Goal: Information Seeking & Learning: Understand process/instructions

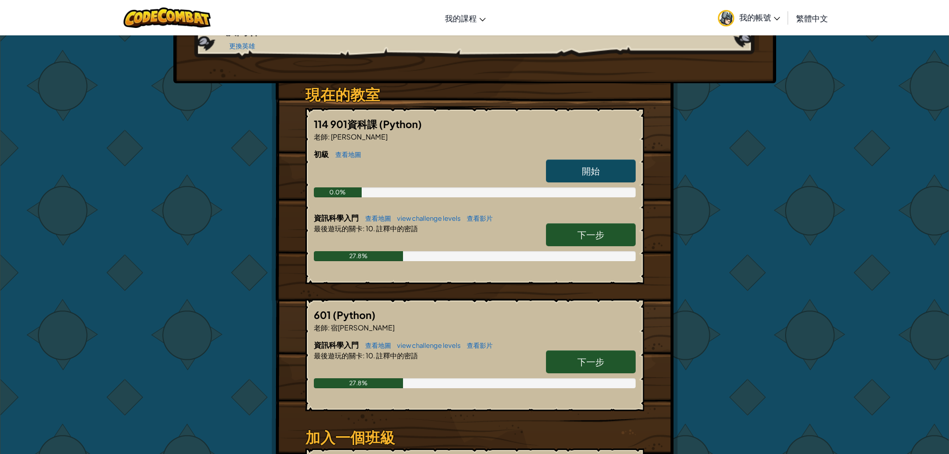
scroll to position [149, 0]
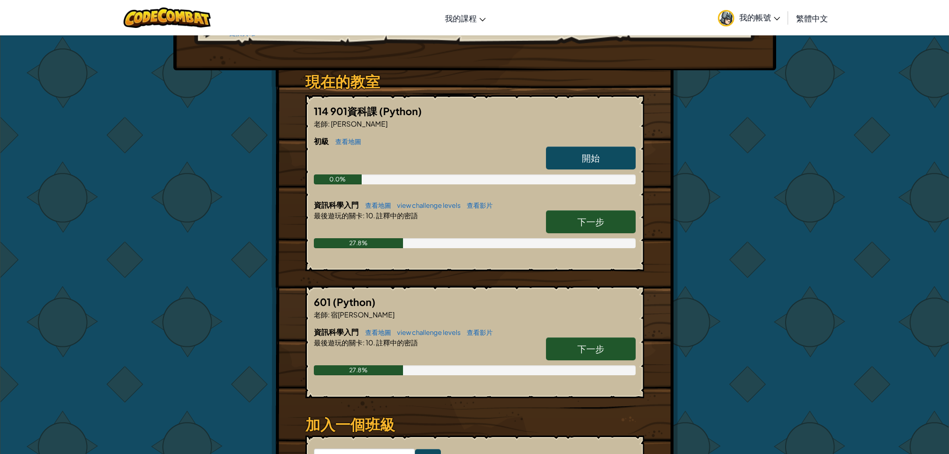
click at [595, 152] on span "開始" at bounding box center [591, 157] width 18 height 11
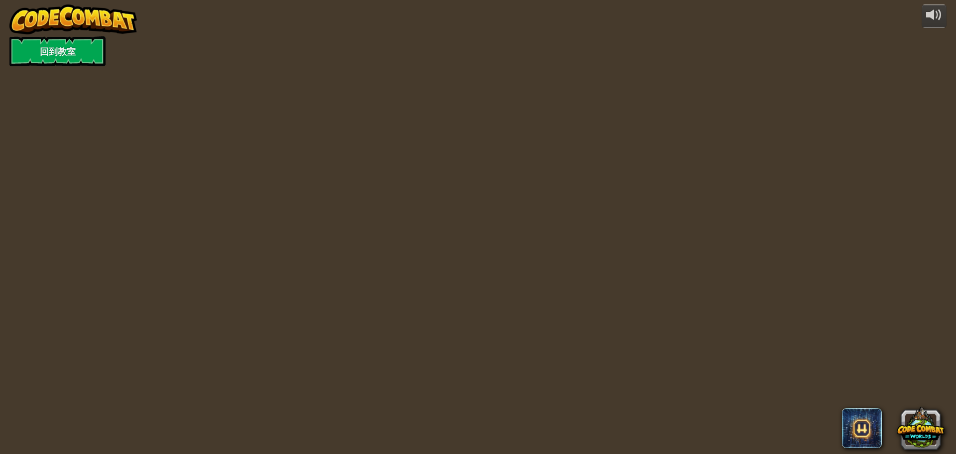
select select "zh-HANT"
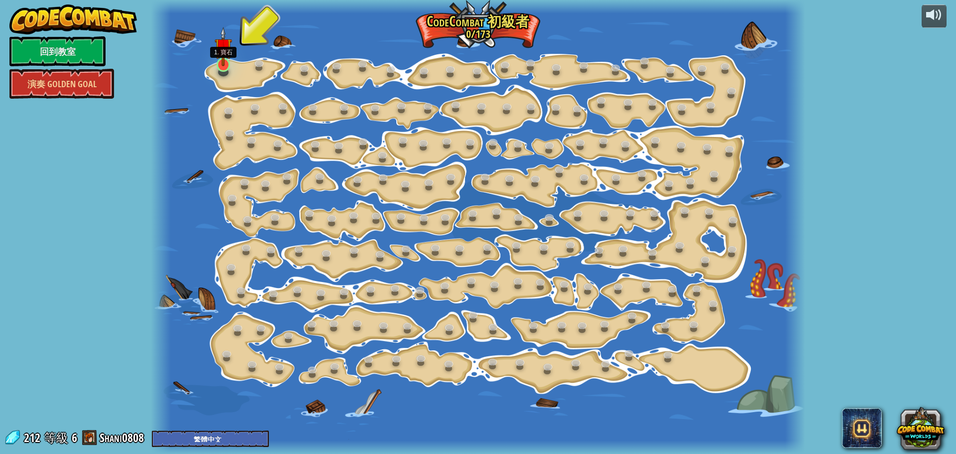
click at [223, 64] on img at bounding box center [223, 46] width 17 height 39
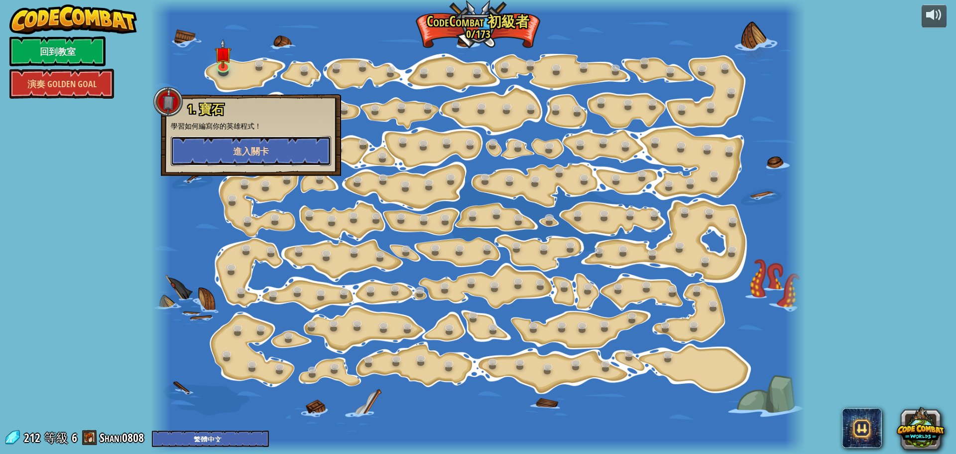
click at [266, 149] on span "進入關卡" at bounding box center [251, 151] width 36 height 12
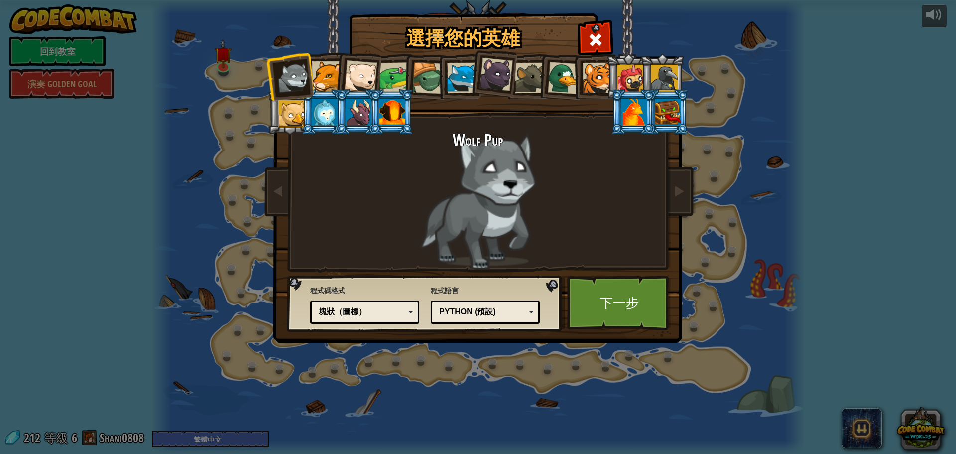
click at [326, 74] on div at bounding box center [327, 76] width 30 height 30
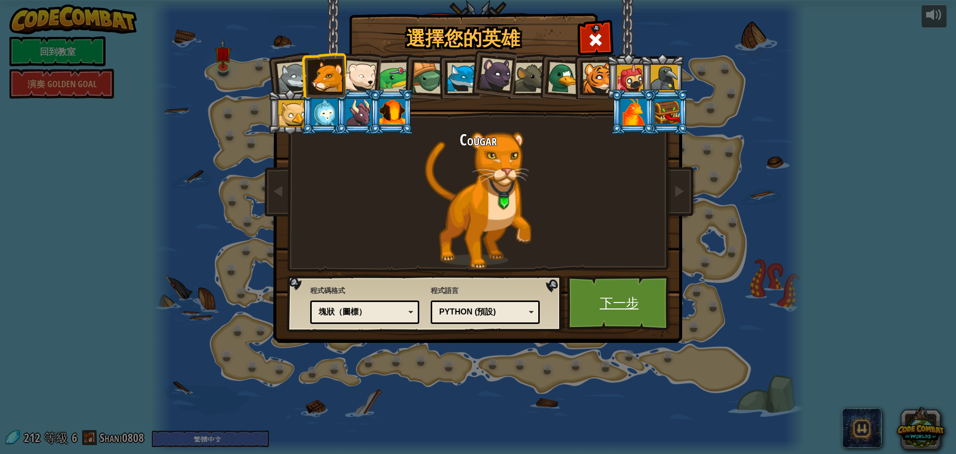
click at [635, 303] on link "下一步" at bounding box center [619, 302] width 104 height 55
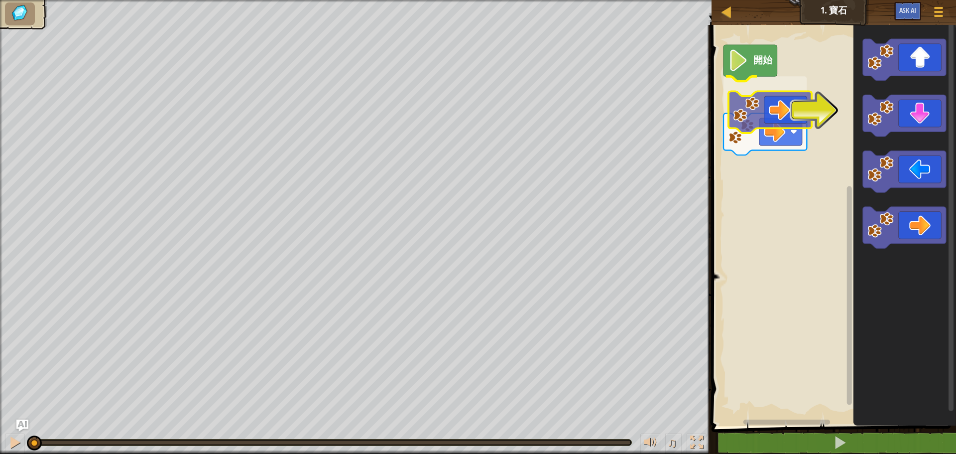
click at [788, 123] on div "開始" at bounding box center [832, 223] width 247 height 406
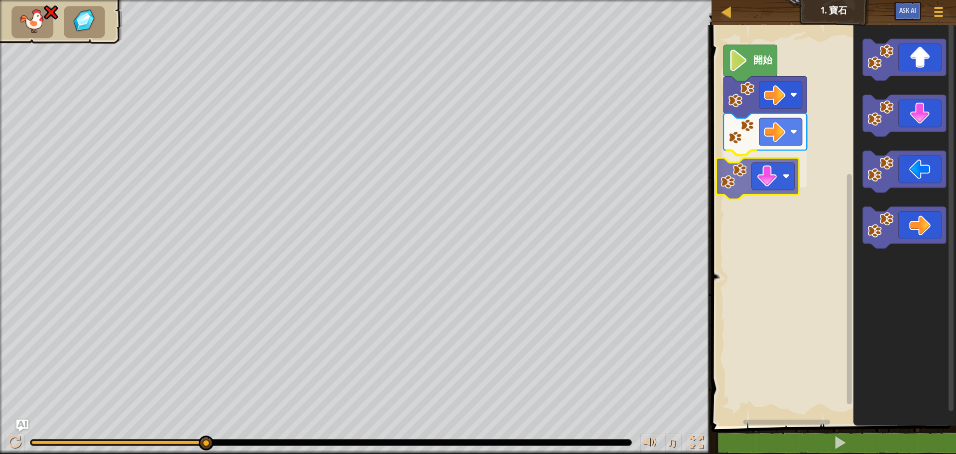
click at [747, 183] on div "開始" at bounding box center [832, 223] width 247 height 406
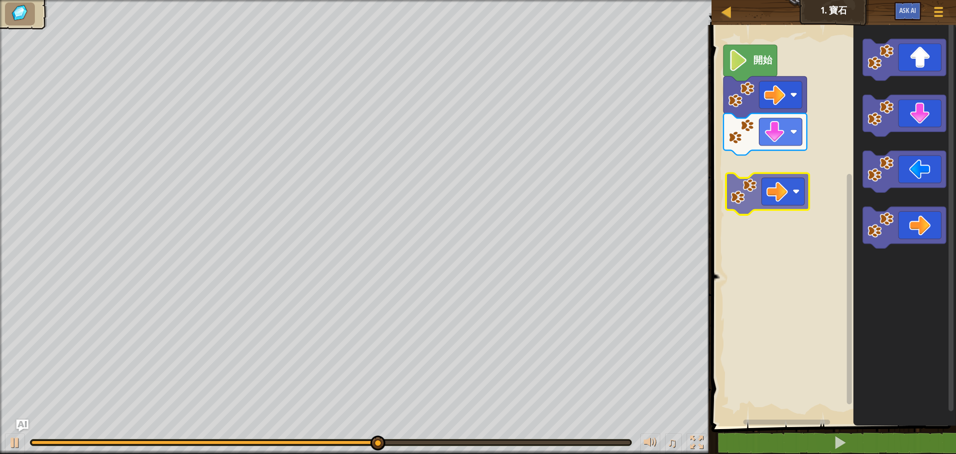
click at [753, 208] on div "開始" at bounding box center [832, 223] width 247 height 406
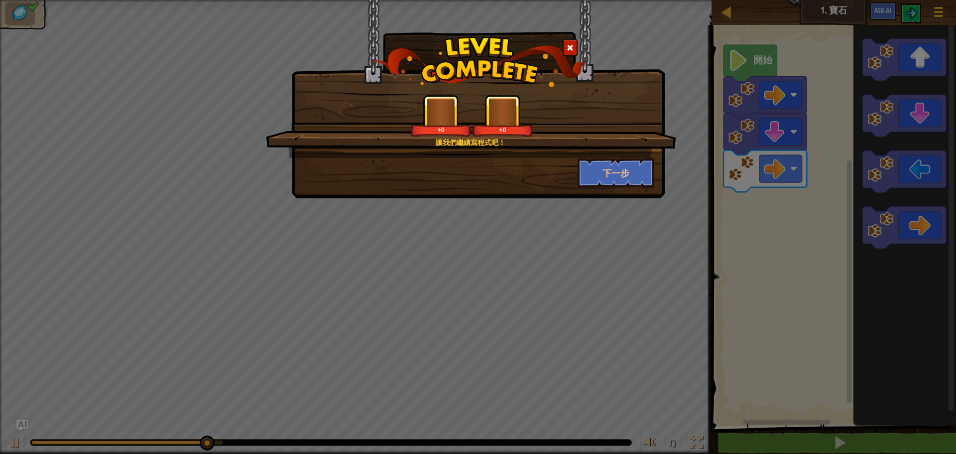
select select "zh-HANT"
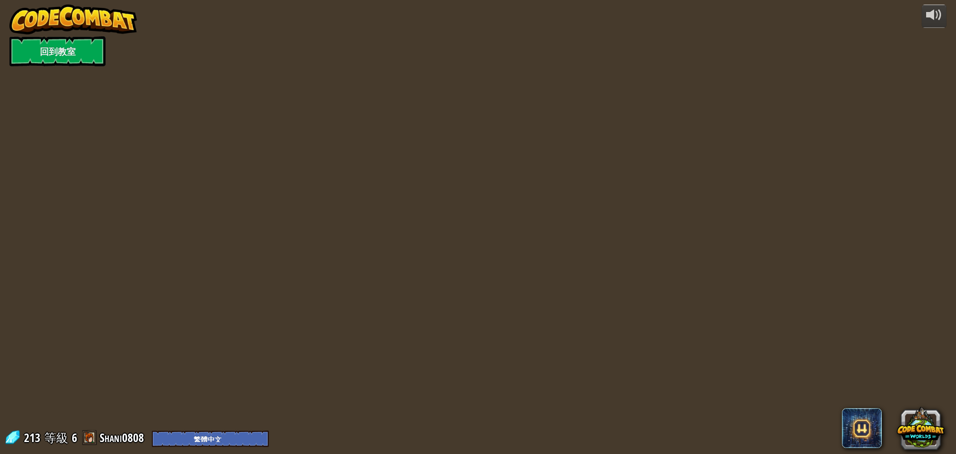
select select "zh-HANT"
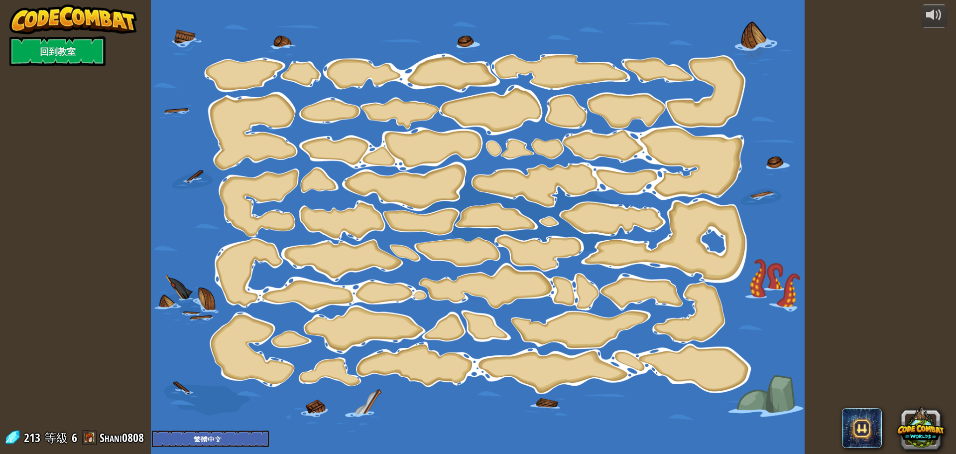
select select "zh-HANT"
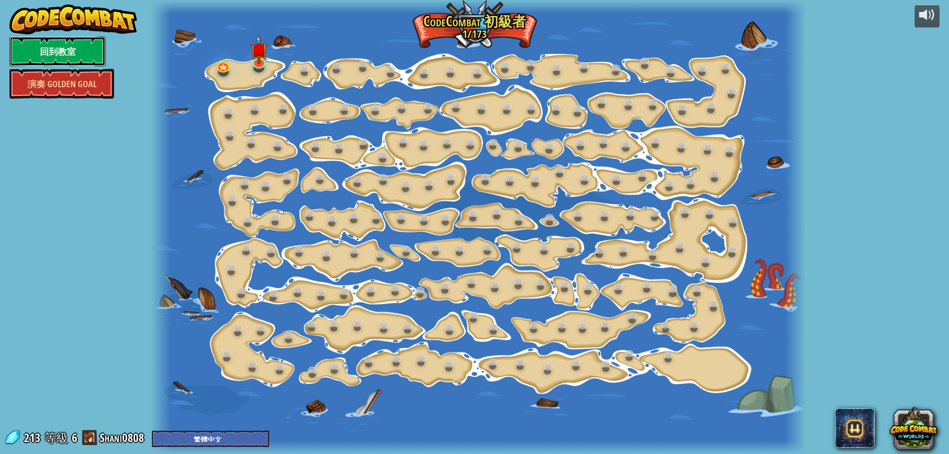
click at [63, 44] on link "回到教室" at bounding box center [57, 51] width 96 height 30
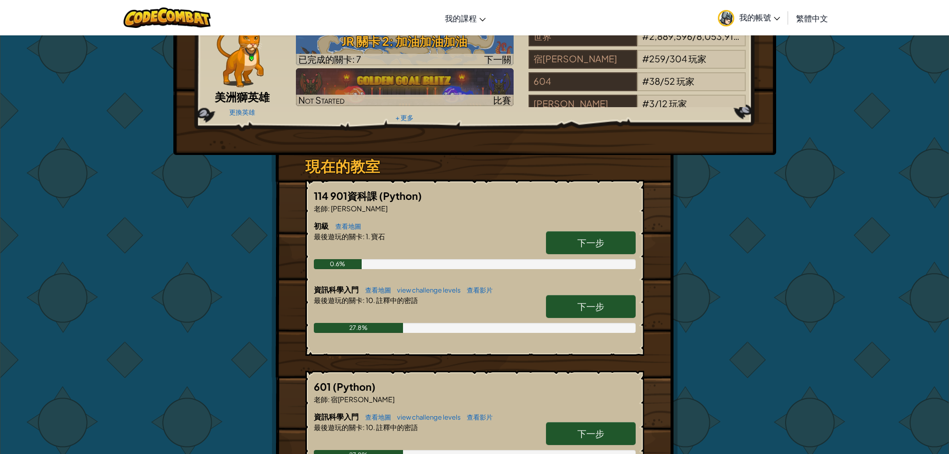
scroll to position [50, 0]
click at [581, 309] on span "下一步" at bounding box center [590, 305] width 27 height 11
select select "zh-HANT"
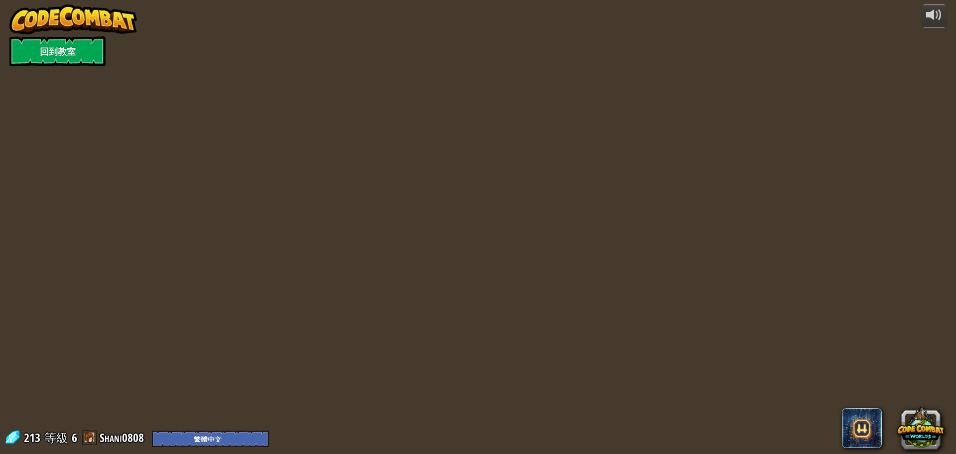
select select "zh-HANT"
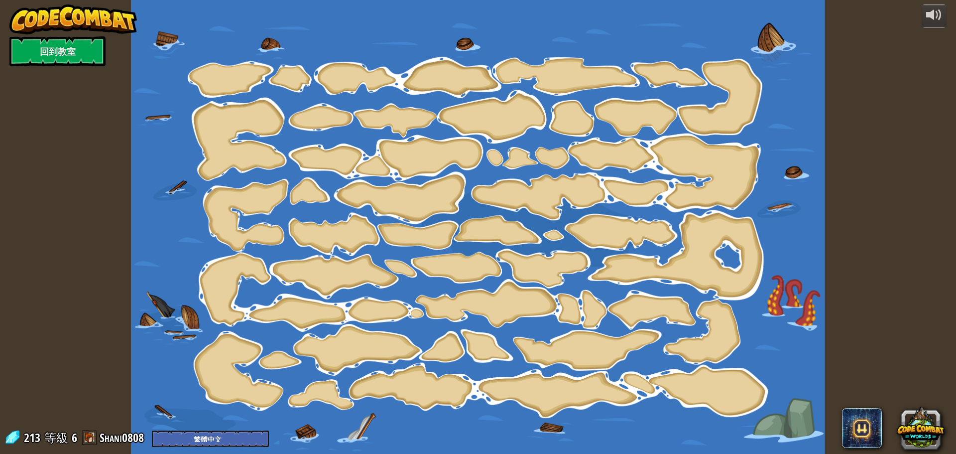
select select "zh-HANT"
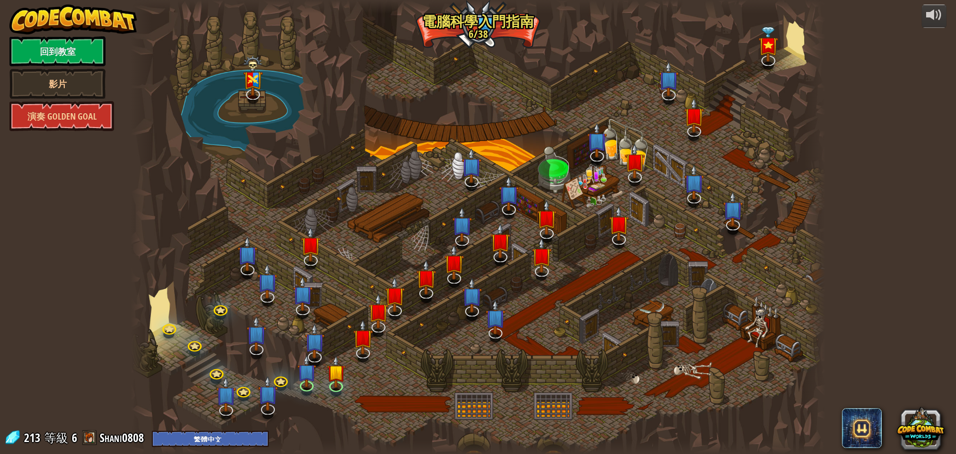
select select "zh-HANT"
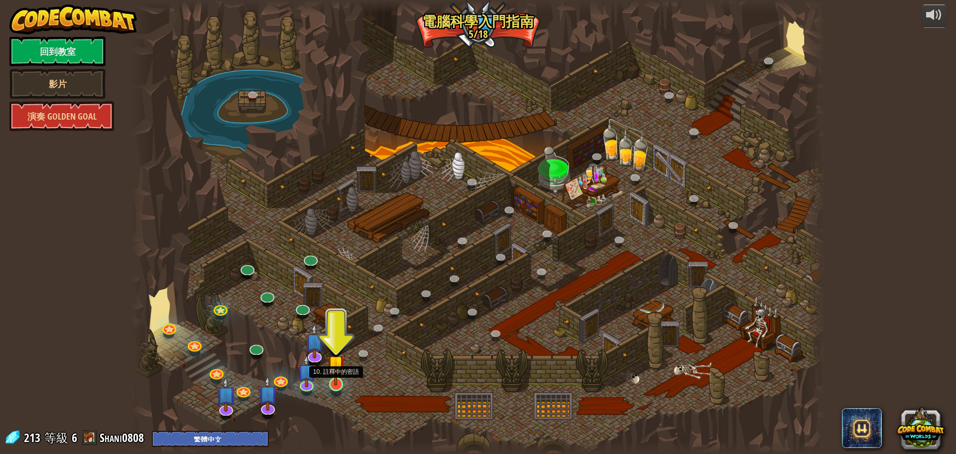
click at [340, 376] on img at bounding box center [336, 364] width 18 height 42
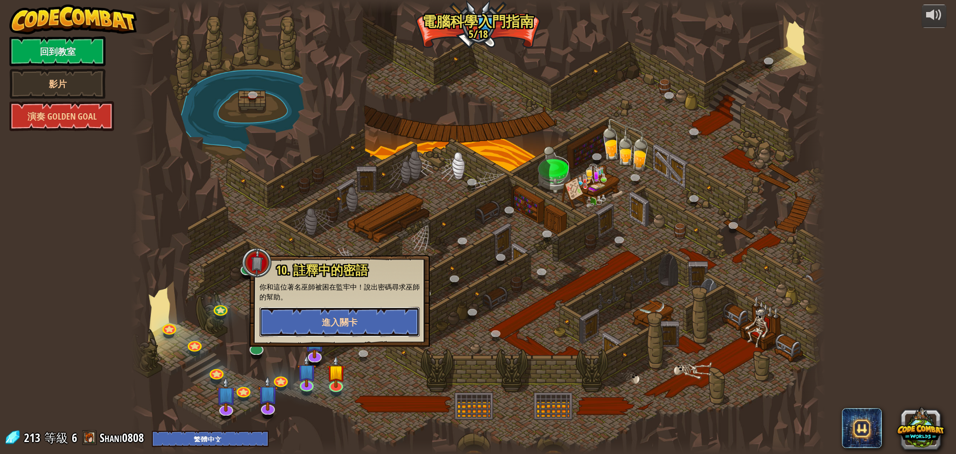
click at [366, 321] on button "進入關卡" at bounding box center [339, 322] width 160 height 30
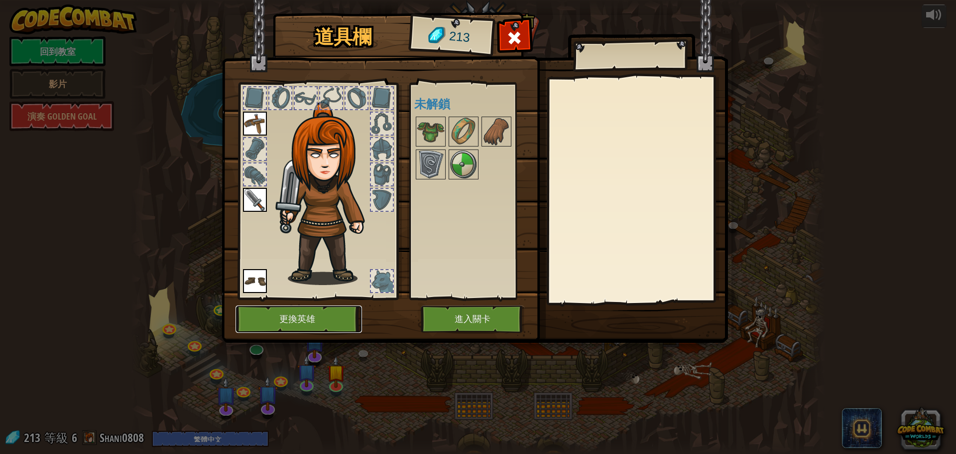
click at [338, 321] on button "更換英雄" at bounding box center [299, 318] width 126 height 27
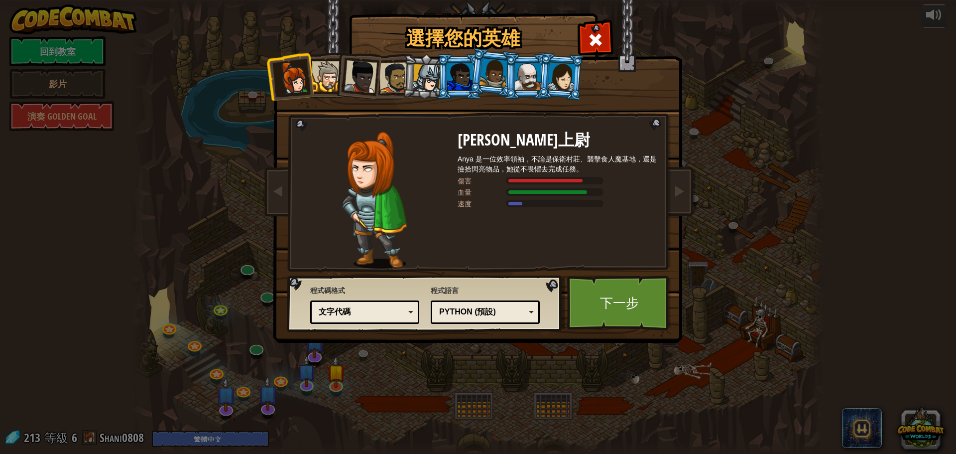
click at [439, 88] on li at bounding box center [459, 76] width 45 height 45
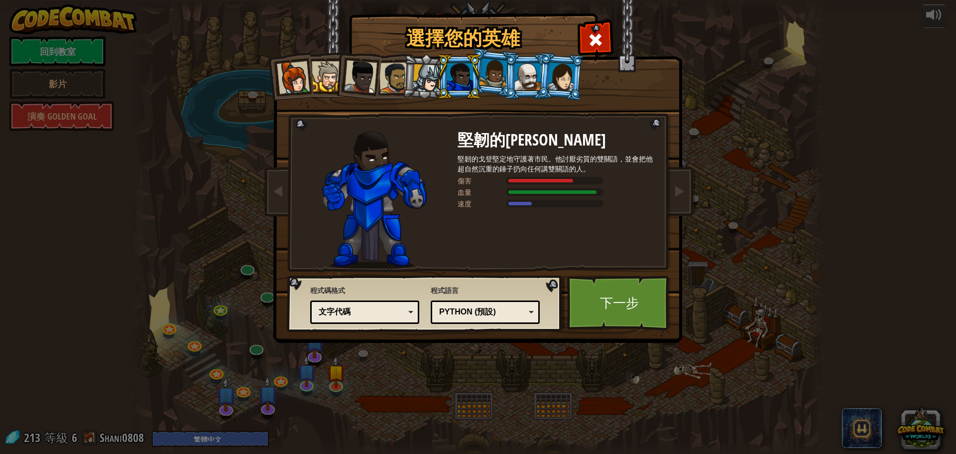
click at [423, 87] on div at bounding box center [427, 78] width 28 height 28
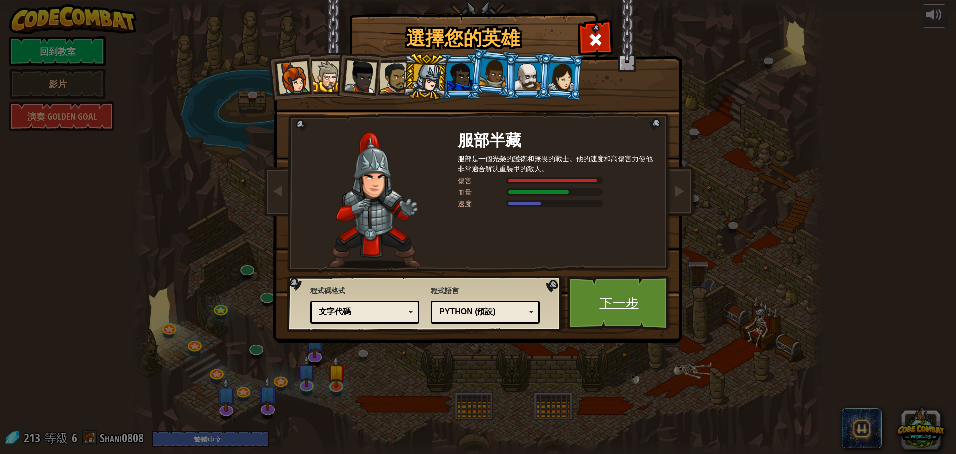
click at [623, 296] on link "下一步" at bounding box center [619, 302] width 104 height 55
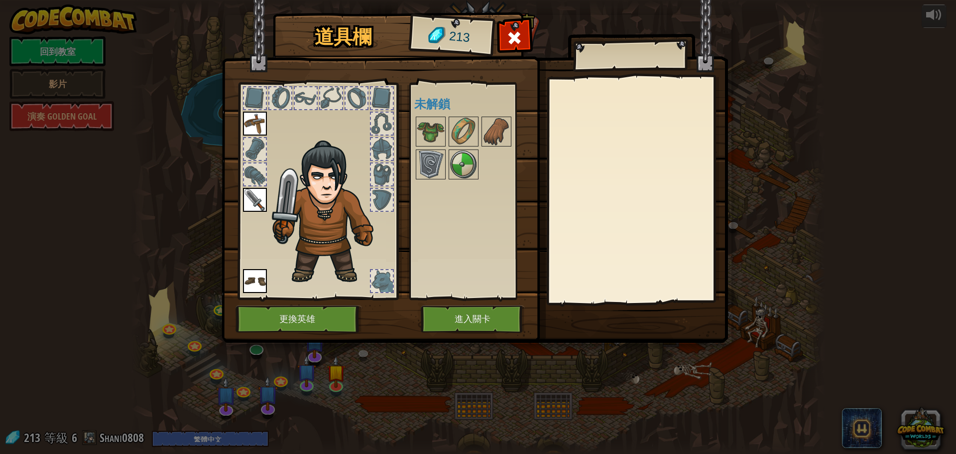
drag, startPoint x: 424, startPoint y: 126, endPoint x: 356, endPoint y: 204, distance: 103.7
click at [356, 204] on div "道具欄 213 可使用的裝備 裝備 裝備 裝備 連點物品兩下可裝備 未解鎖 裝備 脫下 訂閱我們來解鎖吧! (受本關卡限制) 更換英雄 進入關卡" at bounding box center [478, 179] width 506 height 329
drag, startPoint x: 333, startPoint y: 216, endPoint x: 426, endPoint y: 154, distance: 111.3
click at [425, 154] on div "道具欄 213 可使用的裝備 裝備 裝備 裝備 連點物品兩下可裝備 未解鎖 裝備 脫下 訂閱我們來解鎖吧! (受本關卡限制) 更換英雄 進入關卡" at bounding box center [478, 179] width 506 height 329
click at [432, 137] on img at bounding box center [431, 132] width 28 height 28
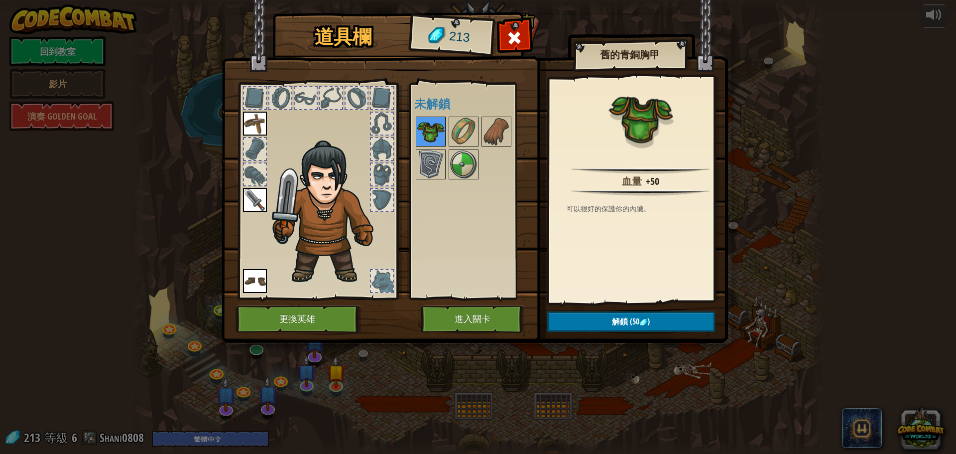
click at [432, 137] on img at bounding box center [431, 132] width 28 height 28
click at [432, 172] on img at bounding box center [431, 164] width 28 height 28
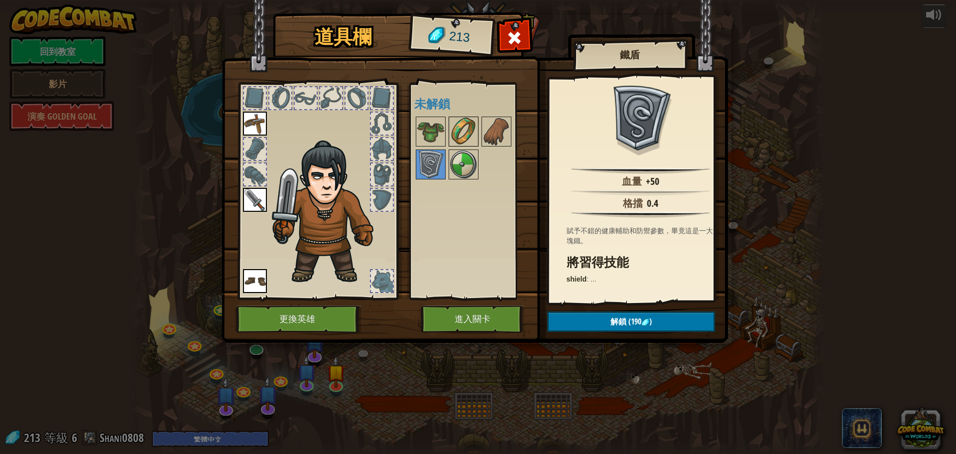
click at [470, 132] on img at bounding box center [464, 132] width 28 height 28
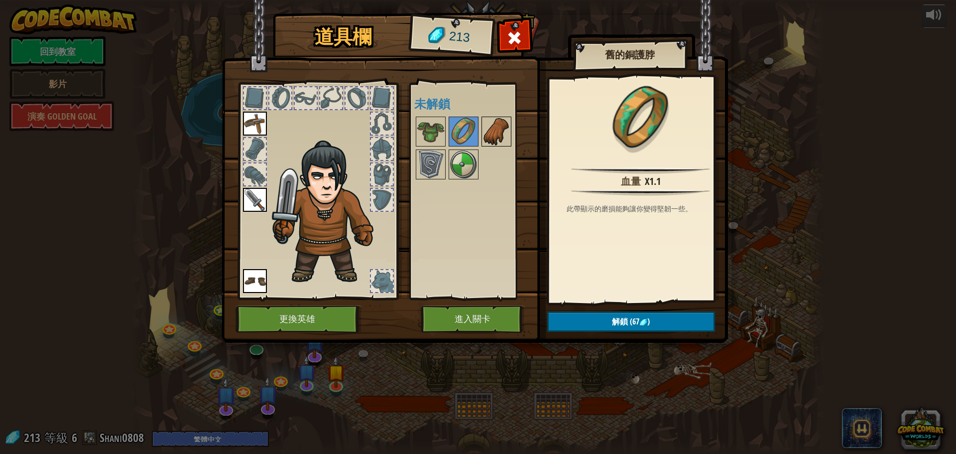
click at [489, 132] on img at bounding box center [497, 132] width 28 height 28
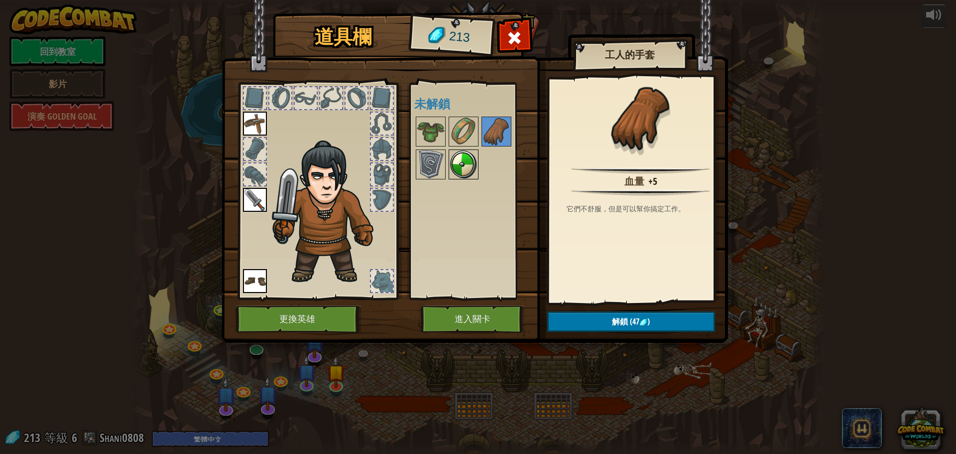
click at [458, 165] on img at bounding box center [464, 164] width 28 height 28
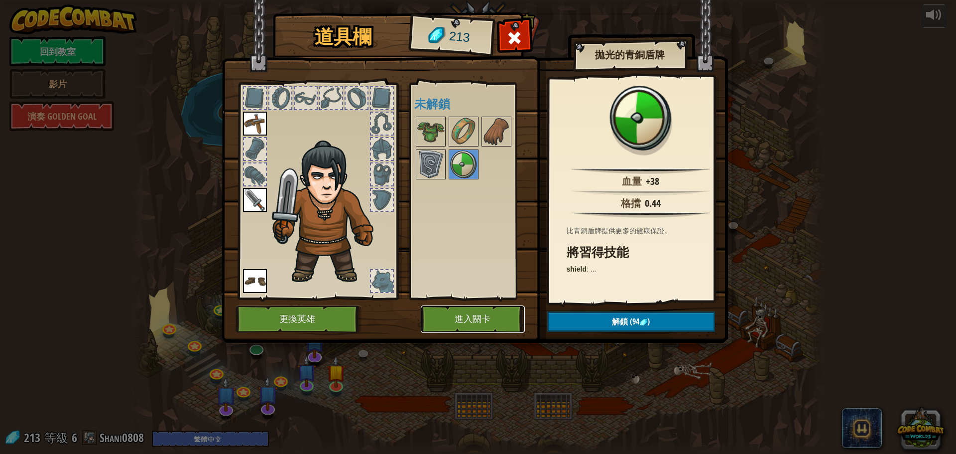
click at [502, 325] on button "進入關卡" at bounding box center [473, 318] width 104 height 27
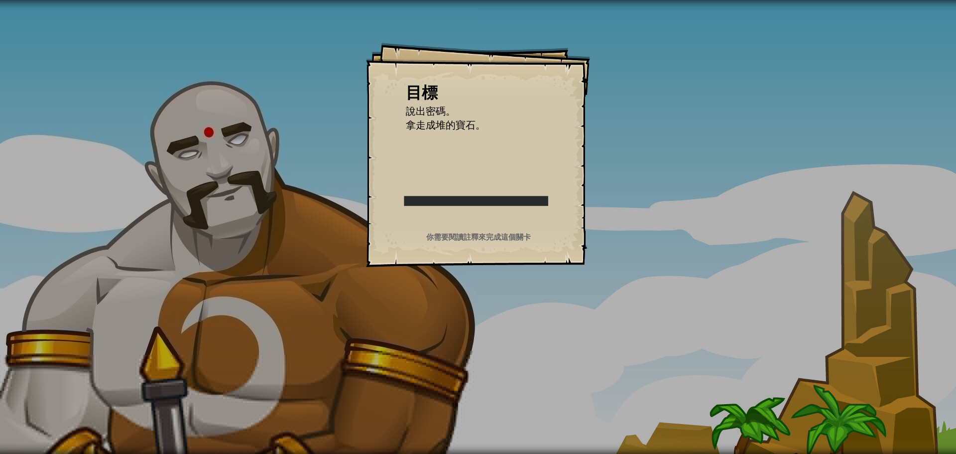
drag, startPoint x: 407, startPoint y: 191, endPoint x: 546, endPoint y: 193, distance: 138.4
click at [546, 193] on div at bounding box center [476, 201] width 162 height 22
click at [524, 198] on div at bounding box center [476, 201] width 162 height 22
click at [498, 233] on div "目標 說出密碼。 拿走成堆的寶石。 開始戰役 從伺服器載入失敗 您將需要訂閱來開啟這關。 訂閱 您需要加入一個課程來遊玩此關卡。 回到我的課程 詢問您的老師來…" at bounding box center [478, 155] width 224 height 224
click at [431, 112] on span "說出密碼。" at bounding box center [431, 110] width 50 height 13
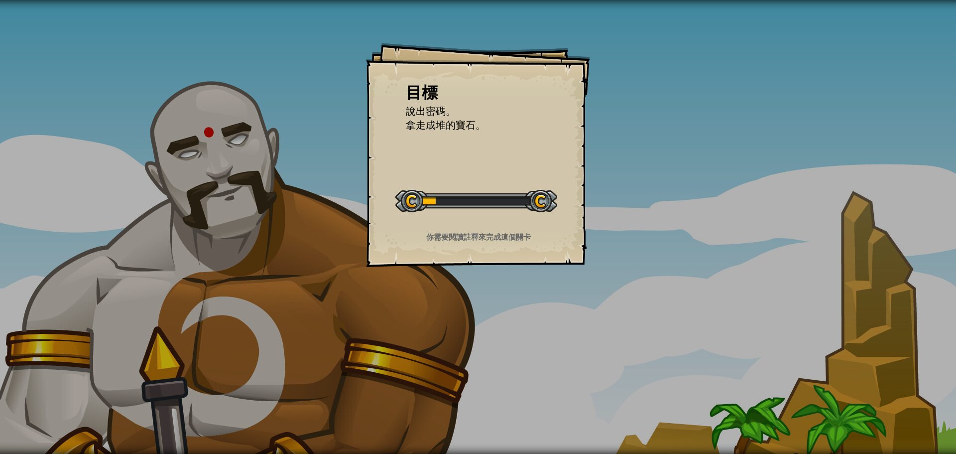
click at [431, 112] on span "說出密碼。" at bounding box center [431, 110] width 50 height 13
drag, startPoint x: 431, startPoint y: 112, endPoint x: 427, endPoint y: 121, distance: 9.2
click at [429, 118] on li "說出密碼。" at bounding box center [470, 111] width 154 height 14
click at [424, 127] on span "拿走成堆的寶石。" at bounding box center [446, 124] width 80 height 13
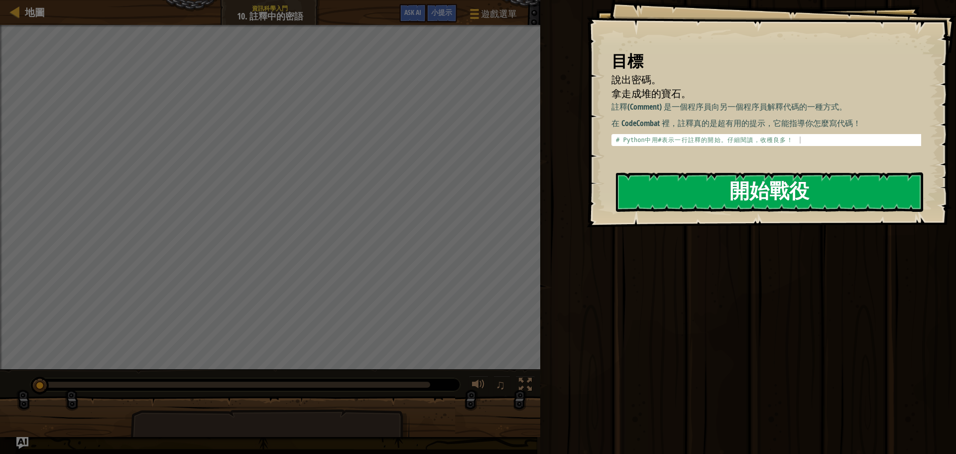
click at [729, 193] on button "開始戰役" at bounding box center [769, 191] width 307 height 39
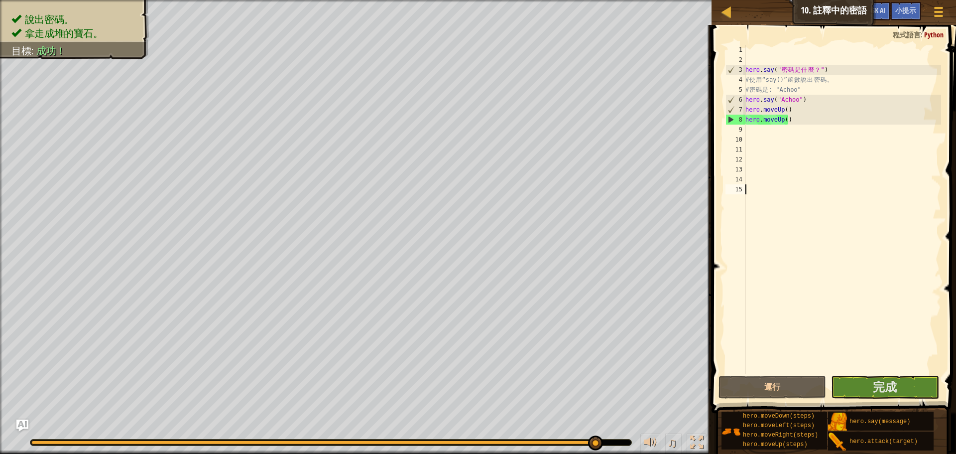
click at [855, 313] on div "hero . say ( " 密 碼 是 什 麼 ？ " ) # 使 用 “say()” 函 數 說 出 密 碼 。 # 密 碼 是 : "Achoo" he…" at bounding box center [842, 219] width 198 height 349
click at [765, 118] on div "hero . say ( " 密 碼 是 什 麼 ？ " ) # 使 用 “say()” 函 數 說 出 密 碼 。 # 密 碼 是 : "Achoo" he…" at bounding box center [842, 219] width 198 height 349
click at [764, 118] on div "hero . say ( " 密 碼 是 什 麼 ？ " ) # 使 用 “say()” 函 數 說 出 密 碼 。 # 密 碼 是 : "Achoo" he…" at bounding box center [842, 219] width 198 height 349
drag, startPoint x: 778, startPoint y: 118, endPoint x: 757, endPoint y: 122, distance: 21.0
click at [777, 118] on div "hero . say ( " 密 碼 是 什 麼 ？ " ) # 使 用 “say()” 函 數 說 出 密 碼 。 # 密 碼 是 : "Achoo" he…" at bounding box center [842, 219] width 198 height 349
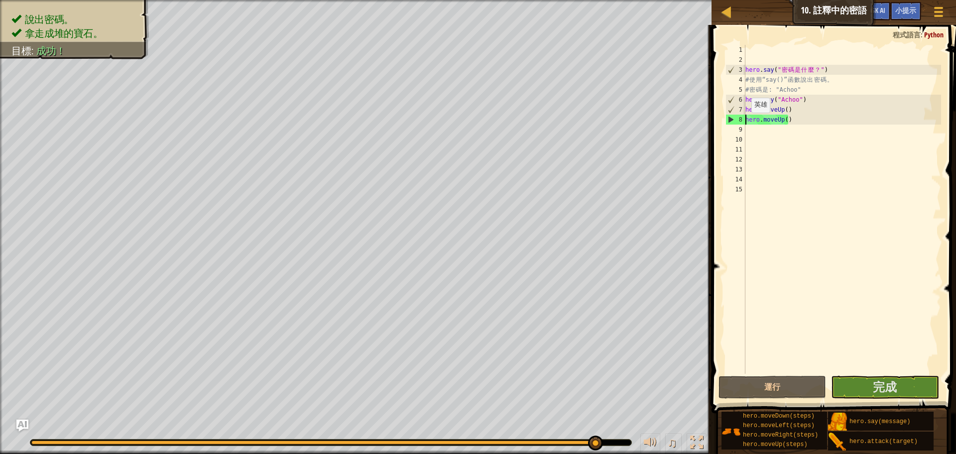
click at [748, 122] on div "hero . say ( " 密 碼 是 什 麼 ？ " ) # 使 用 “say()” 函 數 說 出 密 碼 。 # 密 碼 是 : "Achoo" he…" at bounding box center [842, 219] width 198 height 349
type textarea "ero.mhoveUp()"
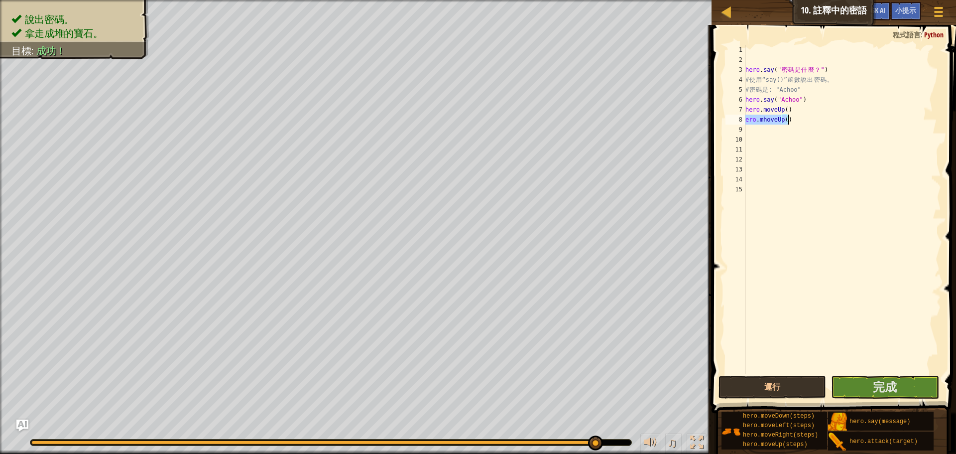
drag, startPoint x: 746, startPoint y: 122, endPoint x: 791, endPoint y: 120, distance: 44.9
click at [791, 120] on div "hero . say ( " 密 碼 是 什 麼 ？ " ) # 使 用 “say()” 函 數 說 出 密 碼 。 # 密 碼 是 : "Achoo" he…" at bounding box center [842, 219] width 198 height 349
click at [780, 133] on div "hero . say ( " 密 碼 是 什 麼 ？ " ) # 使 用 “say()” 函 數 說 出 密 碼 。 # 密 碼 是 : "Achoo" he…" at bounding box center [842, 219] width 198 height 349
paste textarea "ero.mhoveUp()"
type textarea "ero.mhoveUp()"
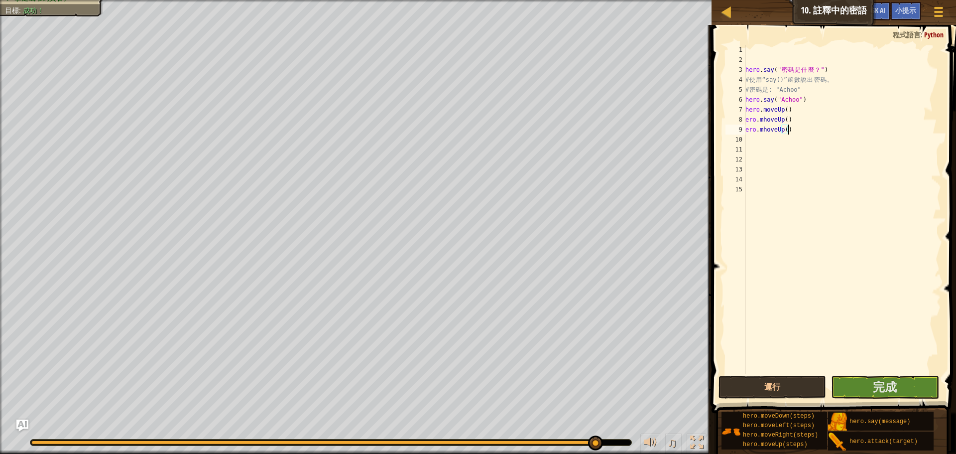
click at [933, 156] on div "hero . say ( " 密 碼 是 什 麼 ？ " ) # 使 用 “say()” 函 數 說 出 密 碼 。 # 密 碼 是 : "Achoo" he…" at bounding box center [842, 219] width 198 height 349
drag, startPoint x: 775, startPoint y: 90, endPoint x: 803, endPoint y: 89, distance: 27.9
click at [803, 89] on div "hero . say ( " 密 碼 是 什 麼 ？ " ) # 使 用 “say()” 函 數 說 出 密 碼 。 # 密 碼 是 : "Achoo" he…" at bounding box center [842, 219] width 198 height 349
type textarea "# 密碼是: "Achoo""
click at [771, 143] on div "hero . say ( " 密 碼 是 什 麼 ？ " ) # 使 用 “say()” 函 數 說 出 密 碼 。 # 密 碼 是 : "Achoo" he…" at bounding box center [842, 219] width 198 height 349
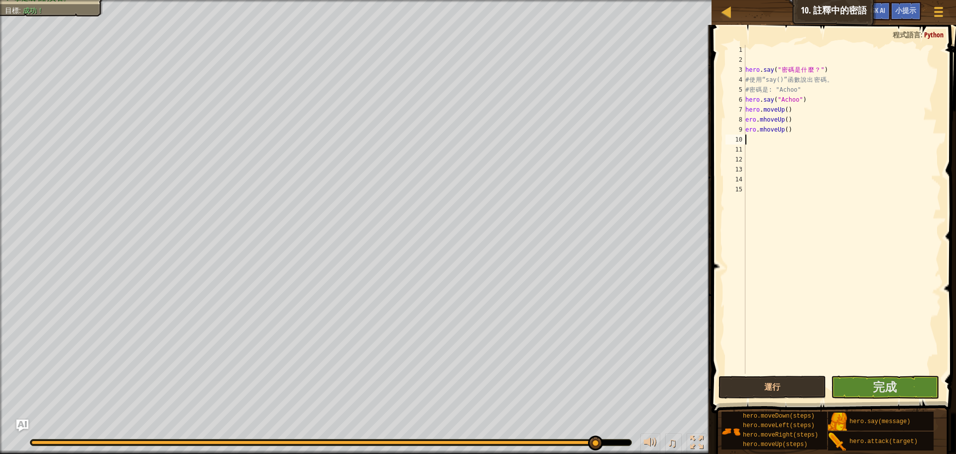
paste textarea ""Achoo""
type textarea ""Achoo""
click at [820, 244] on div "hero . say ( " 密 碼 是 什 麼 ？ " ) # 使 用 “say()” 函 數 說 出 密 碼 。 # 密 碼 是 : "Achoo" he…" at bounding box center [842, 219] width 198 height 349
click at [749, 140] on div "hero . say ( " 密 碼 是 什 麼 ？ " ) # 使 用 “say()” 函 數 說 出 密 碼 。 # 密 碼 是 : "Achoo" he…" at bounding box center [842, 219] width 198 height 349
drag, startPoint x: 745, startPoint y: 99, endPoint x: 760, endPoint y: 97, distance: 15.1
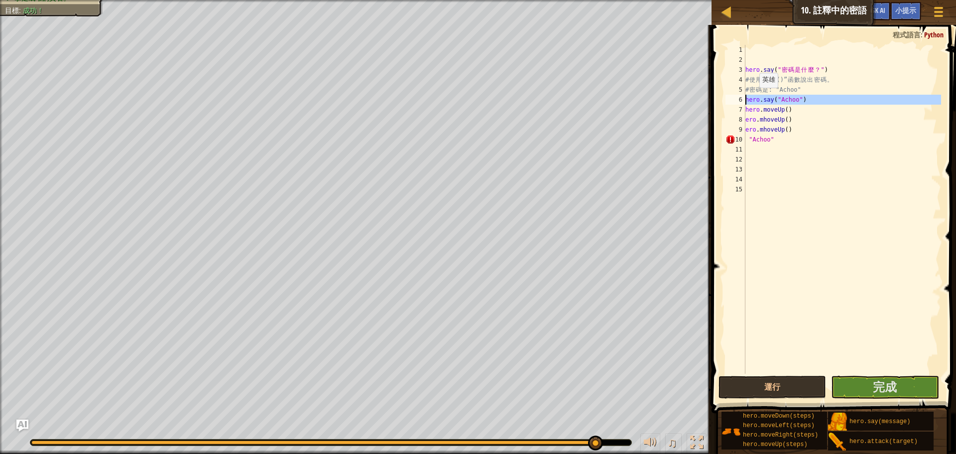
click at [759, 97] on div ""Achoo" 1 2 3 4 5 6 7 8 9 10 11 12 13 14 15 hero . say ( " 密 碼 是 什 麼 ？ " ) # 使 …" at bounding box center [833, 209] width 218 height 329
click at [751, 100] on div "hero . say ( " 密 碼 是 什 麼 ？ " ) # 使 用 “say()” 函 數 說 出 密 碼 。 # 密 碼 是 : "Achoo" he…" at bounding box center [842, 209] width 198 height 329
click at [745, 97] on div "hero . say ( " 密 碼 是 什 麼 ？ " ) # 使 用 “say()” 函 數 說 出 密 碼 。 # 密 碼 是 : "Achoo" he…" at bounding box center [842, 219] width 198 height 349
drag, startPoint x: 745, startPoint y: 97, endPoint x: 772, endPoint y: 99, distance: 26.9
click at [772, 99] on div "hero . say ( " 密 碼 是 什 麼 ？ " ) # 使 用 “say()” 函 數 說 出 密 碼 。 # 密 碼 是 : "Achoo" he…" at bounding box center [842, 219] width 198 height 349
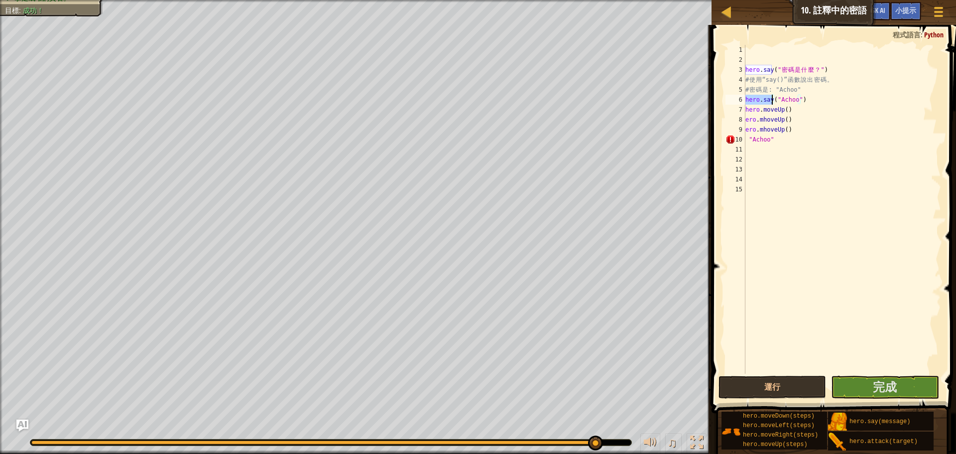
click at [746, 139] on div "hero . say ( " 密 碼 是 什 麼 ？ " ) # 使 用 “say()” 函 數 說 出 密 碼 。 # 密 碼 是 : "Achoo" he…" at bounding box center [842, 219] width 198 height 349
paste textarea "hero.say"
type textarea "hero.say "Achoo""
click at [777, 234] on div "hero . say ( " 密 碼 是 什 麼 ？ " ) # 使 用 “say()” 函 數 說 出 密 碼 。 # 密 碼 是 : "Achoo" he…" at bounding box center [842, 219] width 198 height 349
click at [805, 385] on button "運行" at bounding box center [773, 386] width 108 height 23
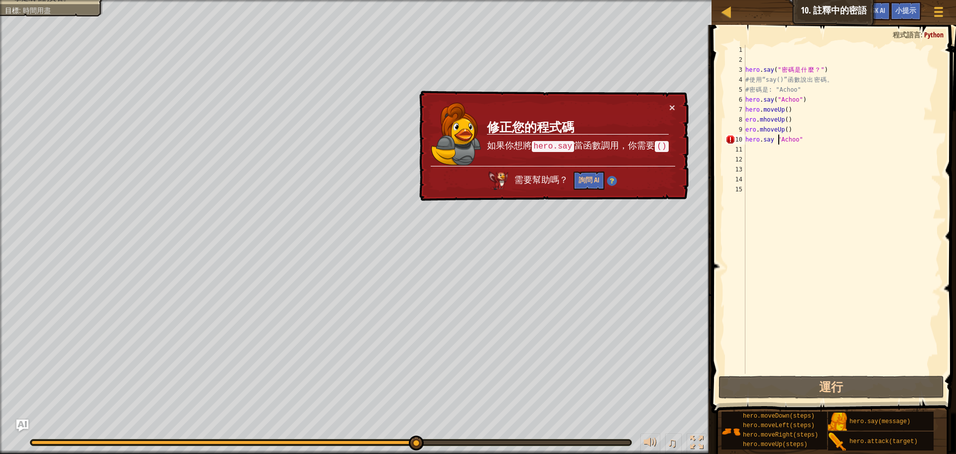
click at [778, 139] on div "hero . say ( " 密 碼 是 什 麼 ？ " ) # 使 用 “say()” 函 數 說 出 密 碼 。 # 密 碼 是 : "Achoo" he…" at bounding box center [842, 219] width 198 height 349
drag, startPoint x: 772, startPoint y: 96, endPoint x: 803, endPoint y: 101, distance: 31.8
click at [803, 101] on div "hero . say ( " 密 碼 是 什 麼 ？ " ) # 使 用 “say()” 函 數 說 出 密 碼 。 # 密 碼 是 : "Achoo" he…" at bounding box center [842, 219] width 198 height 349
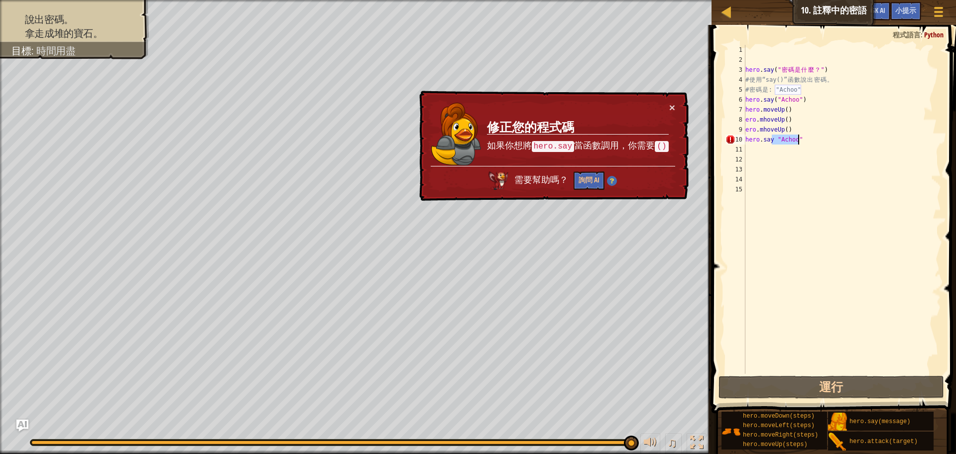
drag, startPoint x: 770, startPoint y: 137, endPoint x: 801, endPoint y: 135, distance: 30.4
click at [801, 135] on div "hero . say ( " 密 碼 是 什 麼 ？ " ) # 使 用 “say()” 函 數 說 出 密 碼 。 # 密 碼 是 : "Achoo" he…" at bounding box center [842, 219] width 198 height 349
paste textarea "("Achoo")"
type textarea "hero.say("Achoo")"
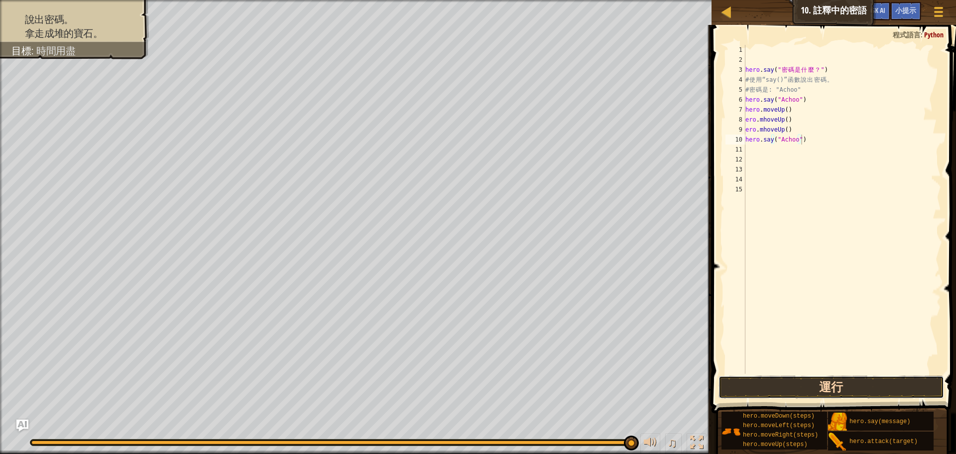
click at [793, 384] on button "運行" at bounding box center [832, 386] width 226 height 23
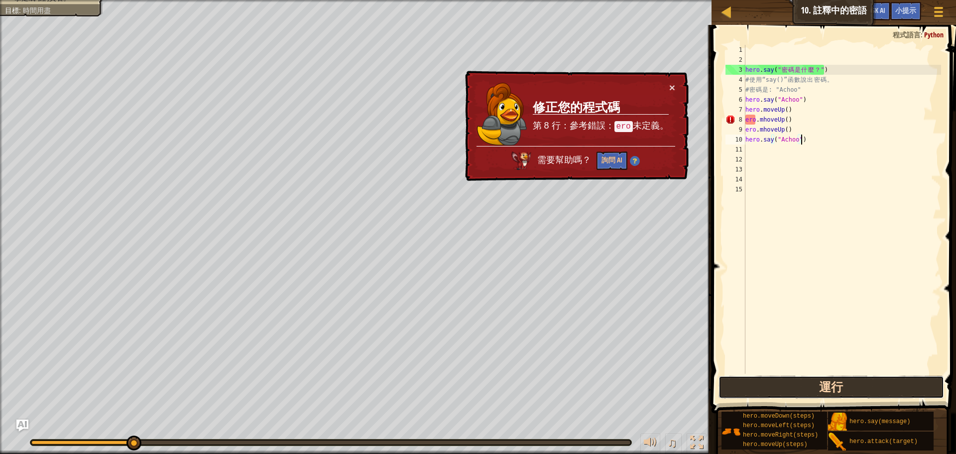
click at [791, 394] on button "運行" at bounding box center [832, 386] width 226 height 23
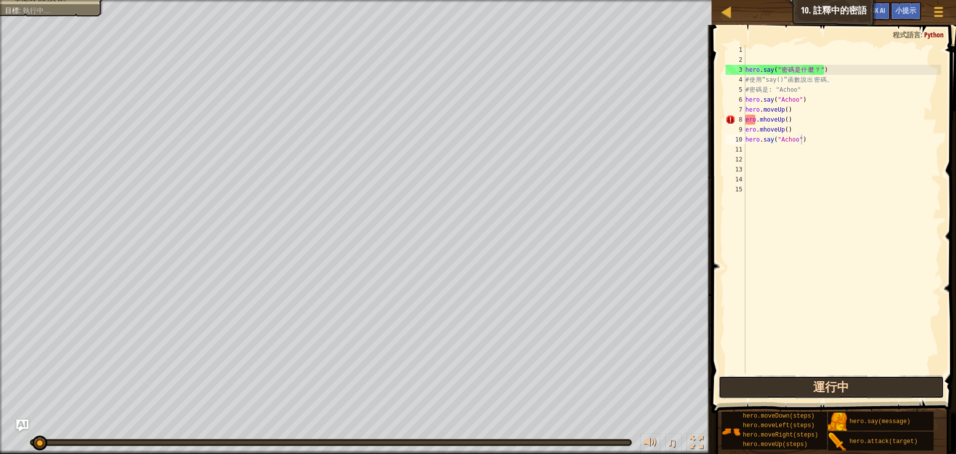
click at [791, 394] on button "運行中" at bounding box center [832, 386] width 226 height 23
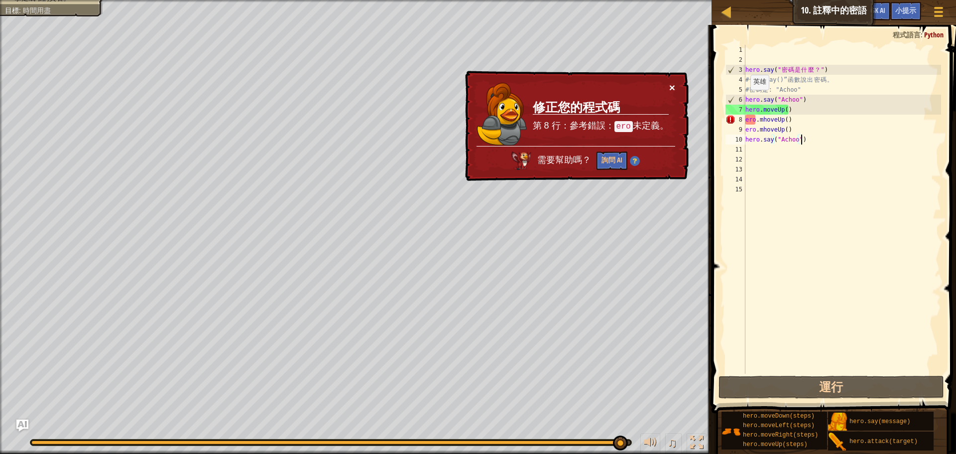
click at [671, 90] on button "×" at bounding box center [672, 86] width 6 height 10
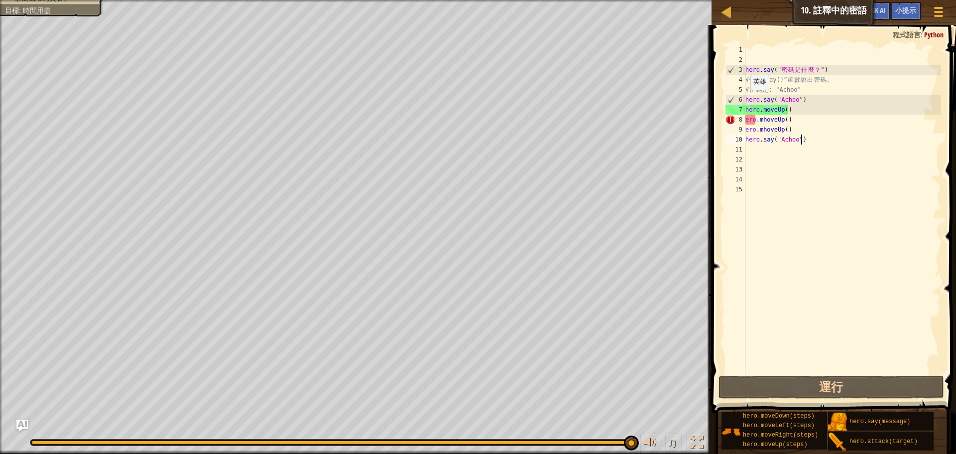
select select "zh-HANT"
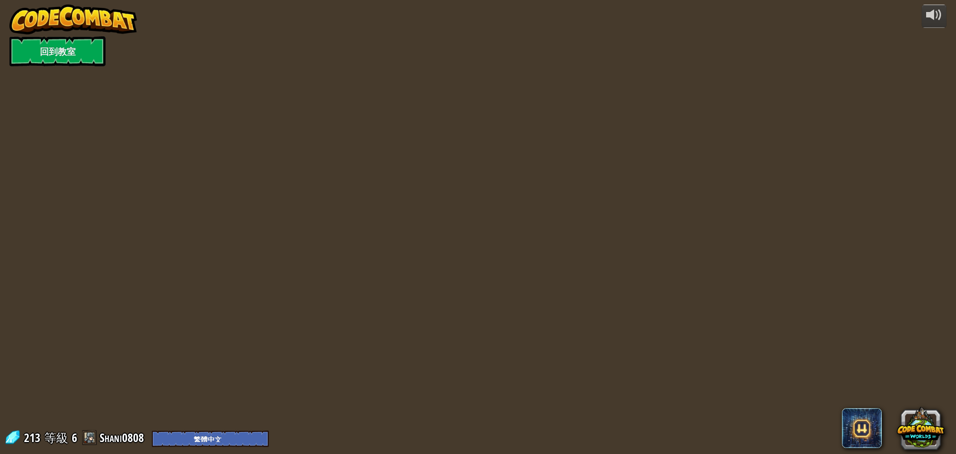
select select "zh-HANT"
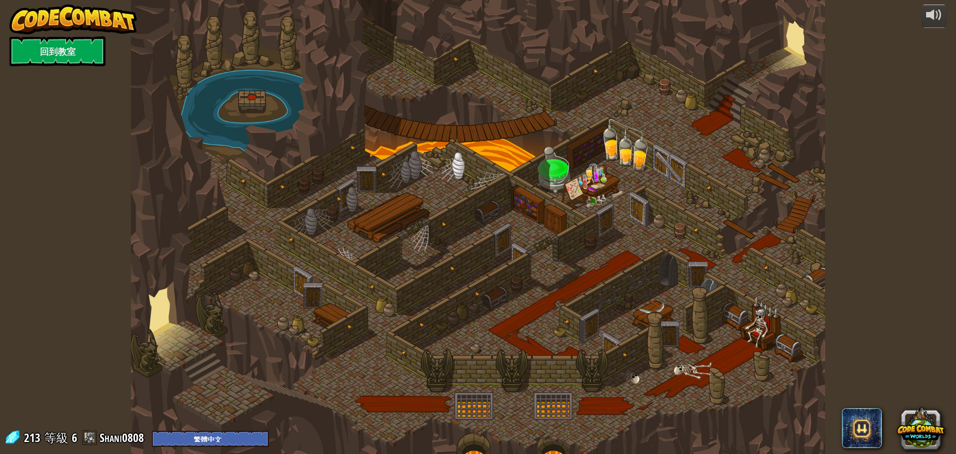
select select "zh-HANT"
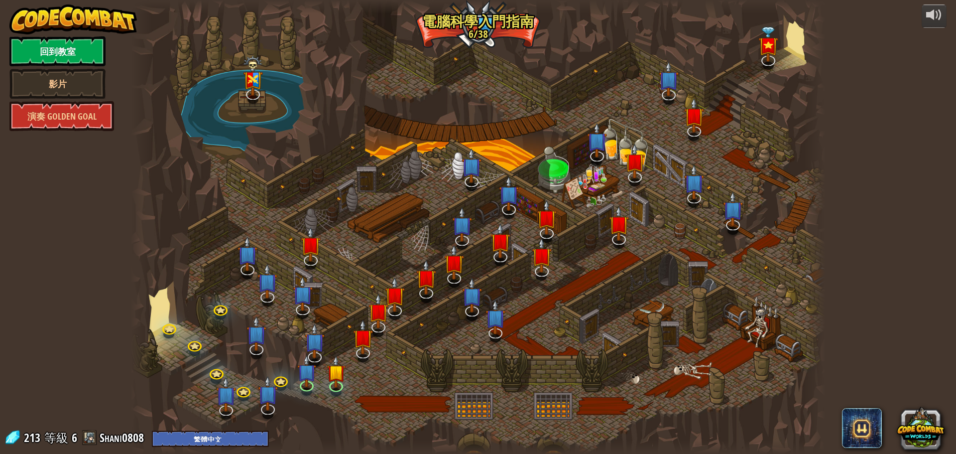
select select "zh-HANT"
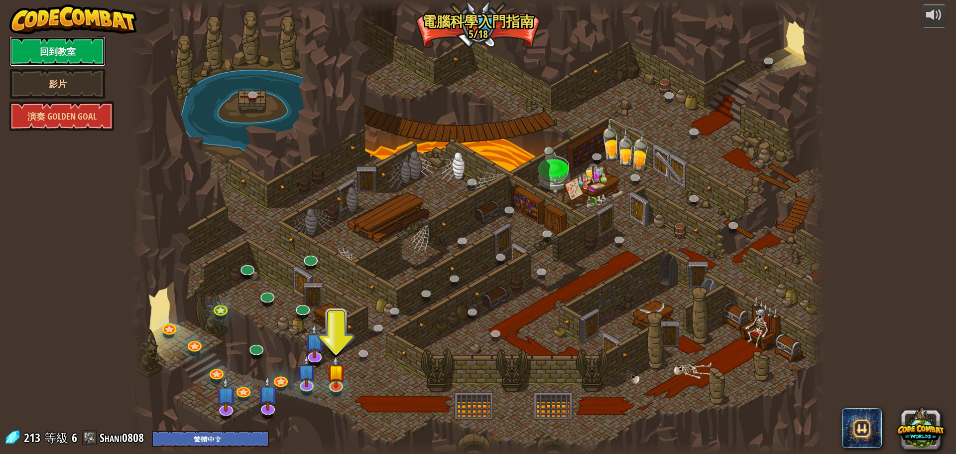
click at [58, 52] on link "回到教室" at bounding box center [57, 51] width 96 height 30
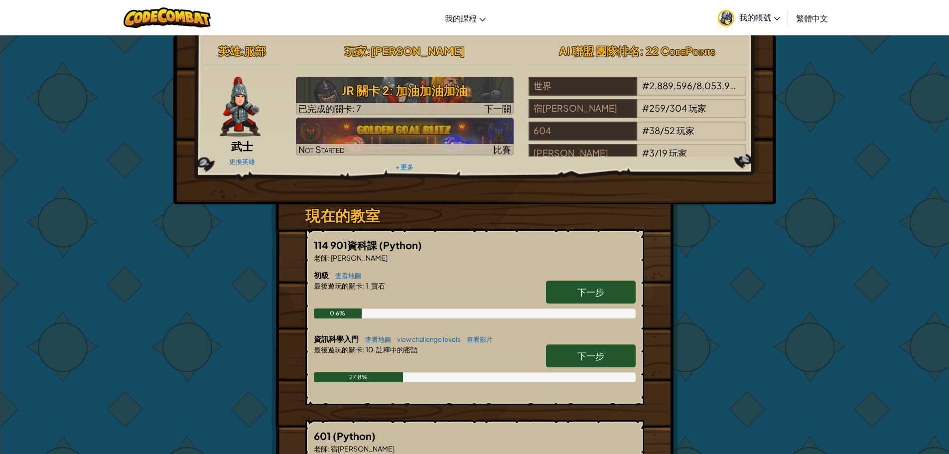
click at [620, 358] on link "下一步" at bounding box center [591, 355] width 90 height 23
select select "zh-HANT"
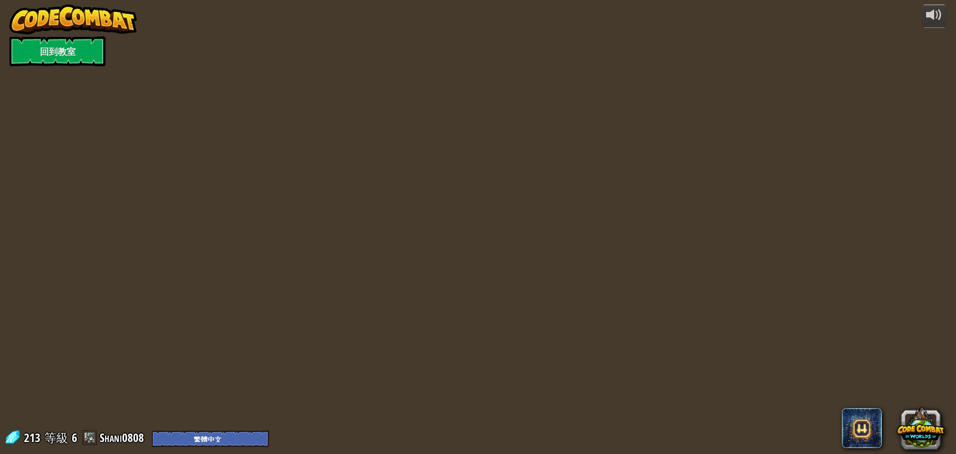
select select "zh-HANT"
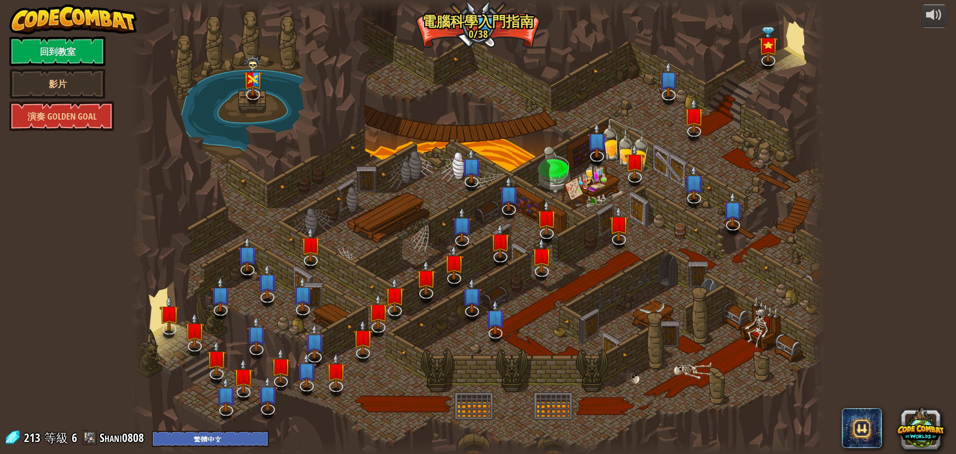
select select "zh-HANT"
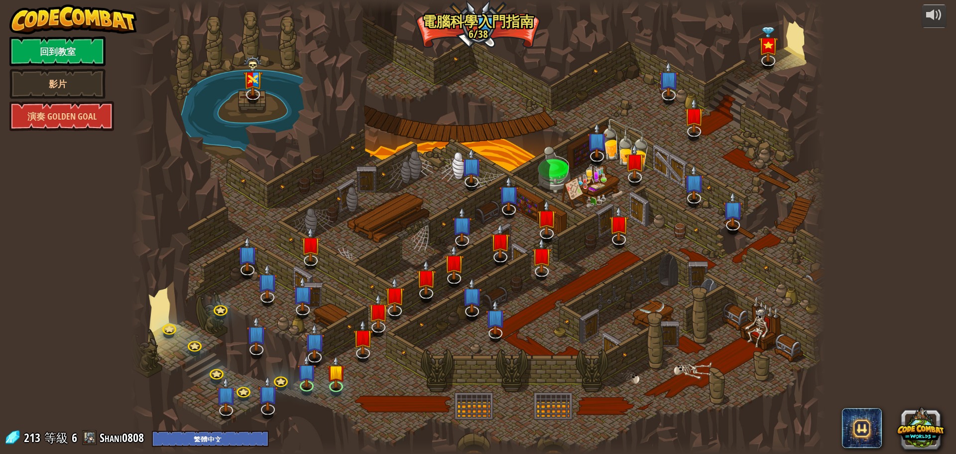
select select "zh-HANT"
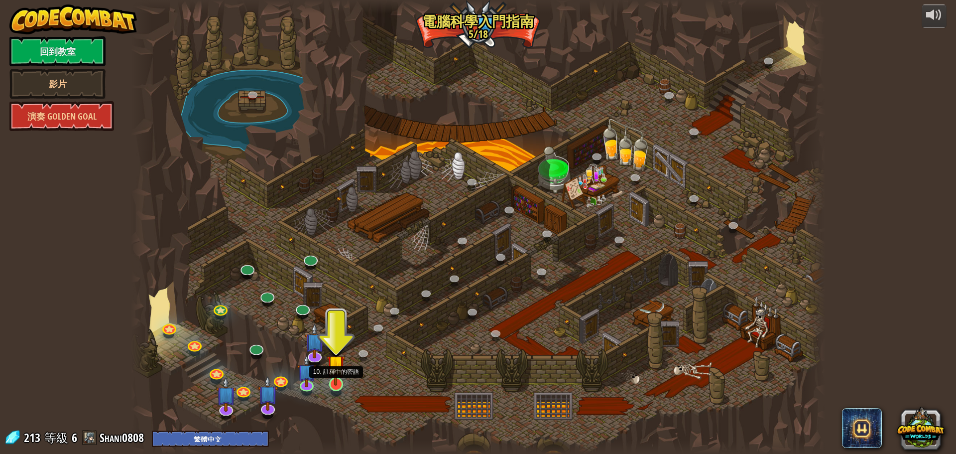
click at [335, 382] on img at bounding box center [336, 364] width 18 height 42
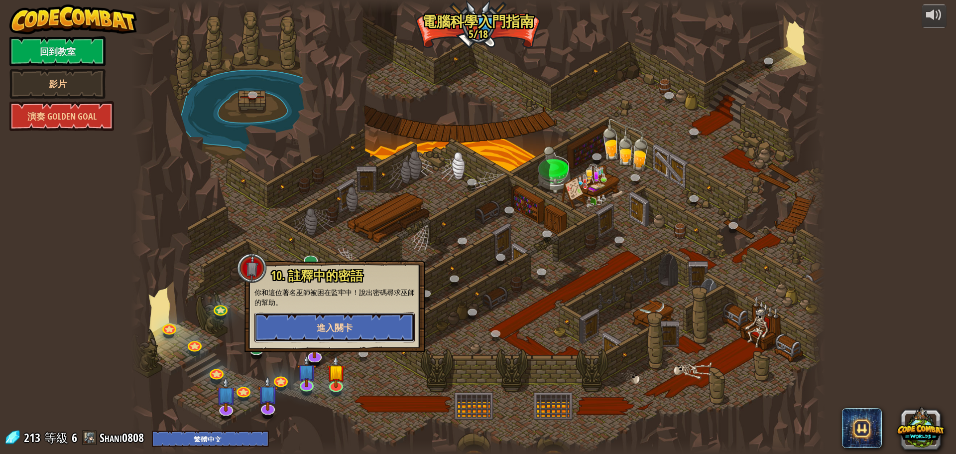
click at [375, 324] on button "進入關卡" at bounding box center [334, 327] width 160 height 30
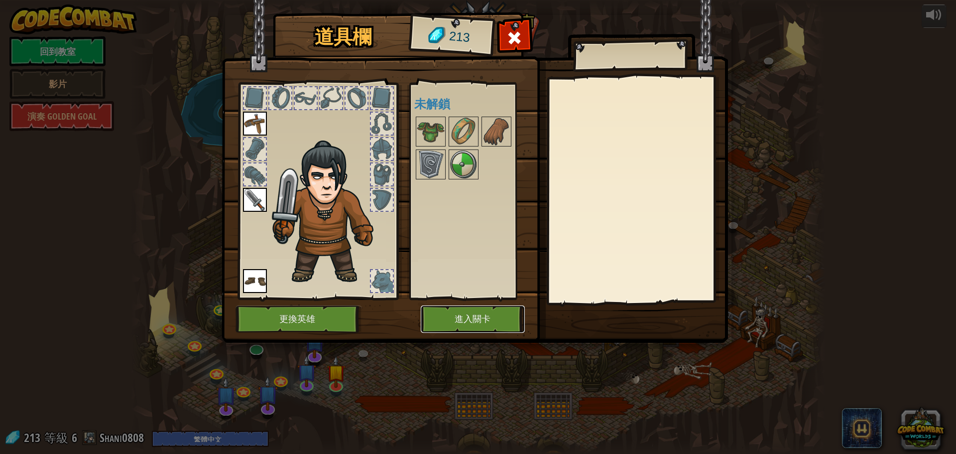
click at [468, 316] on button "進入關卡" at bounding box center [473, 318] width 104 height 27
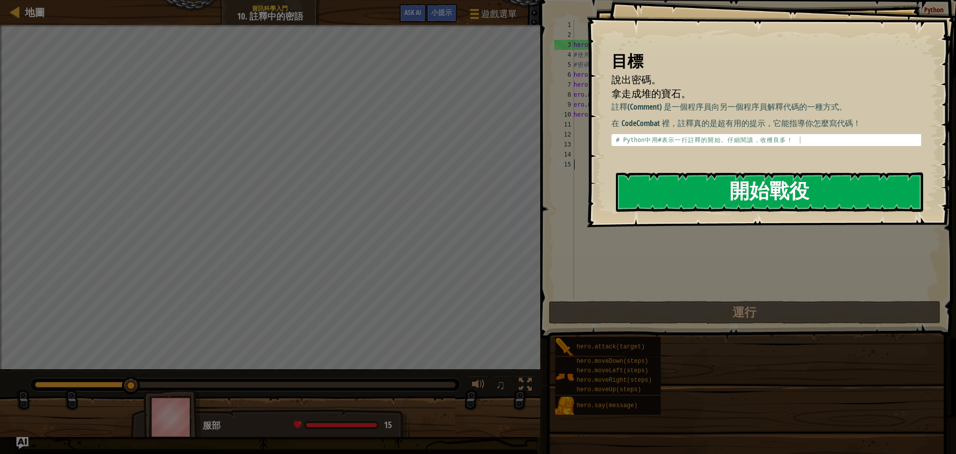
click at [796, 192] on button "開始戰役" at bounding box center [769, 191] width 307 height 39
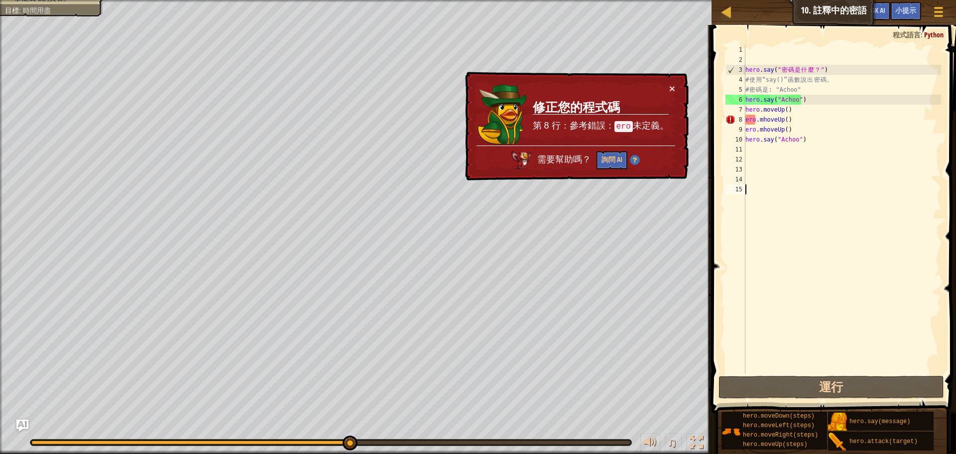
click at [667, 85] on td "修正您的程式碼 第 8 行：參考錯誤： ero 未定義。" at bounding box center [600, 114] width 137 height 63
click at [757, 125] on div "hero . say ( " 密 碼 是 什 麼 ？ " ) # 使 用 “say()” 函 數 說 出 密 碼 。 # 密 碼 是 : "Achoo" he…" at bounding box center [842, 219] width 198 height 349
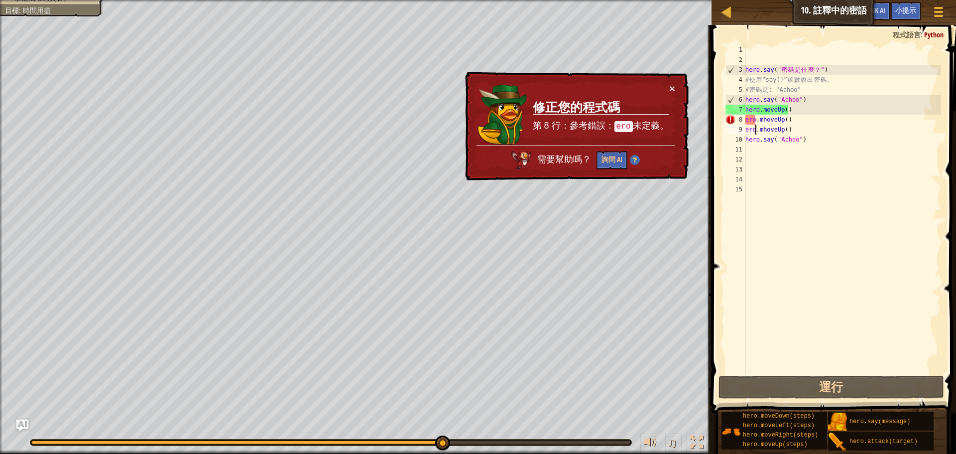
click at [758, 120] on div "hero . say ( " 密 碼 是 什 麼 ？ " ) # 使 用 “say()” 函 數 說 出 密 碼 。 # 密 碼 是 : "Achoo" he…" at bounding box center [842, 219] width 198 height 349
click at [763, 118] on div "hero . say ( " 密 碼 是 什 麼 ？ " ) # 使 用 “say()” 函 數 說 出 密 碼 。 # 密 碼 是 : "Achoo" he…" at bounding box center [842, 219] width 198 height 349
click at [748, 138] on div "hero . say ( " 密 碼 是 什 麼 ？ " ) # 使 用 “say()” 函 數 說 出 密 碼 。 # 密 碼 是 : "Achoo" he…" at bounding box center [842, 219] width 198 height 349
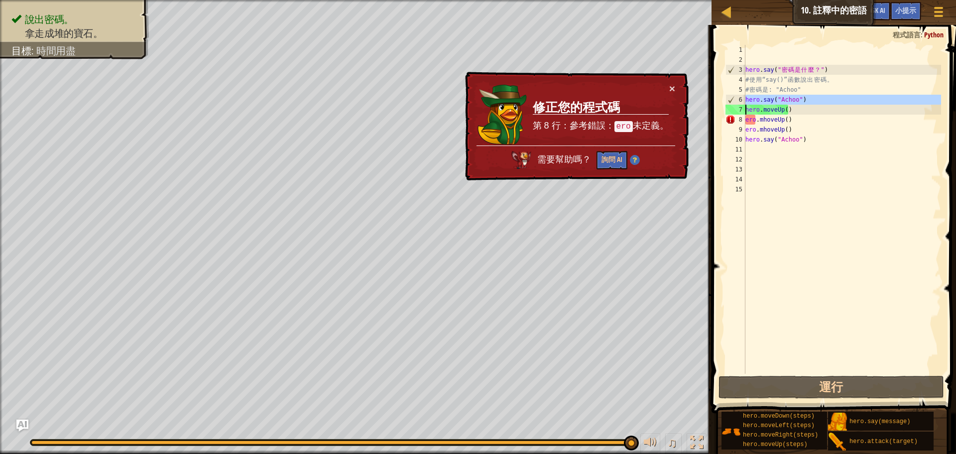
drag, startPoint x: 745, startPoint y: 98, endPoint x: 805, endPoint y: 96, distance: 59.8
click at [805, 96] on div "hero.say("Achoo") 1 2 3 4 5 6 7 8 9 10 11 12 13 14 15 hero . say ( " 密 碼 是 什 麼 …" at bounding box center [833, 209] width 218 height 329
click at [787, 125] on div "hero . say ( " 密 碼 是 什 麼 ？ " ) # 使 用 “say()” 函 數 說 出 密 碼 。 # 密 碼 是 : "Achoo" he…" at bounding box center [842, 219] width 198 height 349
type textarea "ero.mhoveUp()"
drag, startPoint x: 745, startPoint y: 129, endPoint x: 803, endPoint y: 131, distance: 57.8
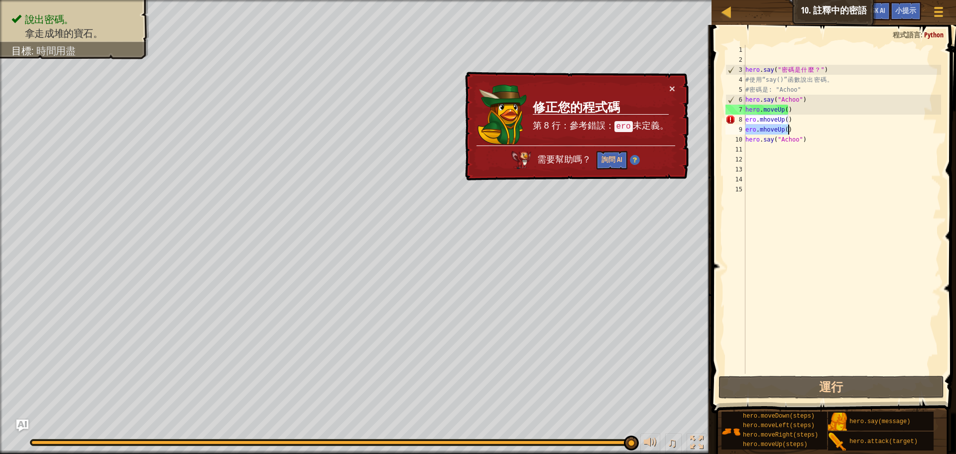
click at [803, 131] on div "hero . say ( " 密 碼 是 什 麼 ？ " ) # 使 用 “say()” 函 數 說 出 密 碼 。 # 密 碼 是 : "Achoo" he…" at bounding box center [842, 219] width 198 height 349
click at [754, 147] on div "hero . say ( " 密 碼 是 什 麼 ？ " ) # 使 用 “say()” 函 數 說 出 密 碼 。 # 密 碼 是 : "Achoo" he…" at bounding box center [842, 219] width 198 height 349
click at [745, 109] on div "7" at bounding box center [736, 110] width 20 height 10
type textarea "hero.moveUp()"
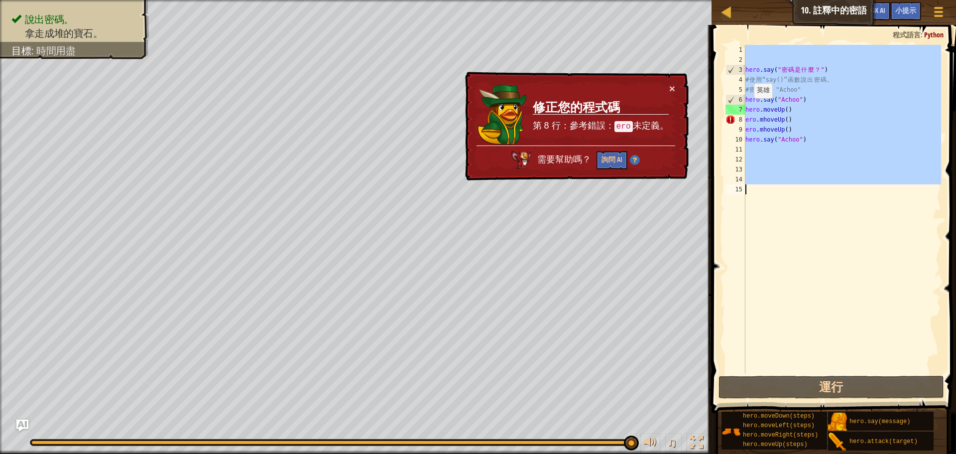
drag, startPoint x: 745, startPoint y: 109, endPoint x: 752, endPoint y: 108, distance: 7.5
click at [752, 108] on div "1 2 3 4 5 6 7 8 9 10 11 12 13 14 15 hero . say ( " 密 碼 是 什 麼 ？ " ) # 使 用 “say()…" at bounding box center [833, 209] width 218 height 329
click at [772, 120] on div "hero . say ( " 密 碼 是 什 麼 ？ " ) # 使 用 “say()” 函 數 說 出 密 碼 。 # 密 碼 是 : "Achoo" he…" at bounding box center [842, 209] width 198 height 329
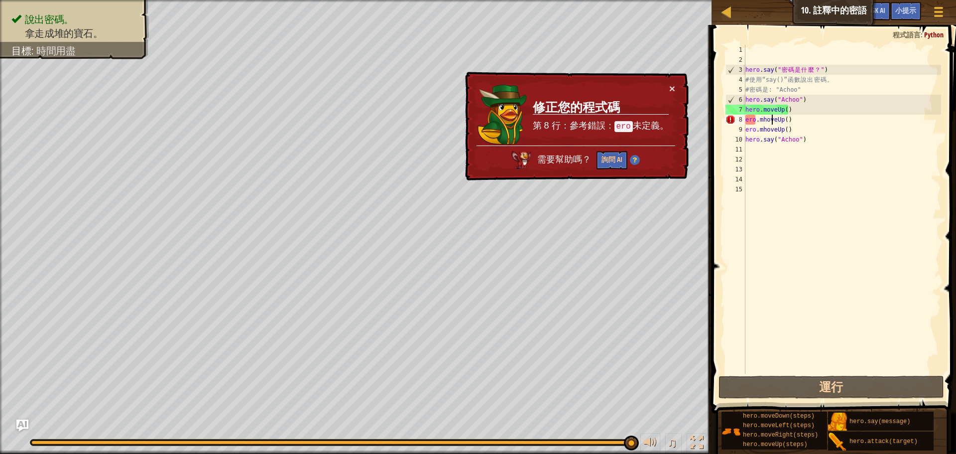
click at [814, 143] on div "hero . say ( " 密 碼 是 什 麼 ？ " ) # 使 用 “say()” 函 數 說 出 密 碼 。 # 密 碼 是 : "Achoo" he…" at bounding box center [842, 219] width 198 height 349
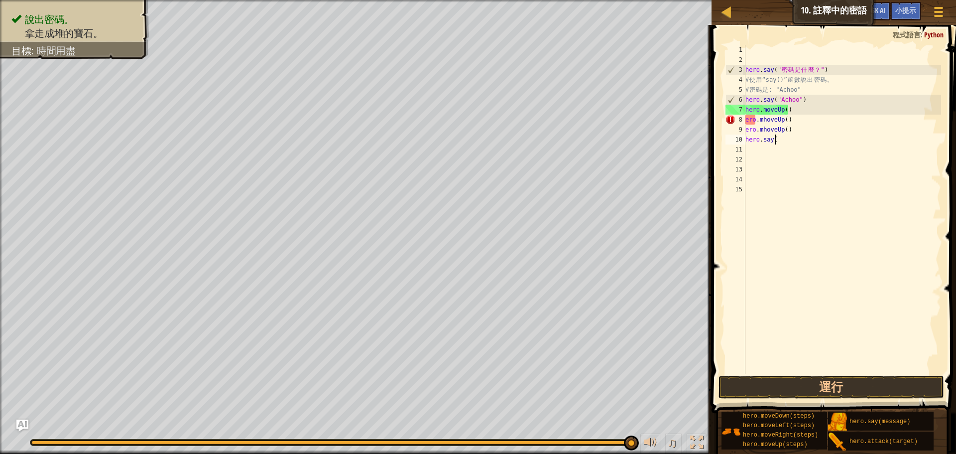
type textarea "h"
click at [797, 132] on div "hero . say ( " 密 碼 是 什 麼 ？ " ) # 使 用 “say()” 函 數 說 出 密 碼 。 # 密 碼 是 : "Achoo" he…" at bounding box center [842, 219] width 198 height 349
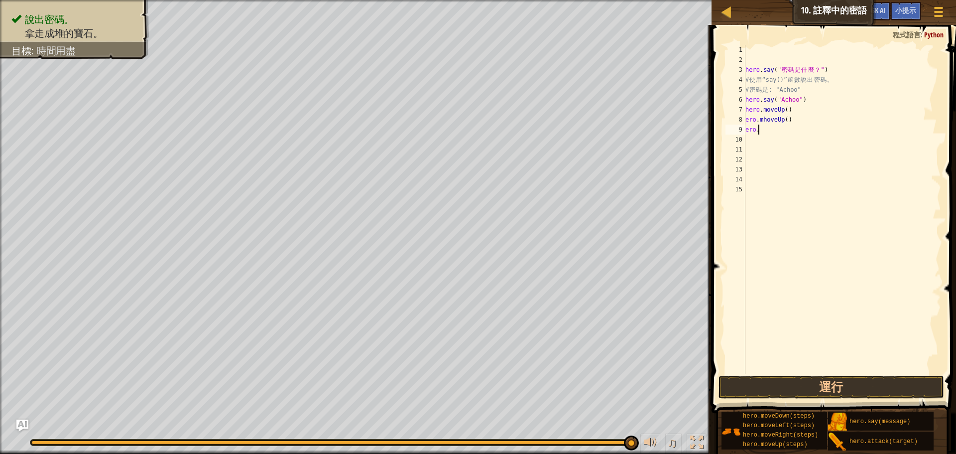
type textarea "e"
click at [797, 122] on div "hero . say ( " 密 碼 是 什 麼 ？ " ) # 使 用 “say()” 函 數 說 出 密 碼 。 # 密 碼 是 : "Achoo" he…" at bounding box center [842, 219] width 198 height 349
type textarea "e"
drag, startPoint x: 746, startPoint y: 109, endPoint x: 809, endPoint y: 112, distance: 62.8
click at [809, 112] on div "hero . say ( " 密 碼 是 什 麼 ？ " ) # 使 用 “say()” 函 數 說 出 密 碼 。 # 密 碼 是 : "Achoo" he…" at bounding box center [842, 219] width 198 height 349
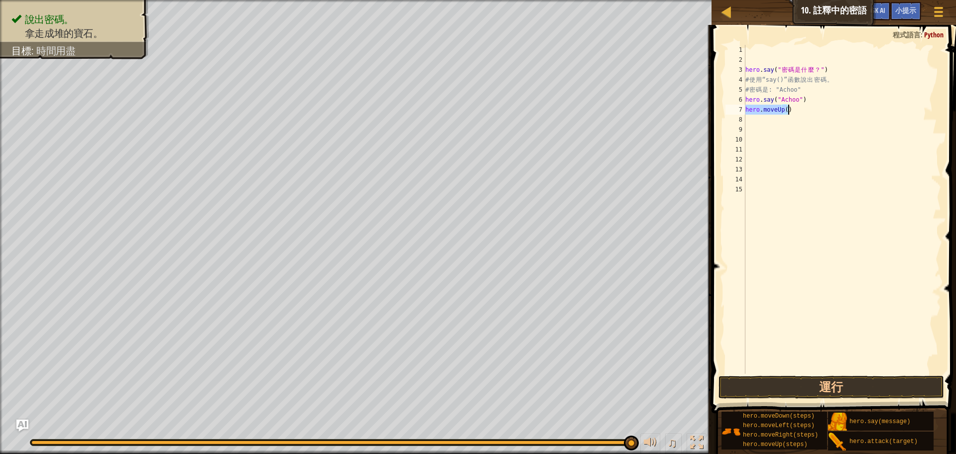
type textarea "hero.moveUp()"
click at [762, 121] on div "hero . say ( " 密 碼 是 什 麼 ？ " ) # 使 用 “say()” 函 數 說 出 密 碼 。 # 密 碼 是 : "Achoo" he…" at bounding box center [842, 219] width 198 height 349
paste textarea "hero.moveUp()"
type textarea "hero.moveUp()"
click at [845, 388] on button "運行" at bounding box center [832, 386] width 226 height 23
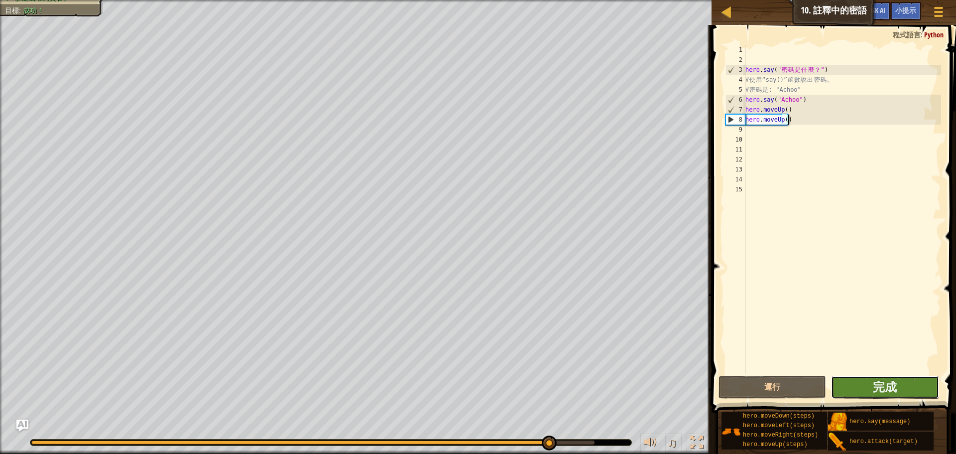
click at [862, 387] on button "完成" at bounding box center [885, 386] width 108 height 23
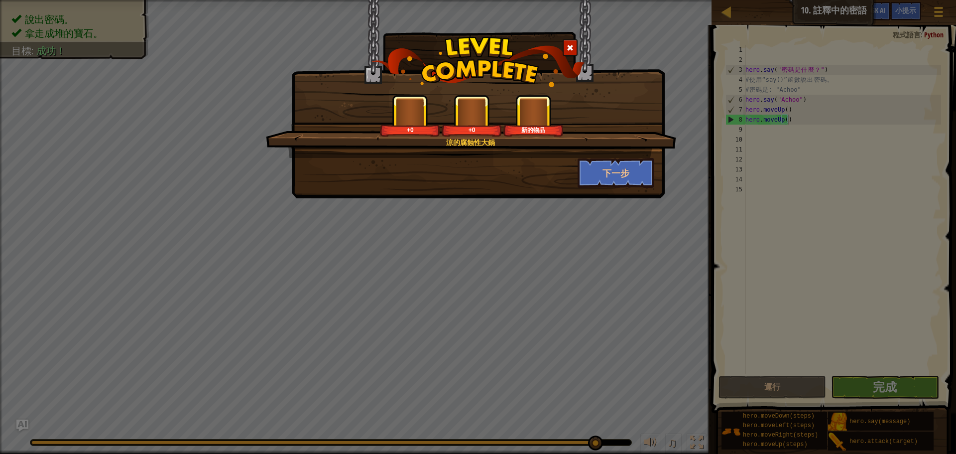
click at [773, 225] on div "涼的腐蝕性大鍋 +0 +0 新的物品 下一步" at bounding box center [478, 227] width 956 height 454
click at [619, 175] on button "下一步" at bounding box center [616, 173] width 77 height 30
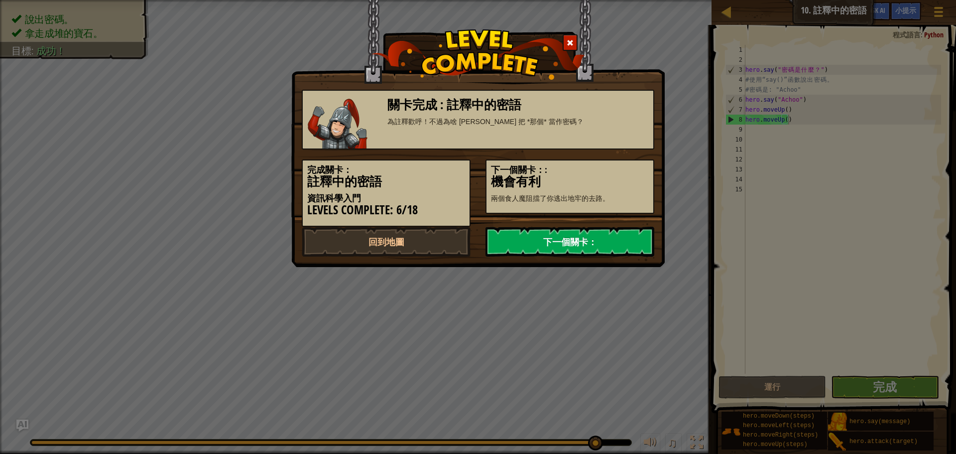
click at [600, 236] on link "下一個關卡：" at bounding box center [570, 242] width 169 height 30
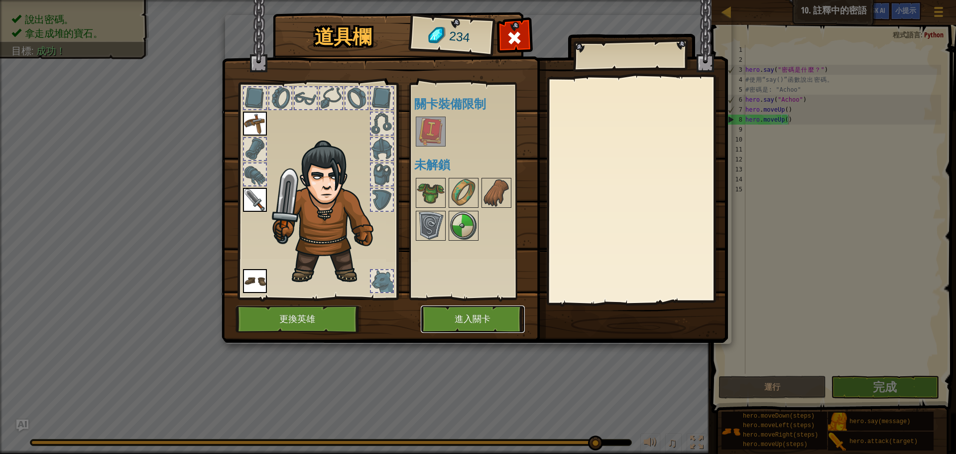
click at [459, 313] on button "進入關卡" at bounding box center [473, 318] width 104 height 27
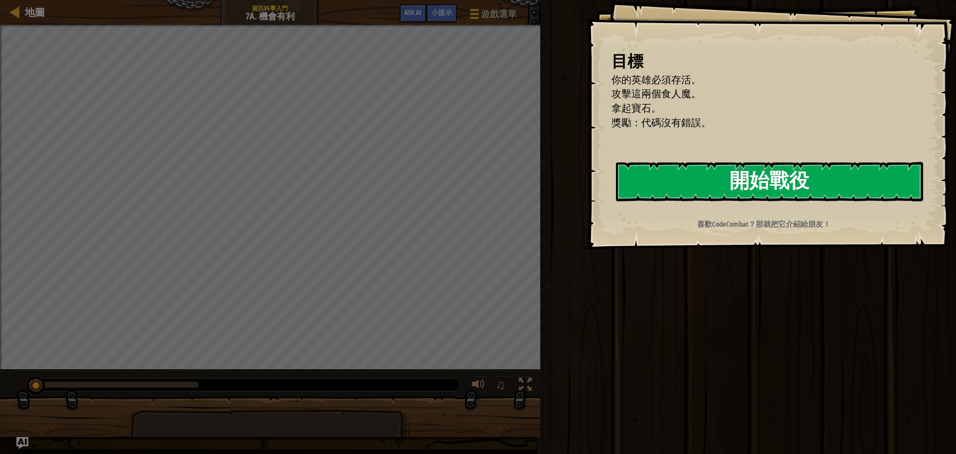
click at [682, 180] on button "開始戰役" at bounding box center [769, 181] width 307 height 39
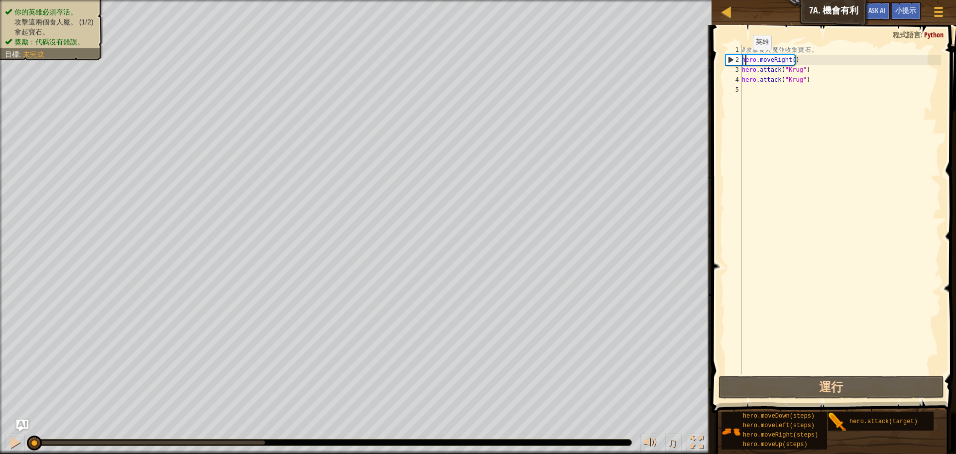
click at [744, 60] on div "# 攻 擊 食 人 魔 並 收 集 寶 石 。 hero . moveRight ( ) hero . attack ( "Krug" ) hero . at…" at bounding box center [840, 219] width 201 height 349
type textarea "hero.moveRight()"
drag, startPoint x: 742, startPoint y: 59, endPoint x: 800, endPoint y: 59, distance: 57.8
click at [800, 59] on div "# 攻 擊 食 人 魔 並 收 集 寶 石 。 hero . moveRight ( ) hero . attack ( "Krug" ) hero . at…" at bounding box center [840, 219] width 201 height 349
click at [754, 88] on div "# 攻 擊 食 人 魔 並 收 集 寶 石 。 hero . moveRight ( ) hero . attack ( "Krug" ) hero . at…" at bounding box center [840, 219] width 201 height 349
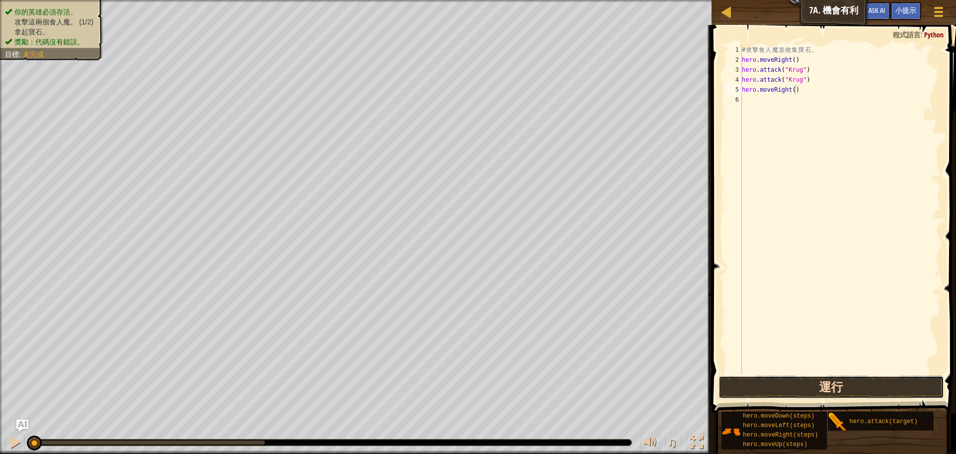
click at [791, 387] on button "運行" at bounding box center [832, 386] width 226 height 23
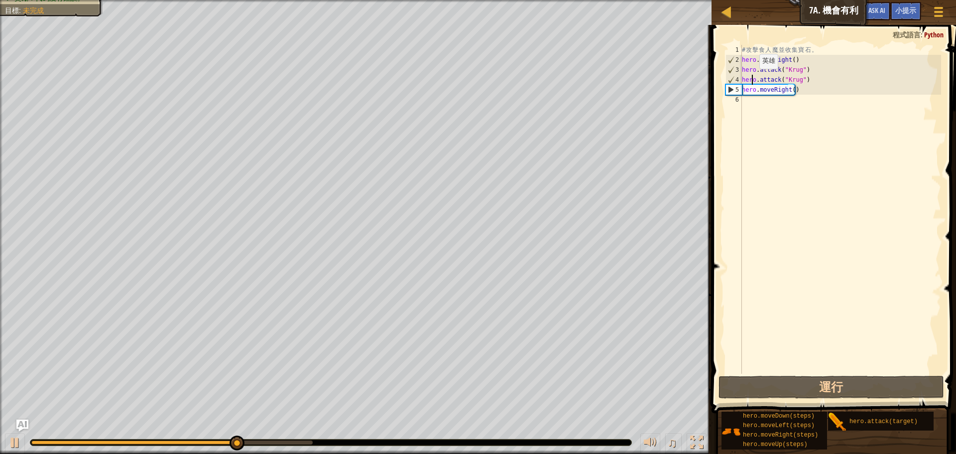
click at [751, 79] on div "# 攻 擊 食 人 魔 並 收 集 寶 石 。 hero . moveRight ( ) hero . attack ( "Krug" ) hero . at…" at bounding box center [840, 219] width 201 height 349
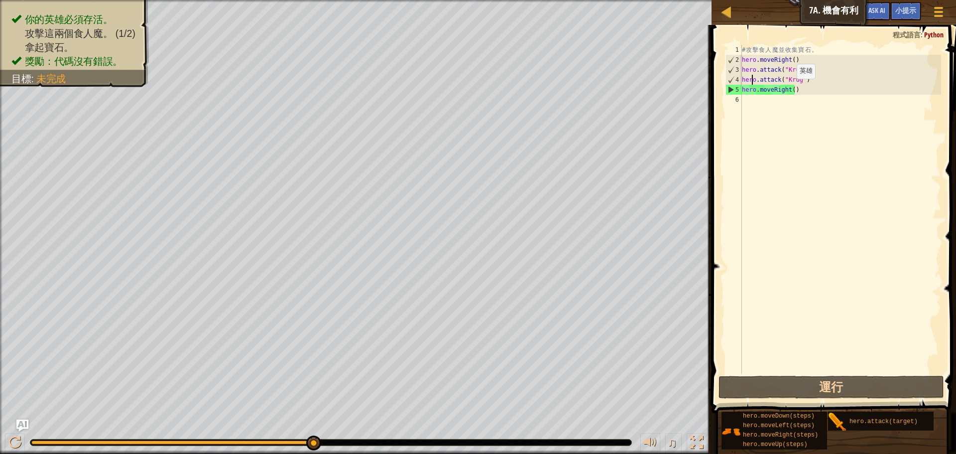
click at [788, 89] on div "# 攻 擊 食 人 魔 並 收 集 寶 石 。 hero . moveRight ( ) hero . attack ( "Krug" ) hero . at…" at bounding box center [840, 219] width 201 height 349
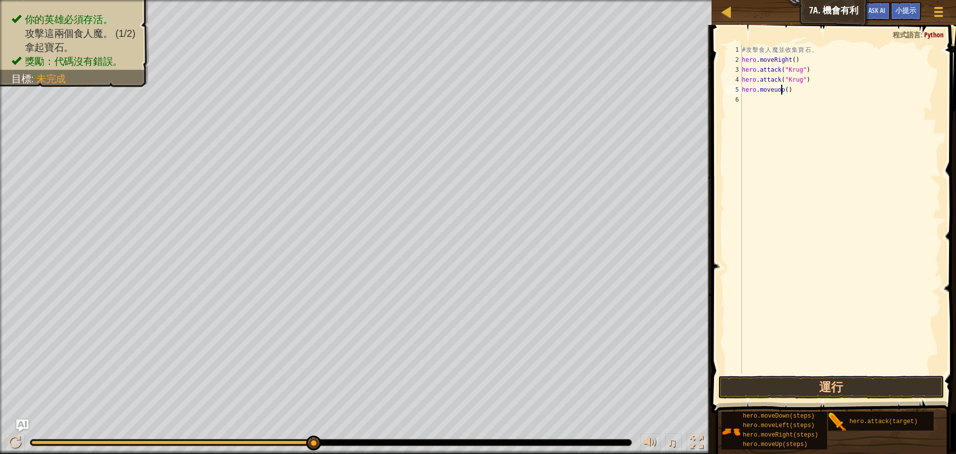
scroll to position [4, 3]
click at [800, 387] on button "運行" at bounding box center [832, 386] width 226 height 23
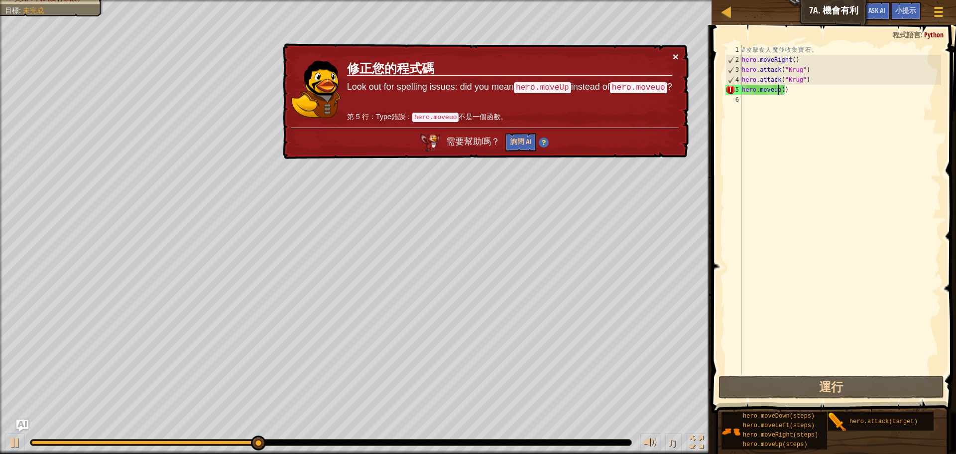
click at [678, 54] on button "×" at bounding box center [676, 56] width 6 height 10
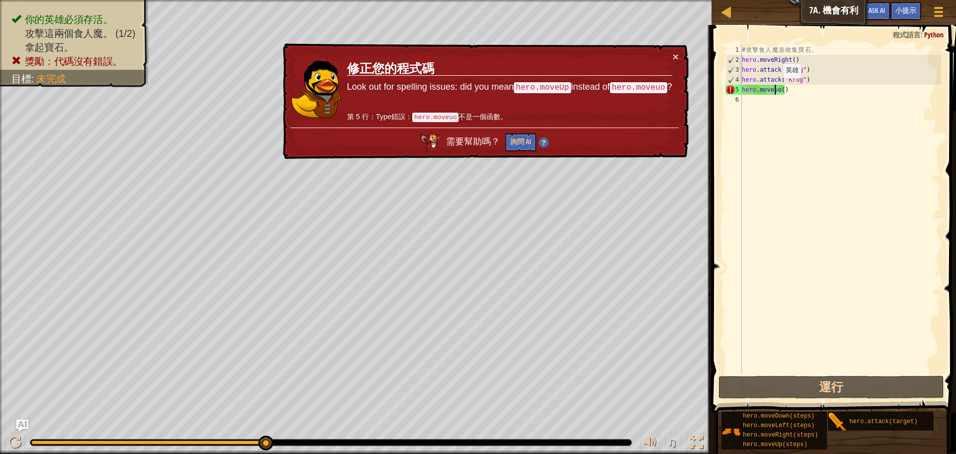
drag, startPoint x: 774, startPoint y: 88, endPoint x: 783, endPoint y: 88, distance: 9.0
click at [775, 89] on div "# 攻 擊 食 人 魔 並 收 集 寶 石 。 hero . moveRight ( ) hero . attack ( "Krug" ) hero . at…" at bounding box center [840, 219] width 201 height 349
click at [777, 90] on div "# 攻 擊 食 人 魔 並 收 集 寶 石 。 hero . moveRight ( ) hero . attack ( "Krug" ) hero . at…" at bounding box center [840, 219] width 201 height 349
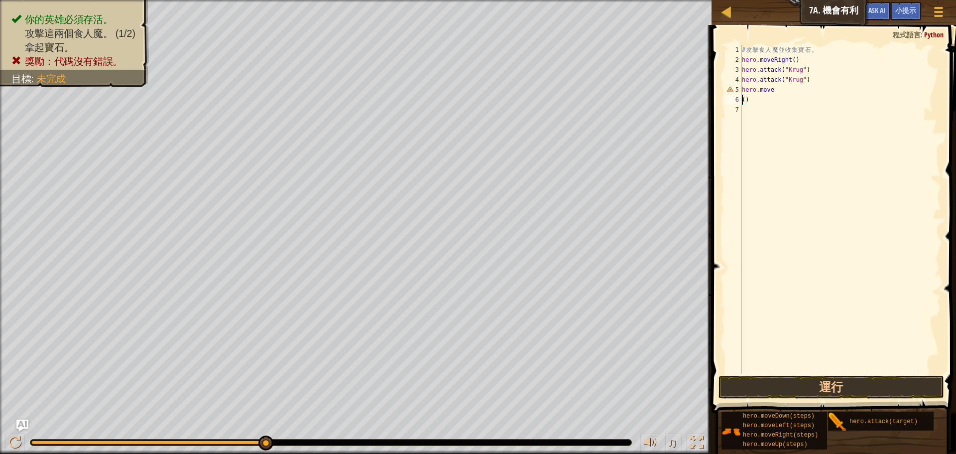
scroll to position [4, 0]
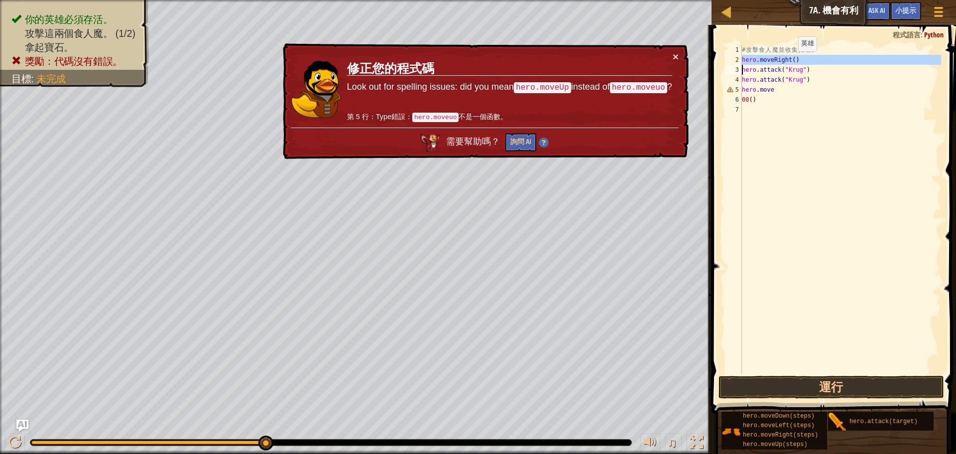
drag, startPoint x: 741, startPoint y: 59, endPoint x: 790, endPoint y: 61, distance: 48.8
click at [790, 61] on div "00() 1 2 3 4 5 6 7 # 攻 擊 食 人 魔 並 收 集 寶 石 。 hero . moveRight ( ) hero . attack (…" at bounding box center [833, 209] width 218 height 329
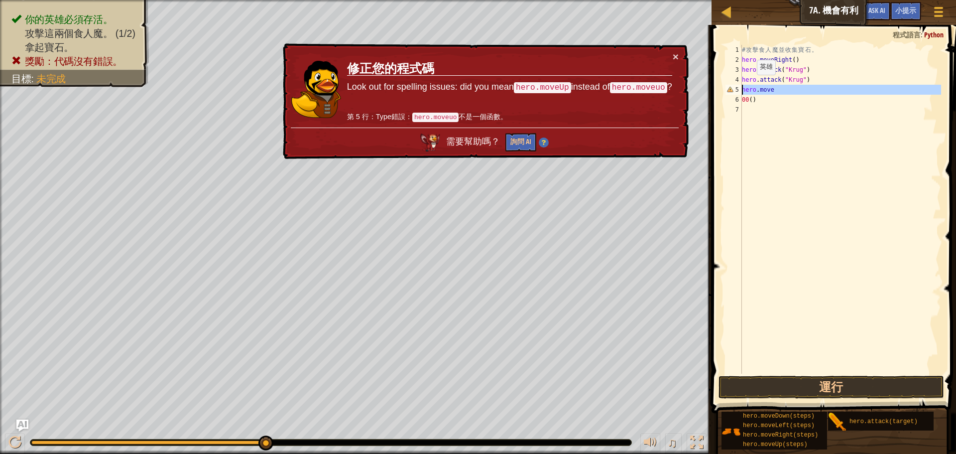
drag, startPoint x: 741, startPoint y: 86, endPoint x: 748, endPoint y: 85, distance: 7.1
click at [748, 85] on div "hero.moveRight() hero.attack("Krug") 1 2 3 4 5 6 7 # 攻 擊 食 人 魔 並 收 集 寶 石 。 hero…" at bounding box center [833, 209] width 218 height 329
paste textarea
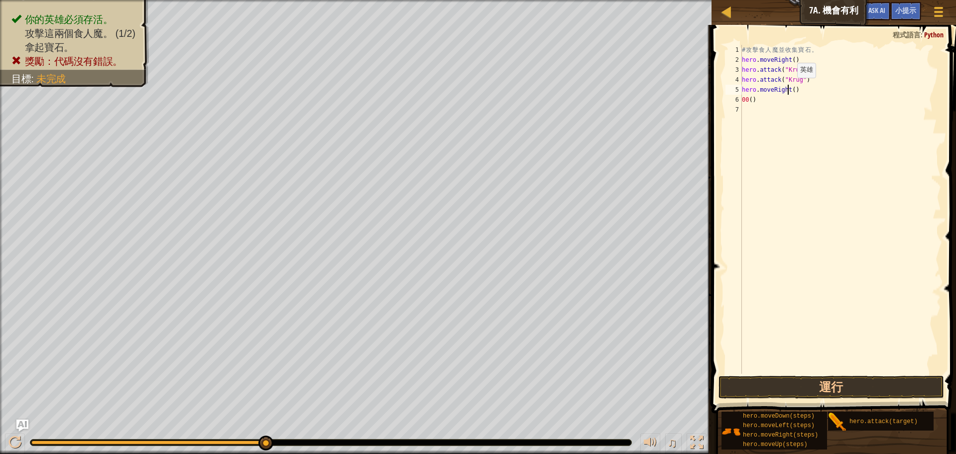
click at [789, 88] on div "# 攻 擊 食 人 魔 並 收 集 寶 石 。 hero . moveRight ( ) hero . attack ( "Krug" ) hero . at…" at bounding box center [840, 219] width 201 height 349
click at [796, 105] on div "hero.moveU p 按 Enter" at bounding box center [834, 118] width 188 height 45
type textarea "hero.moveUp"
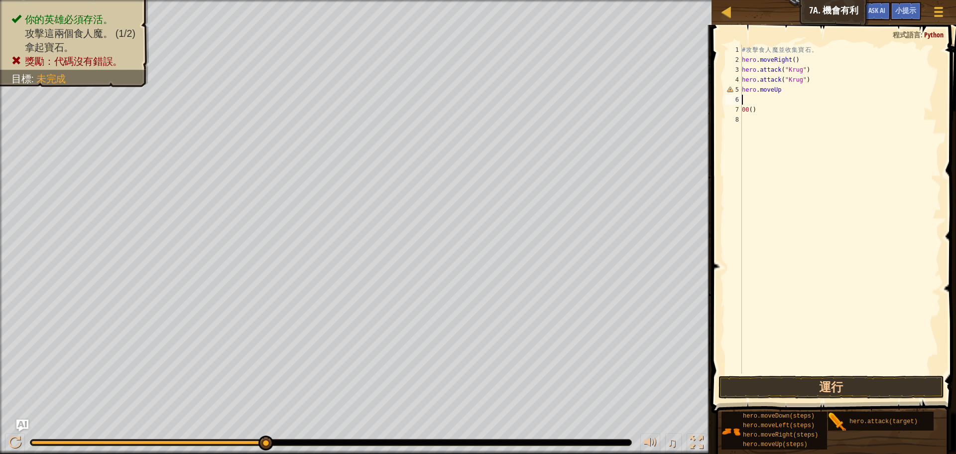
click at [785, 91] on div "# 攻 擊 食 人 魔 並 收 集 寶 石 。 hero . moveRight ( ) hero . attack ( "Krug" ) hero . at…" at bounding box center [840, 219] width 201 height 349
click at [758, 110] on div "# 攻 擊 食 人 魔 並 收 集 寶 石 。 hero . moveRight ( ) hero . attack ( "Krug" ) hero . at…" at bounding box center [840, 219] width 201 height 349
drag, startPoint x: 742, startPoint y: 109, endPoint x: 754, endPoint y: 109, distance: 12.0
click at [754, 109] on div "# 攻 擊 食 人 魔 並 收 集 寶 石 。 hero . moveRight ( ) hero . attack ( "Krug" ) hero . at…" at bounding box center [840, 219] width 201 height 349
drag, startPoint x: 751, startPoint y: 109, endPoint x: 853, endPoint y: 91, distance: 103.6
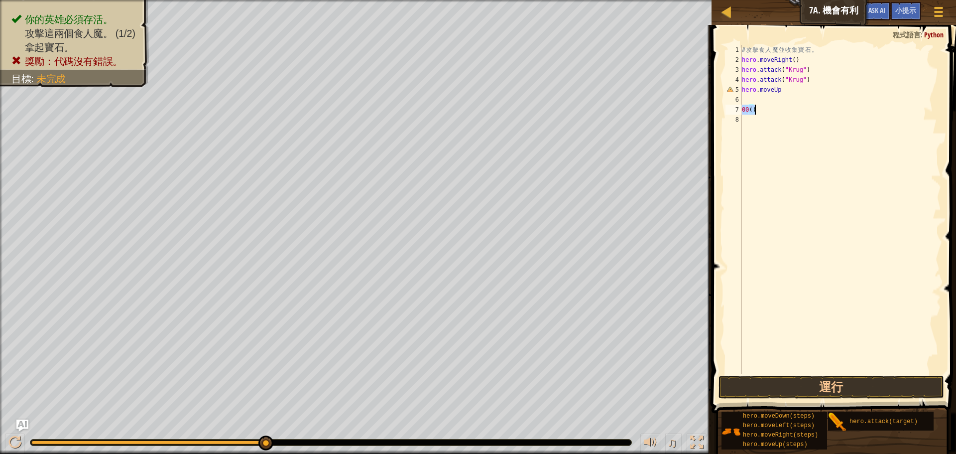
click at [853, 91] on div "# 攻 擊 食 人 魔 並 收 集 寶 石 。 hero . moveRight ( ) hero . attack ( "Krug" ) hero . at…" at bounding box center [840, 219] width 201 height 349
click at [765, 111] on div "# 攻 擊 食 人 魔 並 收 集 寶 石 。 hero . moveRight ( ) hero . attack ( "Krug" ) hero . at…" at bounding box center [840, 219] width 201 height 349
type textarea "00()"
click at [762, 109] on div "# 攻 擊 食 人 魔 並 收 集 寶 石 。 hero . moveRight ( ) hero . attack ( "Krug" ) hero . at…" at bounding box center [840, 219] width 201 height 349
drag, startPoint x: 762, startPoint y: 109, endPoint x: 756, endPoint y: 109, distance: 5.5
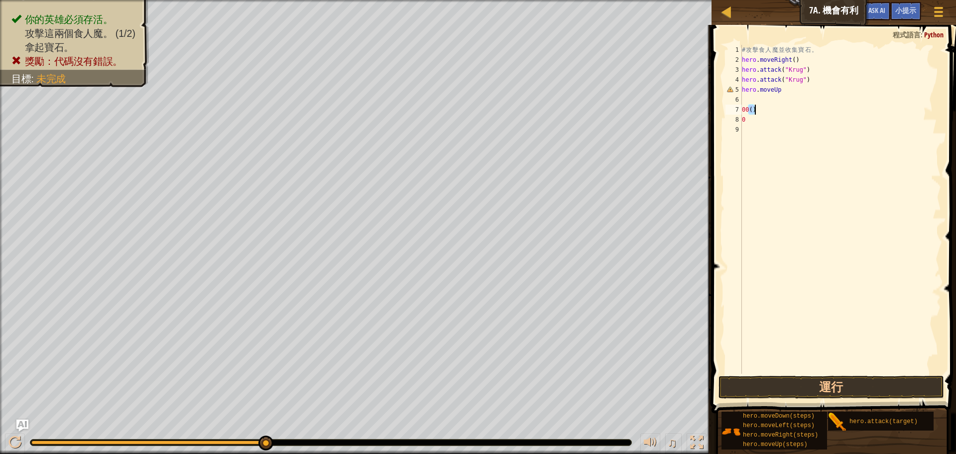
click at [756, 109] on div "# 攻 擊 食 人 魔 並 收 集 寶 石 。 hero . moveRight ( ) hero . attack ( "Krug" ) hero . at…" at bounding box center [840, 219] width 201 height 349
click at [783, 88] on div "# 攻 擊 食 人 魔 並 收 集 寶 石 。 hero . moveRight ( ) hero . attack ( "Krug" ) hero . at…" at bounding box center [840, 219] width 201 height 349
click at [879, 387] on button "運行" at bounding box center [832, 386] width 226 height 23
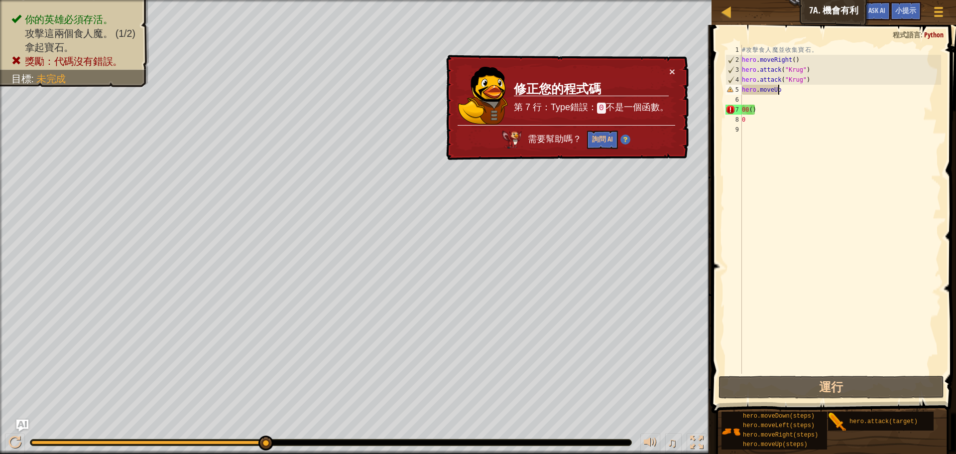
click at [687, 69] on div "× 修正您的程式碼 第 7 行：Type錯誤： 0 不是一個函數。 需要幫助嗎？ 詢問 AI" at bounding box center [566, 107] width 246 height 109
click at [670, 70] on button "×" at bounding box center [672, 72] width 6 height 10
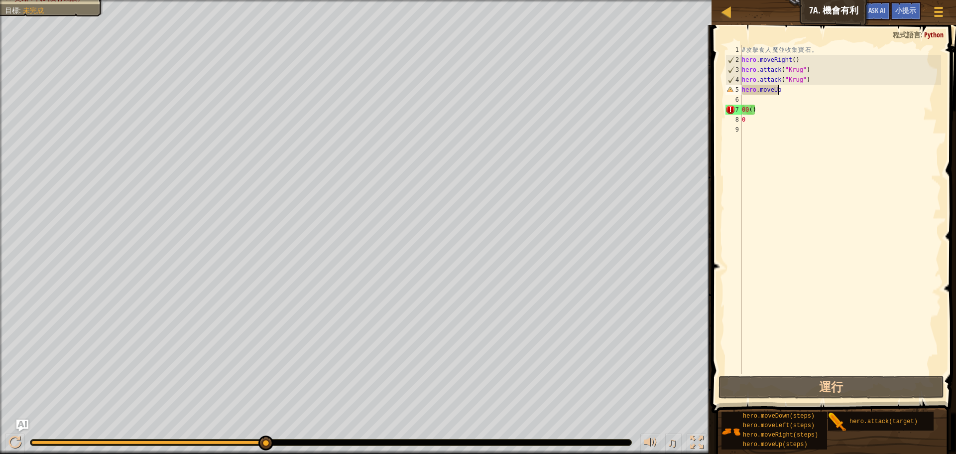
drag, startPoint x: 266, startPoint y: 440, endPoint x: 526, endPoint y: 446, distance: 260.5
click at [755, 108] on div "# 攻 擊 食 人 魔 並 收 集 寶 石 。 hero . moveRight ( ) hero . attack ( "Krug" ) hero . at…" at bounding box center [840, 219] width 201 height 349
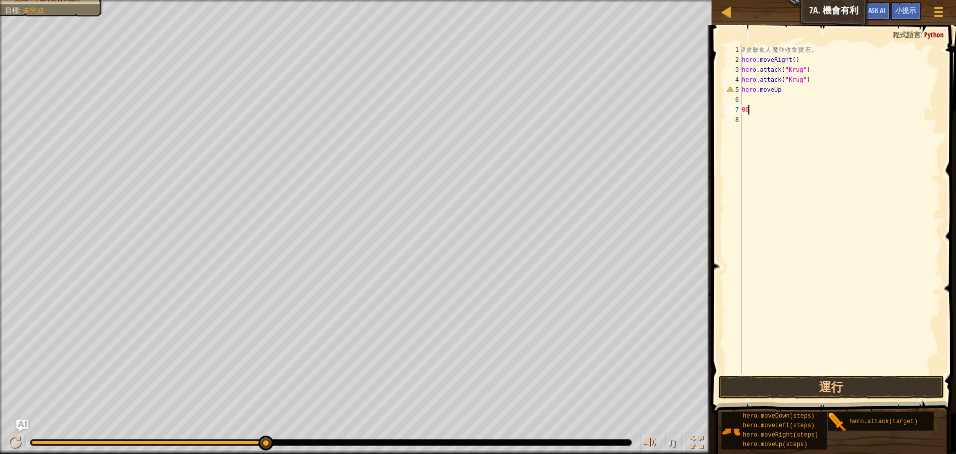
click at [754, 107] on div "# 攻 擊 食 人 魔 並 收 集 寶 石 。 hero . moveRight ( ) hero . attack ( "Krug" ) hero . at…" at bounding box center [840, 219] width 201 height 349
click at [748, 110] on div "# 攻 擊 食 人 魔 並 收 集 寶 石 。 hero . moveRight ( ) hero . attack ( "Krug" ) hero . at…" at bounding box center [840, 219] width 201 height 349
click at [741, 107] on div "7" at bounding box center [734, 110] width 16 height 10
type textarea "0"
click at [744, 108] on div "# 攻 擊 食 人 魔 並 收 集 寶 石 。 hero . moveRight ( ) hero . attack ( "Krug" ) hero . at…" at bounding box center [840, 219] width 201 height 349
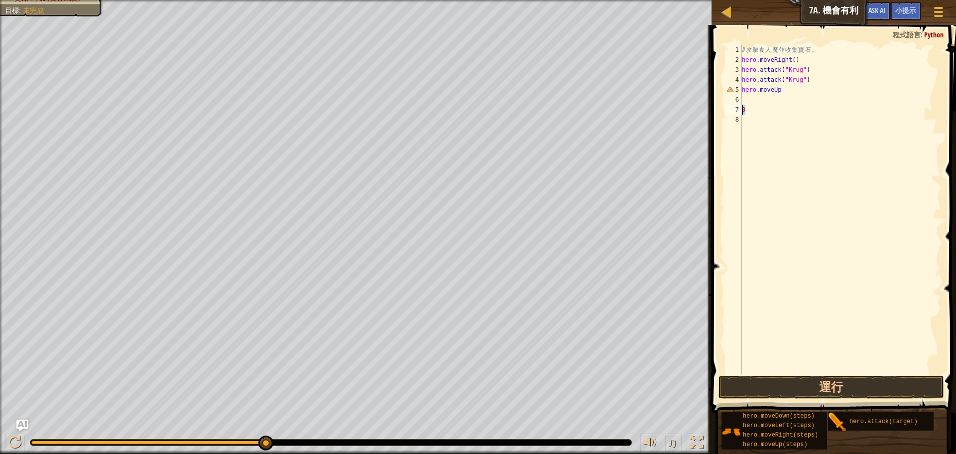
click at [740, 109] on div "0 1 2 3 4 5 6 7 8 # 攻 擊 食 人 魔 並 收 集 寶 石 。 hero . moveRight ( ) hero . attack ( …" at bounding box center [833, 209] width 218 height 329
click at [791, 88] on div "# 攻 擊 食 人 魔 並 收 集 寶 石 。 hero . moveRight ( ) hero . attack ( "Krug" ) hero . at…" at bounding box center [840, 219] width 201 height 349
click at [822, 386] on button "運行" at bounding box center [832, 386] width 226 height 23
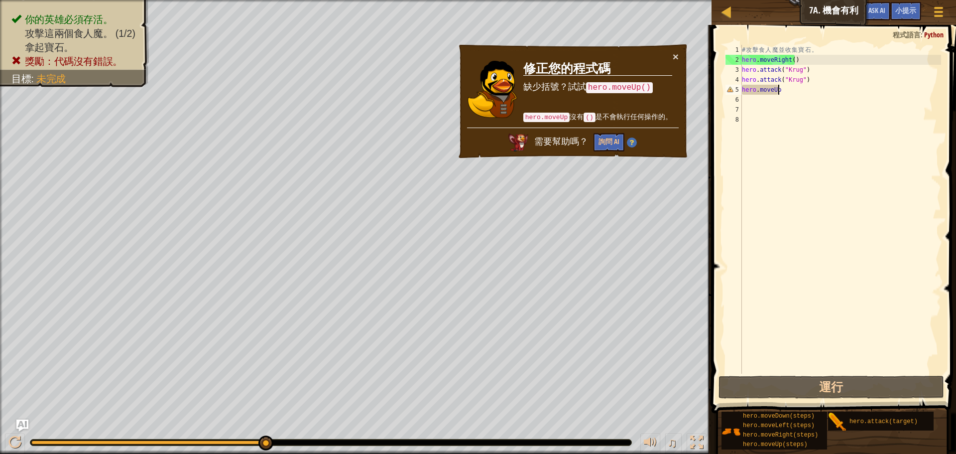
click at [787, 88] on div "# 攻 擊 食 人 魔 並 收 集 寶 石 。 hero . moveRight ( ) hero . attack ( "Krug" ) hero . at…" at bounding box center [840, 219] width 201 height 349
type textarea "ㄢ"
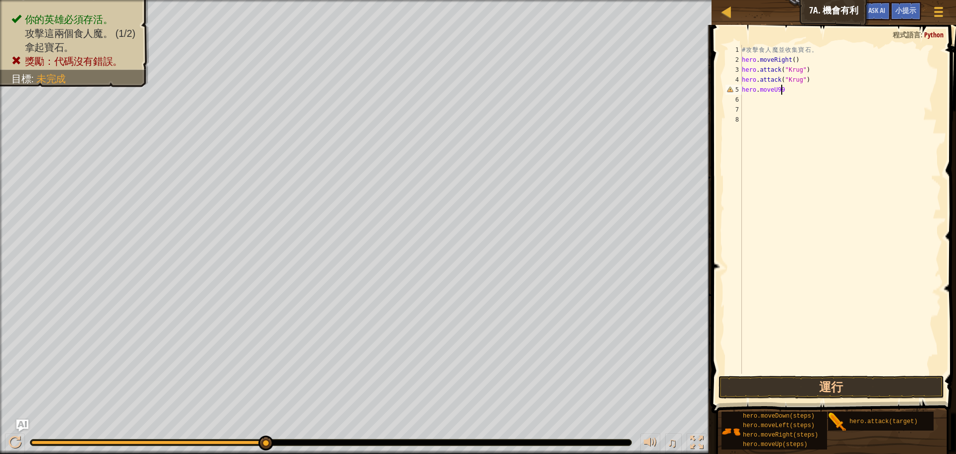
scroll to position [4, 2]
type textarea "hero.moveU"
click at [780, 99] on div "hero.moveU p 按 Enter" at bounding box center [834, 118] width 188 height 45
click at [785, 91] on div "# 攻 擊 食 人 魔 並 收 集 寶 石 。 hero . moveRight ( ) hero . attack ( "Krug" ) hero . at…" at bounding box center [840, 219] width 201 height 349
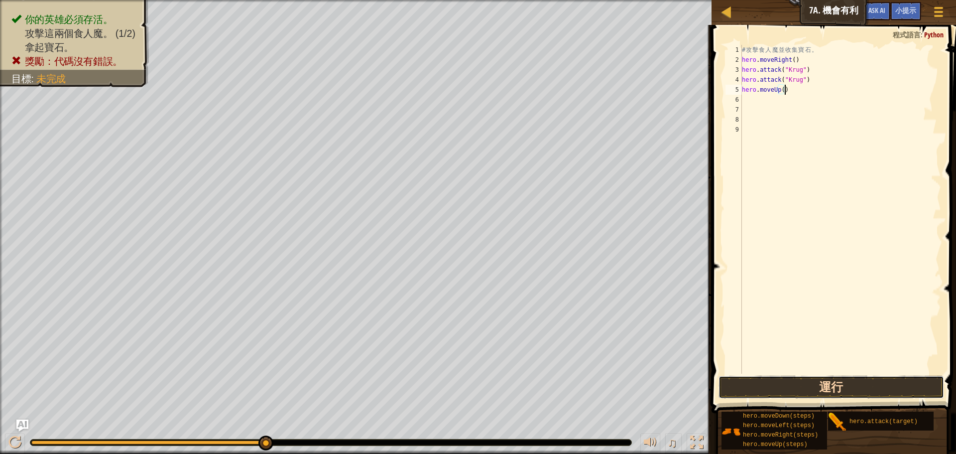
click at [896, 377] on button "運行" at bounding box center [832, 386] width 226 height 23
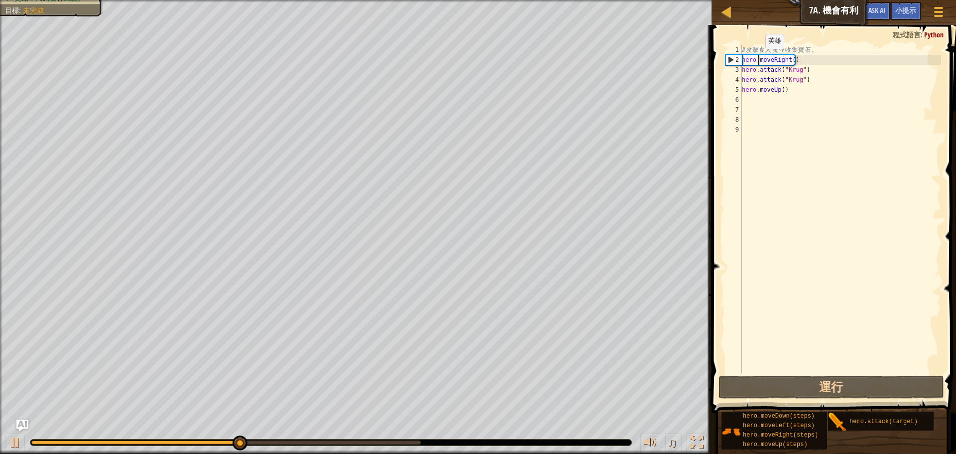
drag, startPoint x: 757, startPoint y: 59, endPoint x: 743, endPoint y: 56, distance: 14.2
click at [739, 56] on div "2" at bounding box center [734, 60] width 16 height 10
type textarea "hero.moveRight()"
drag, startPoint x: 743, startPoint y: 61, endPoint x: 801, endPoint y: 60, distance: 57.8
click at [801, 60] on div "# 攻 擊 食 人 魔 並 收 集 寶 石 。 hero . moveRight ( ) hero . attack ( "Krug" ) hero . at…" at bounding box center [840, 219] width 201 height 349
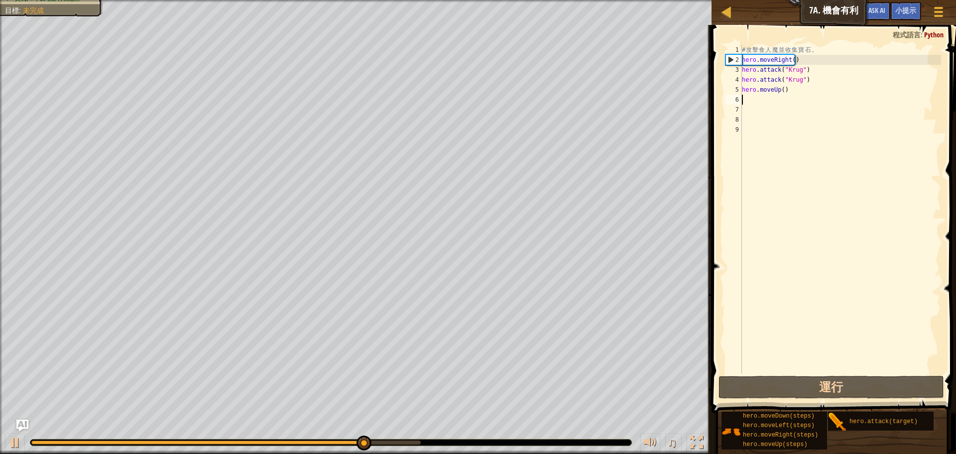
click at [767, 100] on div "# 攻 擊 食 人 魔 並 收 集 寶 石 。 hero . moveRight ( ) hero . attack ( "Krug" ) hero . at…" at bounding box center [840, 219] width 201 height 349
paste textarea "hero.moveRight()"
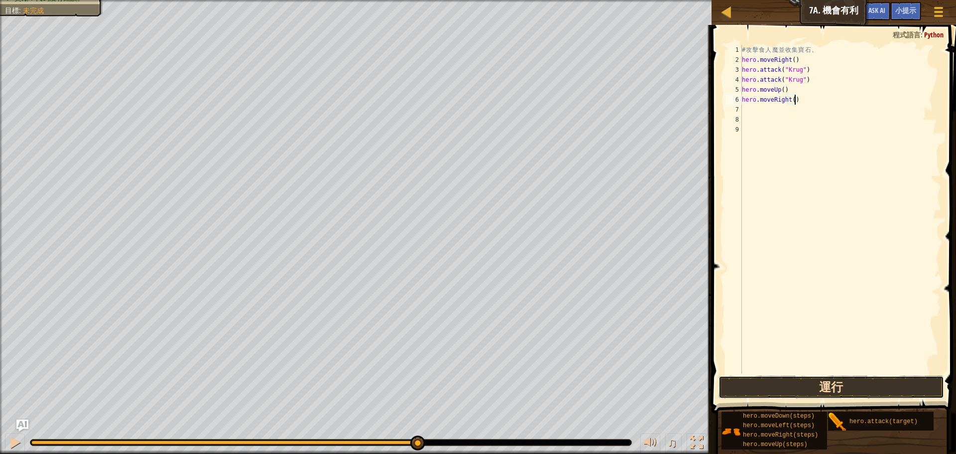
click at [833, 389] on button "運行" at bounding box center [832, 386] width 226 height 23
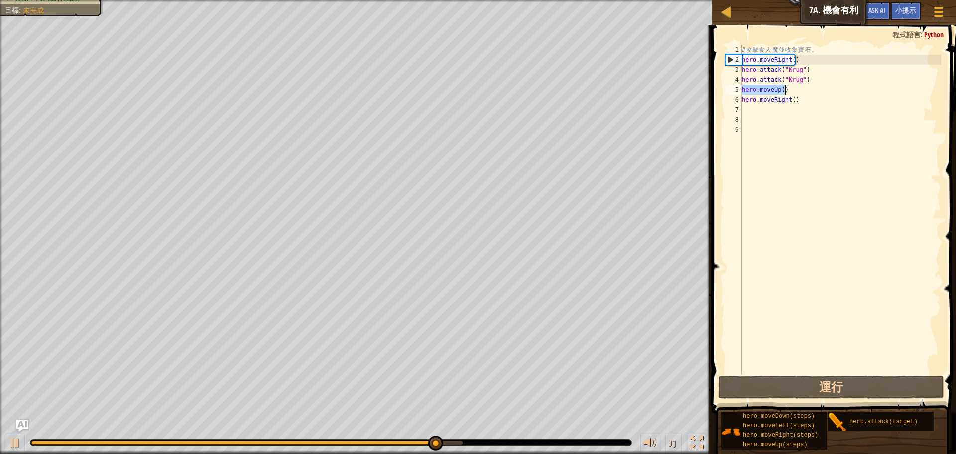
drag, startPoint x: 742, startPoint y: 89, endPoint x: 789, endPoint y: 89, distance: 46.8
click at [789, 89] on div "# 攻 擊 食 人 魔 並 收 集 寶 石 。 hero . moveRight ( ) hero . attack ( "Krug" ) hero . at…" at bounding box center [840, 219] width 201 height 349
type textarea "hero.moveUp()"
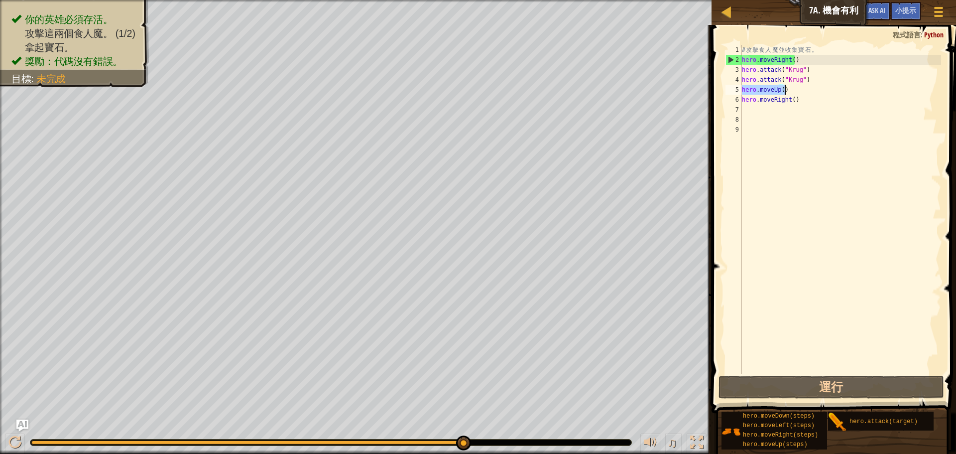
click at [746, 107] on div "# 攻 擊 食 人 魔 並 收 集 寶 石 。 hero . moveRight ( ) hero . attack ( "Krug" ) hero . at…" at bounding box center [840, 219] width 201 height 349
paste textarea "hero.moveUp()"
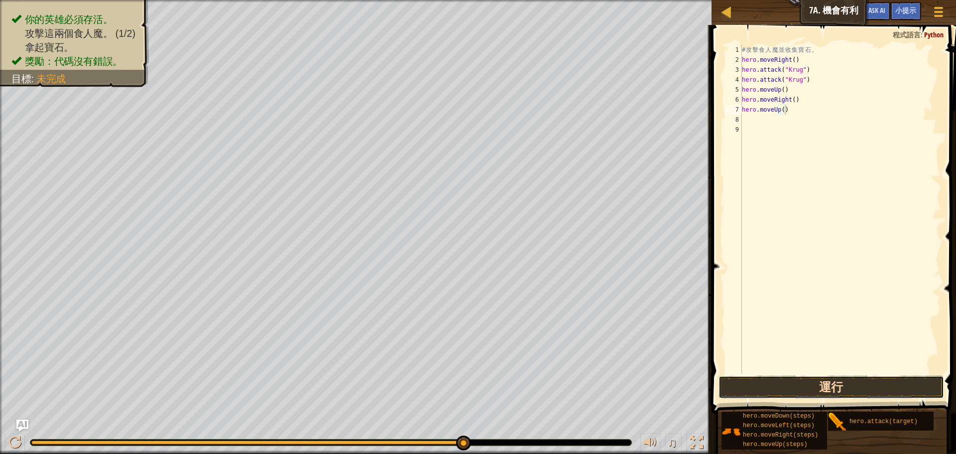
click at [823, 382] on button "運行" at bounding box center [832, 386] width 226 height 23
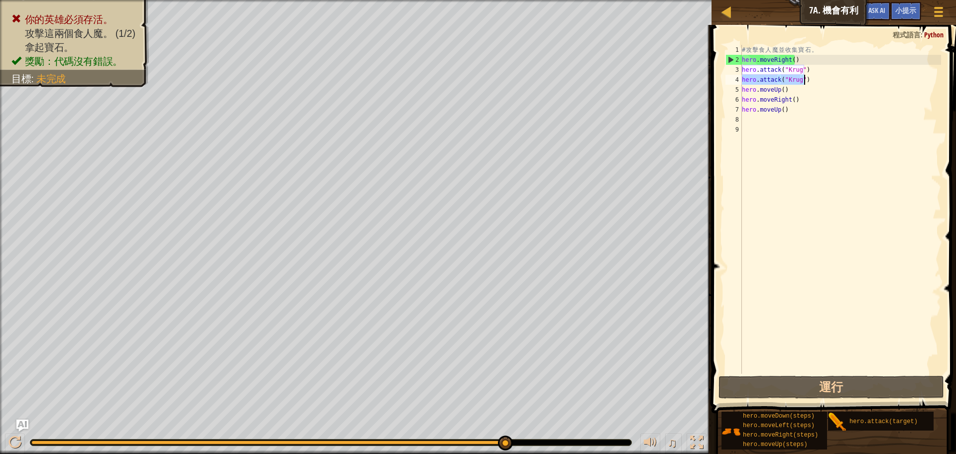
drag, startPoint x: 742, startPoint y: 80, endPoint x: 843, endPoint y: 80, distance: 100.1
click at [843, 80] on div "# 攻 擊 食 人 魔 並 收 集 寶 石 。 hero . moveRight ( ) hero . attack ( "Krug" ) hero . at…" at bounding box center [840, 219] width 201 height 349
type textarea "hero.attack("Krug")"
click at [749, 121] on div "# 攻 擊 食 人 魔 並 收 集 寶 石 。 hero . moveRight ( ) hero . attack ( "Krug" ) hero . at…" at bounding box center [840, 219] width 201 height 349
paste textarea "hero.attack("Krug")"
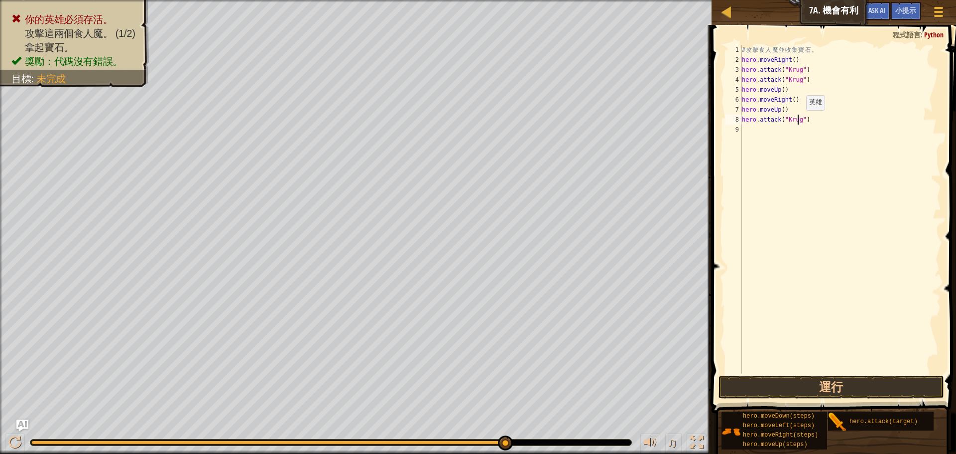
click at [798, 120] on div "# 攻 擊 食 人 魔 並 收 集 寶 石 。 hero . moveRight ( ) hero . attack ( "Krug" ) hero . at…" at bounding box center [840, 219] width 201 height 349
type textarea "hero.attack("Grump")"
click at [797, 391] on button "運行" at bounding box center [832, 386] width 226 height 23
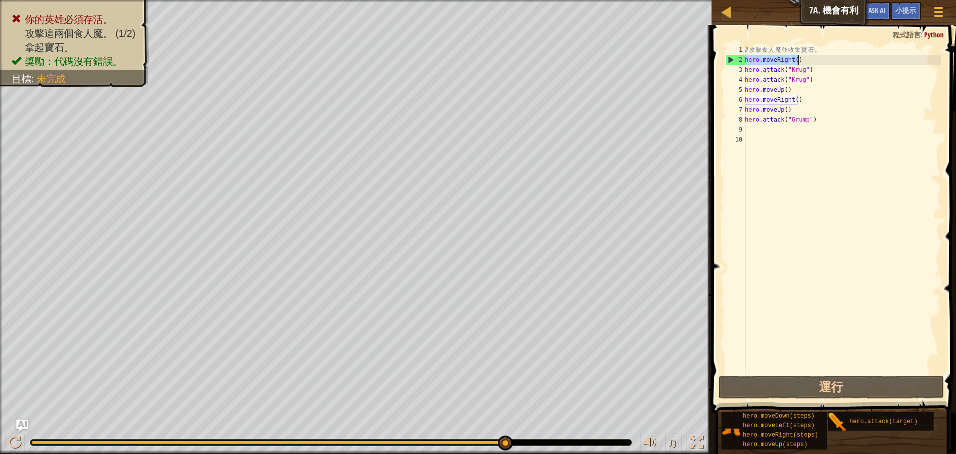
drag, startPoint x: 745, startPoint y: 59, endPoint x: 814, endPoint y: 58, distance: 68.7
click at [814, 58] on div "# 攻 擊 食 人 魔 並 收 集 寶 石 。 hero . moveRight ( ) hero . attack ( "Krug" ) hero . at…" at bounding box center [842, 219] width 198 height 349
click at [830, 61] on div "# 攻 擊 食 人 魔 並 收 集 寶 石 。 hero . moveRight ( ) hero . attack ( "Krug" ) hero . at…" at bounding box center [842, 209] width 198 height 329
drag, startPoint x: 746, startPoint y: 119, endPoint x: 857, endPoint y: 118, distance: 111.6
click at [857, 118] on div "# 攻 擊 食 人 魔 並 收 集 寶 石 。 hero . moveRight ( ) hero . attack ( "Krug" ) hero . at…" at bounding box center [842, 219] width 198 height 349
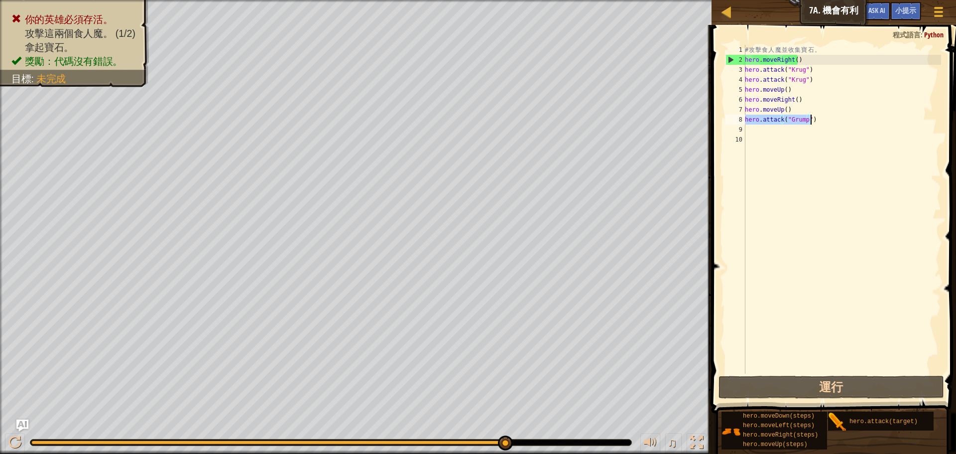
type textarea "hero.attack("Grump")"
click at [766, 133] on div "# 攻 擊 食 人 魔 並 收 集 寶 石 。 hero . moveRight ( ) hero . attack ( "Krug" ) hero . at…" at bounding box center [842, 219] width 198 height 349
paste textarea "hero.attack("Grump")"
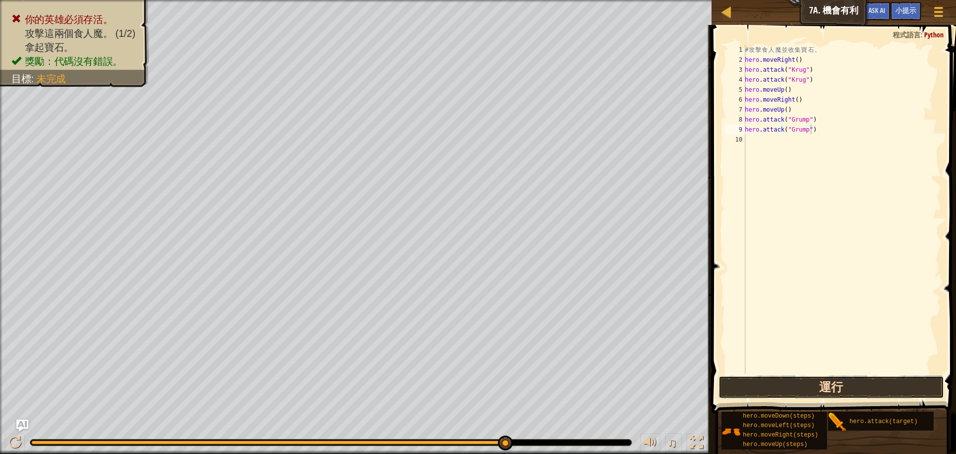
click at [830, 384] on button "運行" at bounding box center [832, 386] width 226 height 23
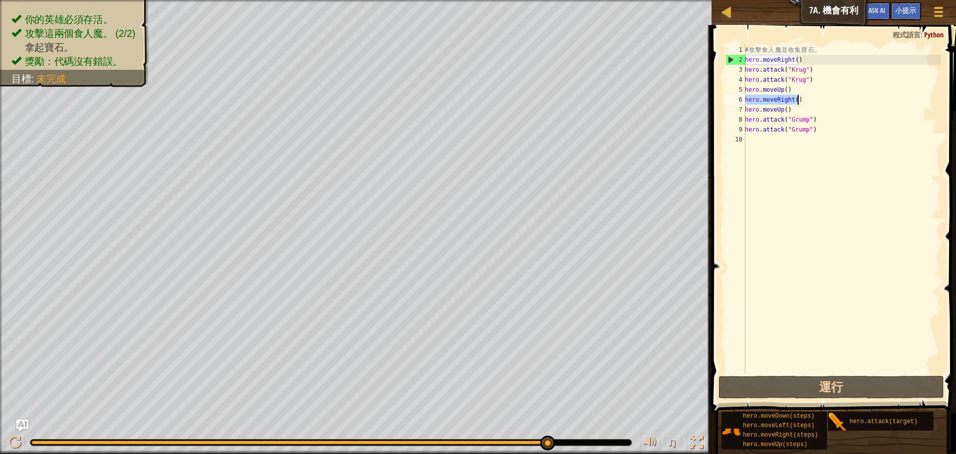
drag, startPoint x: 745, startPoint y: 101, endPoint x: 802, endPoint y: 97, distance: 56.9
click at [802, 97] on div "# 攻 擊 食 人 魔 並 收 集 寶 石 。 hero . moveRight ( ) hero . attack ( "Krug" ) hero . at…" at bounding box center [842, 219] width 198 height 349
type textarea "hero.moveRight()"
click at [769, 140] on div "# 攻 擊 食 人 魔 並 收 集 寶 石 。 hero . moveRight ( ) hero . attack ( "Krug" ) hero . at…" at bounding box center [842, 219] width 198 height 349
paste textarea "hero.moveRight()"
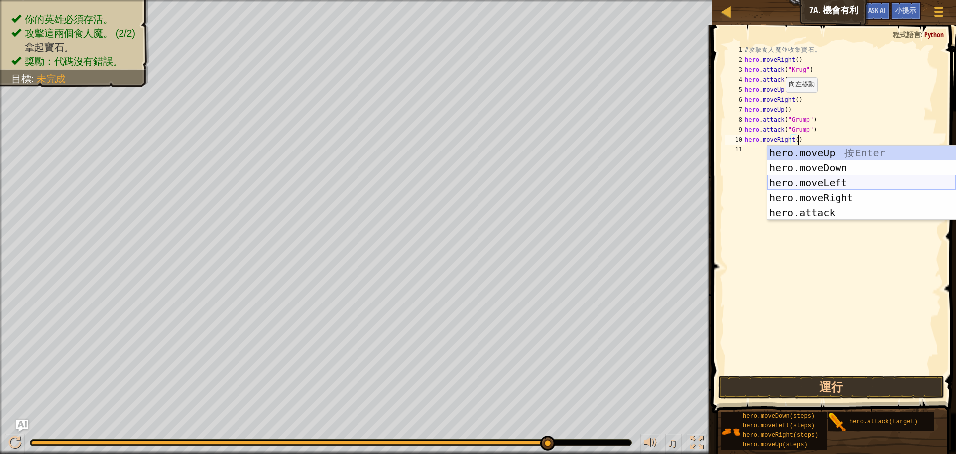
click at [847, 188] on div "hero.moveUp 按 Enter hero.moveDown 按 Enter hero.moveLeft 按 Enter hero.moveRight …" at bounding box center [861, 197] width 188 height 105
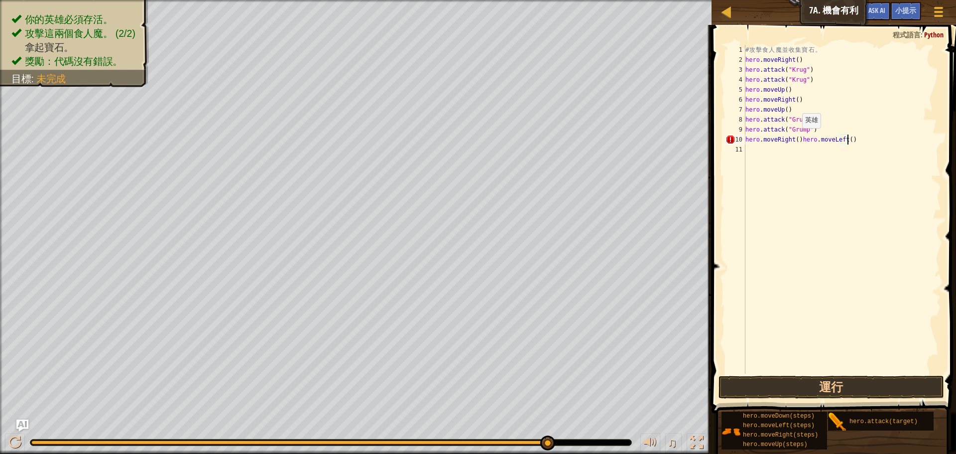
click at [792, 139] on div "# 攻 擊 食 人 魔 並 收 集 寶 石 。 hero . moveRight ( ) hero . attack ( "Krug" ) hero . at…" at bounding box center [842, 219] width 198 height 349
click at [799, 138] on div "# 攻 擊 食 人 魔 並 收 集 寶 石 。 hero . moveRight ( ) hero . attack ( "Krug" ) hero . at…" at bounding box center [842, 219] width 198 height 349
type textarea "hero.moveRight(.moveLeft()"
drag, startPoint x: 832, startPoint y: 139, endPoint x: 745, endPoint y: 142, distance: 86.7
click at [745, 142] on div "# 攻 擊 食 人 魔 並 收 集 寶 石 。 hero . moveRight ( ) hero . attack ( "Krug" ) hero . at…" at bounding box center [842, 219] width 198 height 349
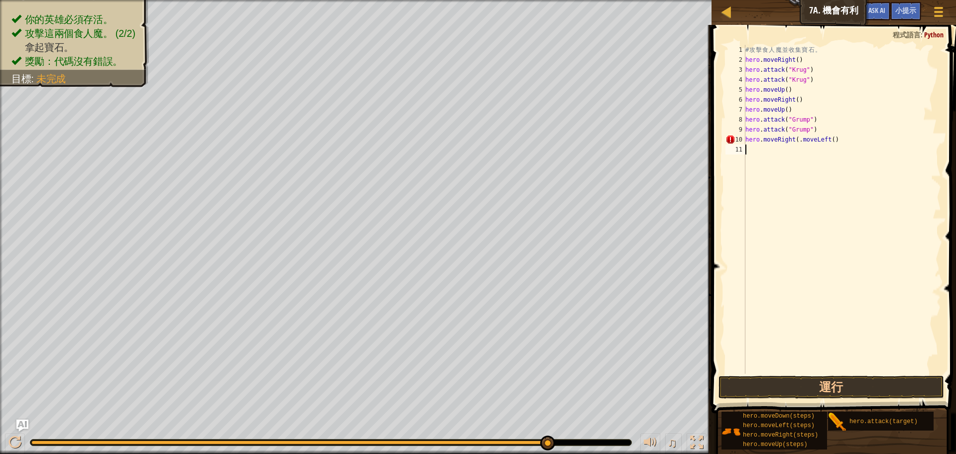
click at [847, 148] on div "# 攻 擊 食 人 魔 並 收 集 寶 石 。 hero . moveRight ( ) hero . attack ( "Krug" ) hero . at…" at bounding box center [842, 219] width 198 height 349
drag, startPoint x: 842, startPoint y: 138, endPoint x: 798, endPoint y: 146, distance: 44.5
click at [798, 146] on div "# 攻 擊 食 人 魔 並 收 集 寶 石 。 hero . moveRight ( ) hero . attack ( "Krug" ) hero . at…" at bounding box center [842, 219] width 198 height 349
click at [821, 142] on div "# 攻 擊 食 人 魔 並 收 集 寶 石 。 hero . moveRight ( ) hero . attack ( "Krug" ) hero . at…" at bounding box center [842, 219] width 198 height 349
click at [831, 139] on div "# 攻 擊 食 人 魔 並 收 集 寶 石 。 hero . moveRight ( ) hero . attack ( "Krug" ) hero . at…" at bounding box center [842, 219] width 198 height 349
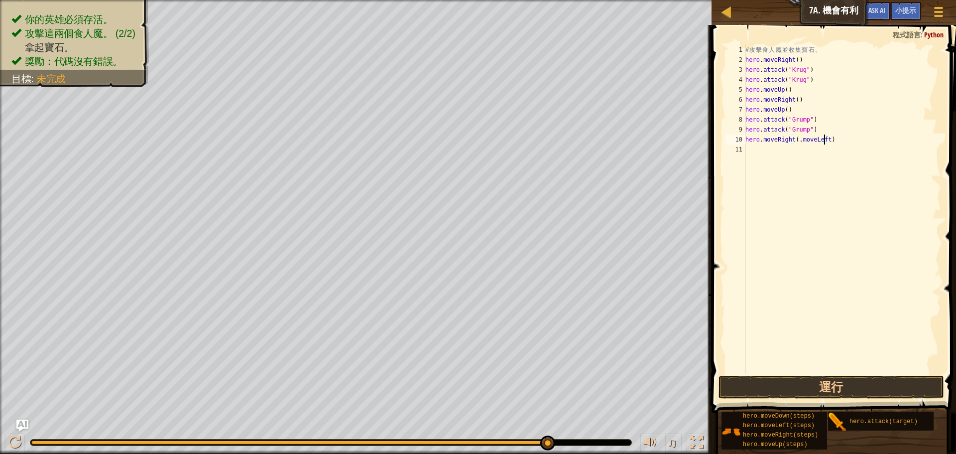
drag, startPoint x: 824, startPoint y: 139, endPoint x: 834, endPoint y: 137, distance: 10.2
click at [834, 137] on div "# 攻 擊 食 人 魔 並 收 集 寶 石 。 hero . moveRight ( ) hero . attack ( "Krug" ) hero . at…" at bounding box center [842, 219] width 198 height 349
click at [827, 137] on div "# 攻 擊 食 人 魔 並 收 集 寶 石 。 hero . moveRight ( ) hero . attack ( "Krug" ) hero . at…" at bounding box center [842, 219] width 198 height 349
click at [823, 139] on div "# 攻 擊 食 人 魔 並 收 集 寶 石 。 hero . moveRight ( ) hero . attack ( "Krug" ) hero . at…" at bounding box center [842, 219] width 198 height 349
drag, startPoint x: 823, startPoint y: 139, endPoint x: 829, endPoint y: 139, distance: 5.5
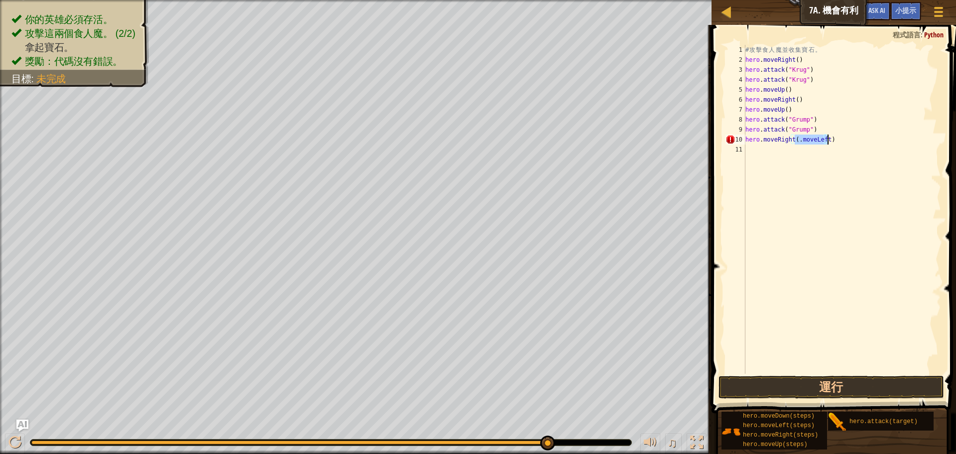
click at [829, 139] on div "# 攻 擊 食 人 魔 並 收 集 寶 石 。 hero . moveRight ( ) hero . attack ( "Krug" ) hero . at…" at bounding box center [842, 219] width 198 height 349
click at [833, 138] on div "# 攻 擊 食 人 魔 並 收 集 寶 石 。 hero . moveRight ( ) hero . attack ( "Krug" ) hero . at…" at bounding box center [842, 209] width 198 height 329
click at [825, 140] on div "# 攻 擊 食 人 魔 並 收 集 寶 石 。 hero . moveRight ( ) hero . attack ( "Krug" ) hero . at…" at bounding box center [842, 219] width 198 height 349
click at [827, 140] on div "# 攻 擊 食 人 魔 並 收 集 寶 石 。 hero . moveRight ( ) hero . attack ( "Krug" ) hero . at…" at bounding box center [842, 219] width 198 height 349
click at [827, 140] on div "# 攻 擊 食 人 魔 並 收 集 寶 石 。 hero . moveRight ( ) hero . attack ( "Krug" ) hero . at…" at bounding box center [842, 209] width 198 height 329
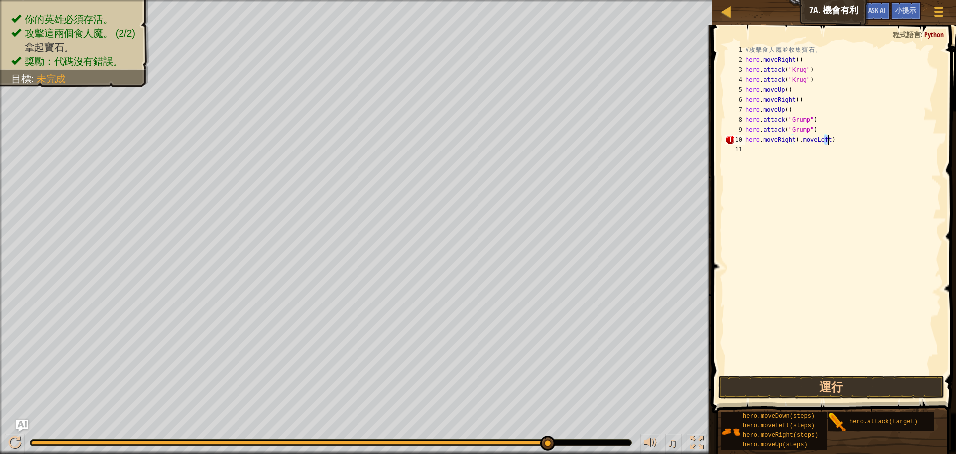
click at [826, 140] on div "# 攻 擊 食 人 魔 並 收 集 寶 石 。 hero . moveRight ( ) hero . attack ( "Krug" ) hero . at…" at bounding box center [842, 219] width 198 height 349
click at [797, 139] on div "# 攻 擊 食 人 魔 並 收 集 寶 石 。 hero . moveRight ( ) hero . attack ( "Krug" ) hero . at…" at bounding box center [842, 219] width 198 height 349
drag, startPoint x: 761, startPoint y: 139, endPoint x: 792, endPoint y: 138, distance: 30.4
click at [792, 138] on div "# 攻 擊 食 人 魔 並 收 集 寶 石 。 hero . moveRight ( ) hero . attack ( "Krug" ) hero . at…" at bounding box center [842, 219] width 198 height 349
click at [810, 142] on div "# 攻 擊 食 人 魔 並 收 集 寶 石 。 hero . moveRight ( ) hero . attack ( "Krug" ) hero . at…" at bounding box center [842, 219] width 198 height 349
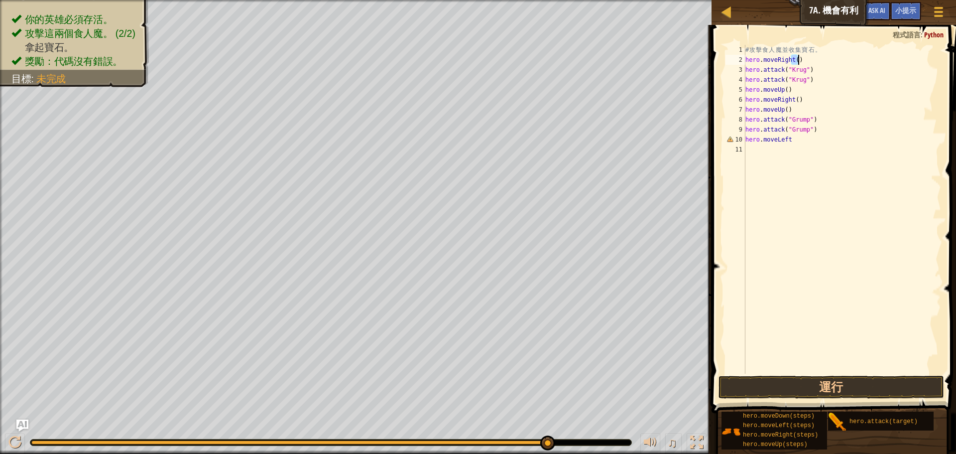
drag, startPoint x: 791, startPoint y: 59, endPoint x: 800, endPoint y: 58, distance: 8.5
click at [800, 58] on div "# 攻 擊 食 人 魔 並 收 集 寶 石 。 hero . moveRight ( ) hero . attack ( "Krug" ) hero . at…" at bounding box center [842, 219] width 198 height 349
click at [798, 138] on div "# 攻 擊 食 人 魔 並 收 集 寶 石 。 hero . moveRight ( ) hero . attack ( "Krug" ) hero . at…" at bounding box center [842, 219] width 198 height 349
paste textarea "()"
type textarea "hero.moveLeft()"
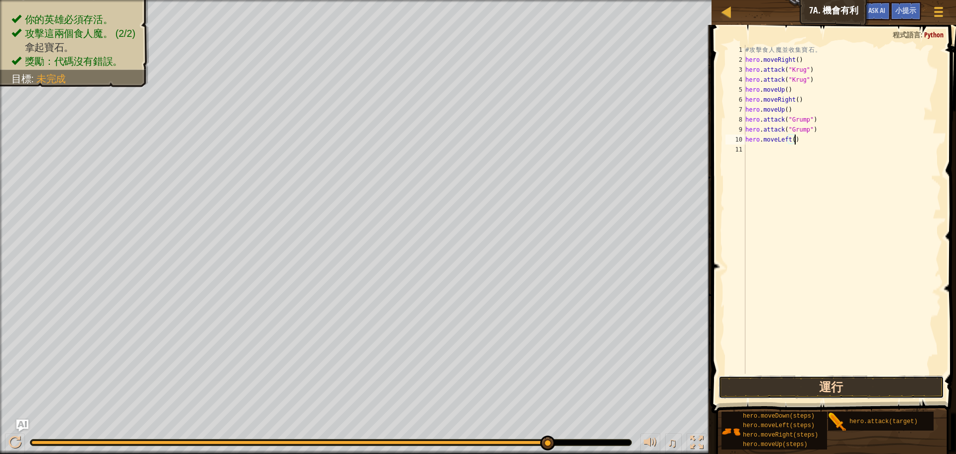
click at [821, 384] on button "運行" at bounding box center [832, 386] width 226 height 23
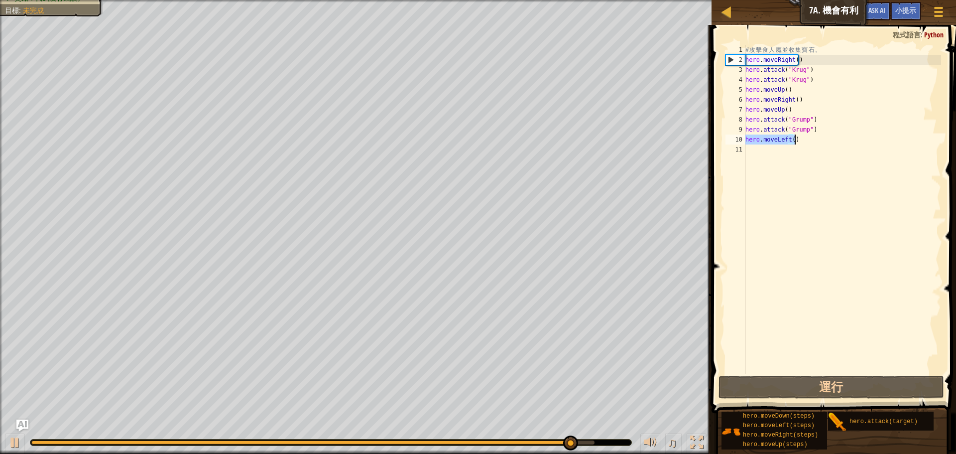
drag, startPoint x: 746, startPoint y: 139, endPoint x: 810, endPoint y: 139, distance: 63.7
click at [810, 139] on div "# 攻 擊 食 人 魔 並 收 集 寶 石 。 hero . moveRight ( ) hero . attack ( "Krug" ) hero . at…" at bounding box center [842, 219] width 198 height 349
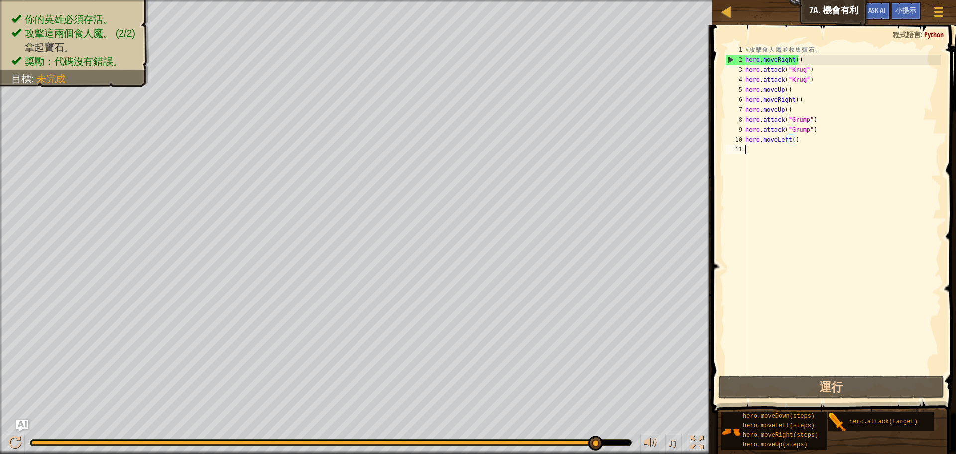
click at [760, 150] on div "# 攻 擊 食 人 魔 並 收 集 寶 石 。 hero . moveRight ( ) hero . attack ( "Krug" ) hero . at…" at bounding box center [842, 219] width 198 height 349
paste textarea "hero.moveLeft()"
type textarea "hero.moveLeft()"
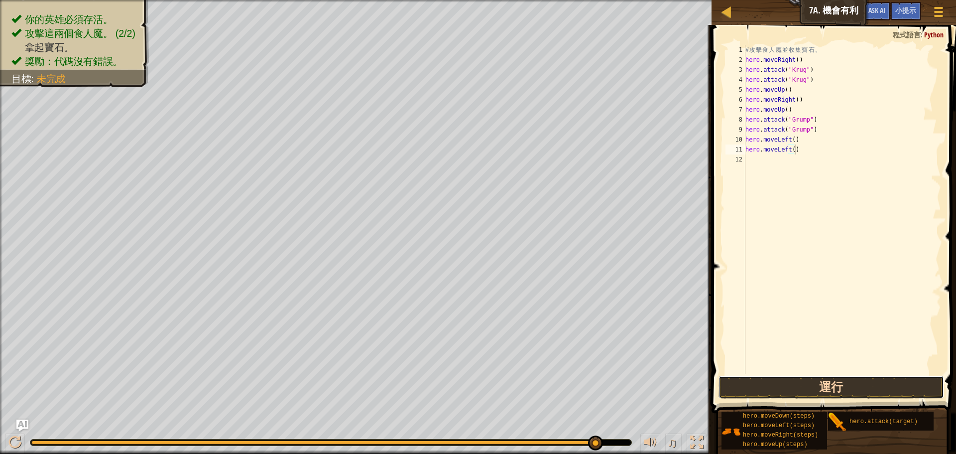
click at [841, 380] on button "運行" at bounding box center [832, 386] width 226 height 23
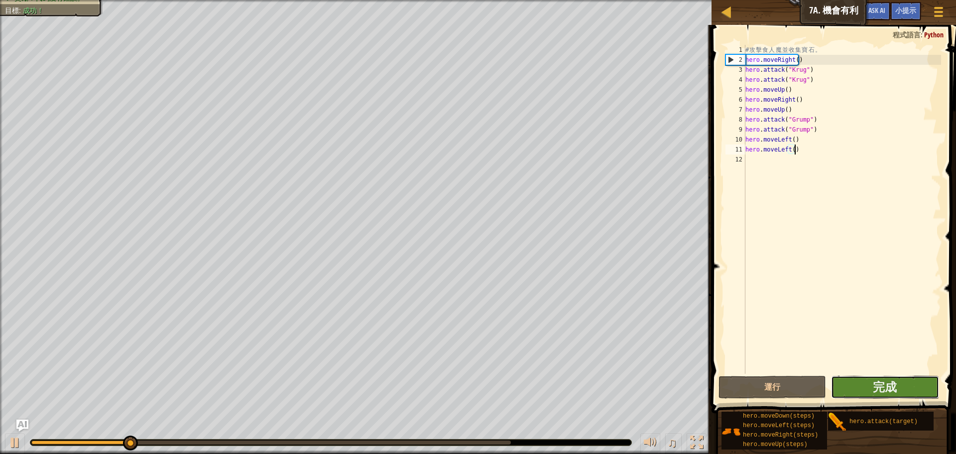
click at [849, 381] on button "完成" at bounding box center [885, 386] width 108 height 23
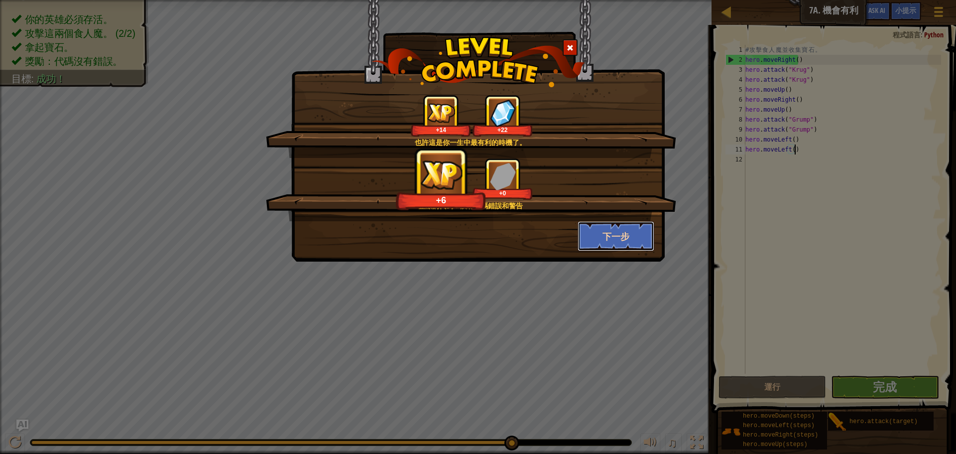
click at [624, 230] on button "下一步" at bounding box center [616, 236] width 77 height 30
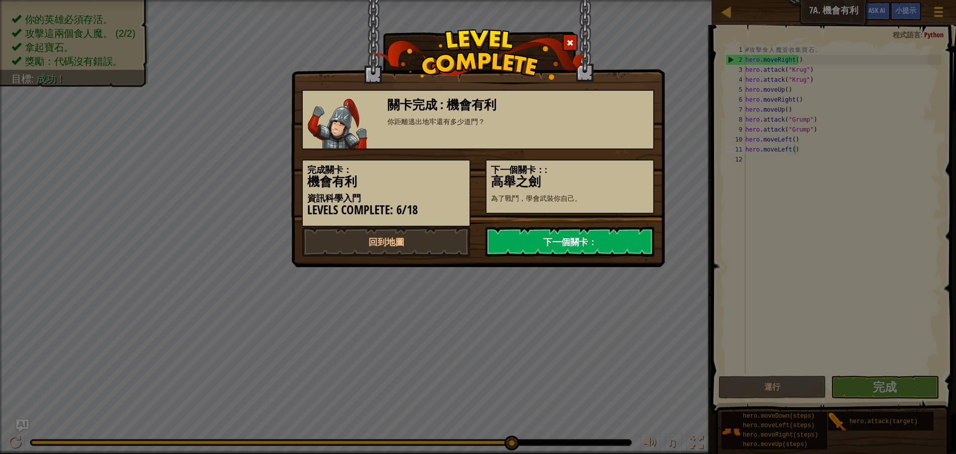
click at [620, 235] on link "下一個關卡：" at bounding box center [570, 242] width 169 height 30
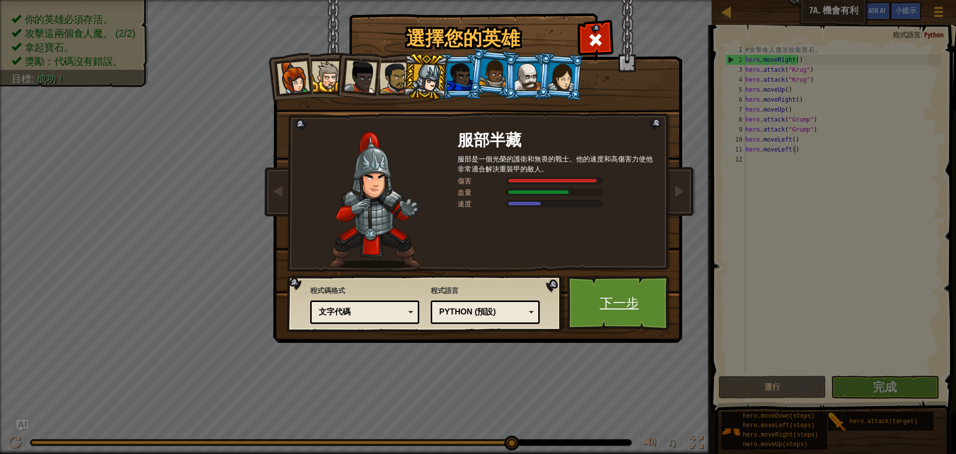
click at [630, 293] on link "下一步" at bounding box center [619, 302] width 104 height 55
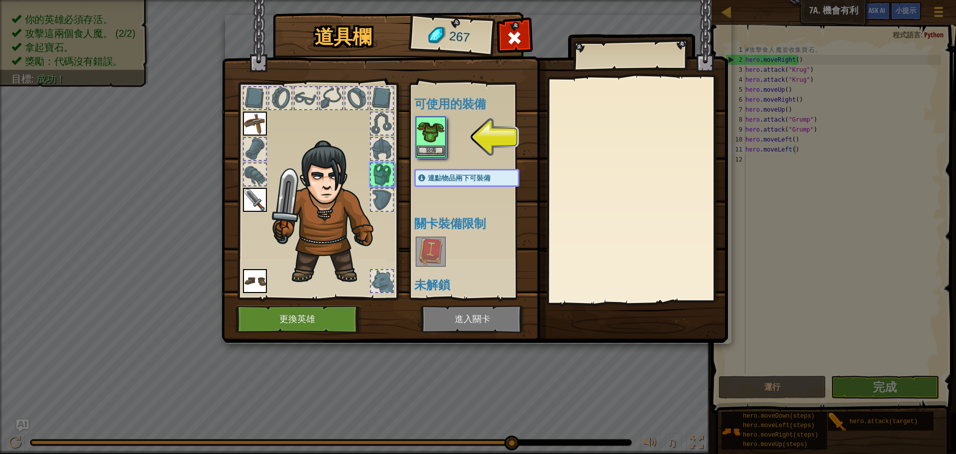
click at [440, 144] on img at bounding box center [431, 132] width 28 height 28
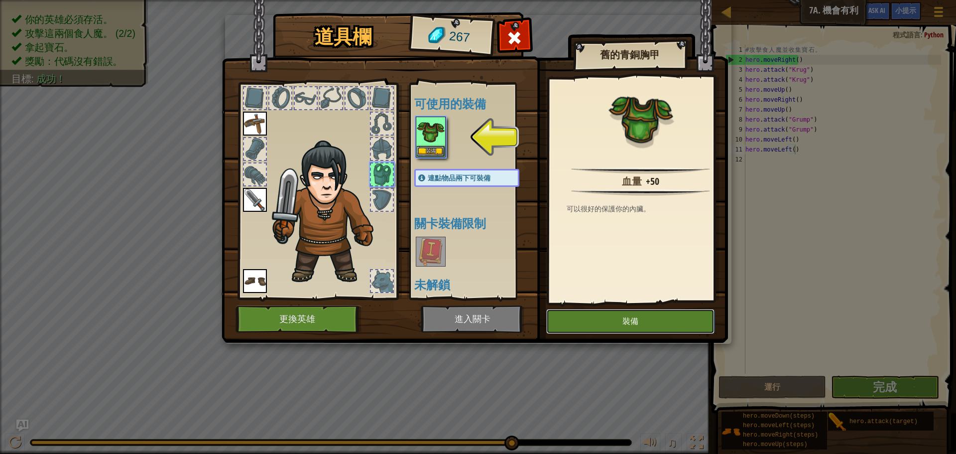
click at [674, 319] on button "裝備" at bounding box center [630, 321] width 168 height 25
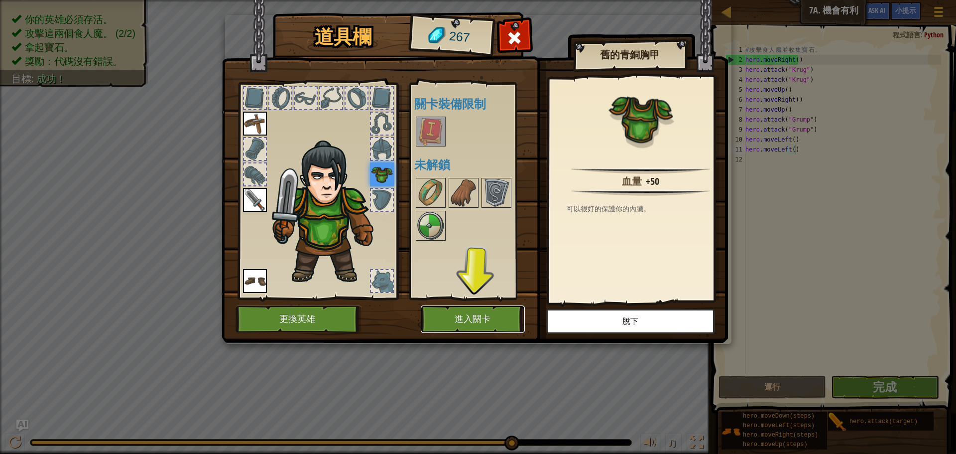
click at [514, 315] on button "進入關卡" at bounding box center [473, 318] width 104 height 27
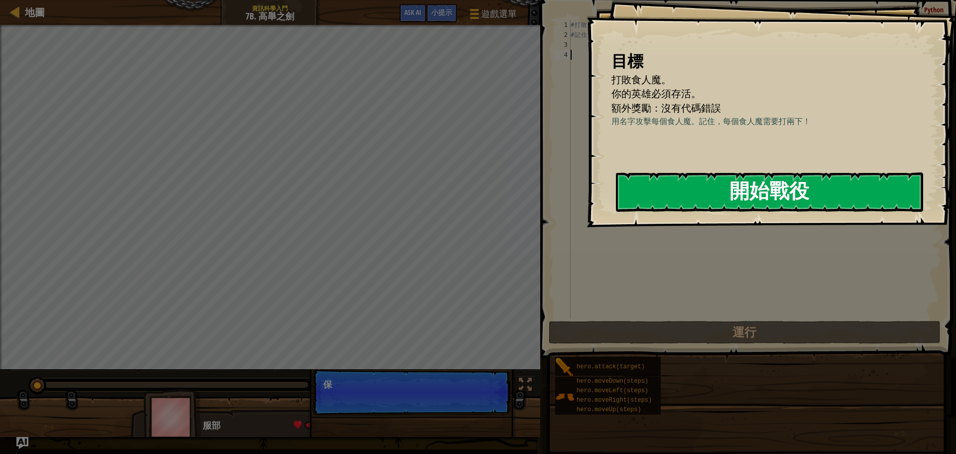
click at [690, 189] on button "開始戰役" at bounding box center [769, 191] width 307 height 39
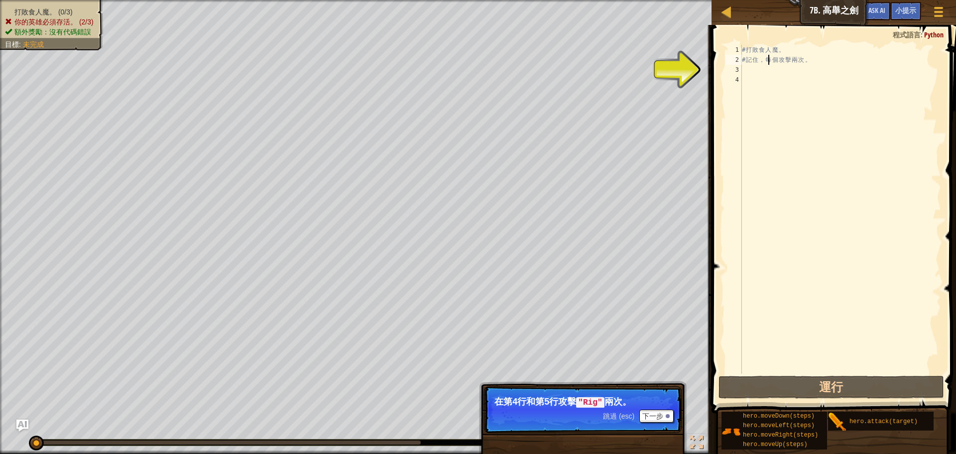
click at [768, 64] on div "# 打 敗 食 人 魔 。 # 記 住 ， 每 個 攻 擊 兩 次 。" at bounding box center [840, 219] width 201 height 349
type textarea "# 記住，每個攻擊兩次。"
click at [765, 72] on div "# 打 敗 食 人 魔 。 # 記 住 ， 每 個 攻 擊 兩 次 。" at bounding box center [840, 219] width 201 height 349
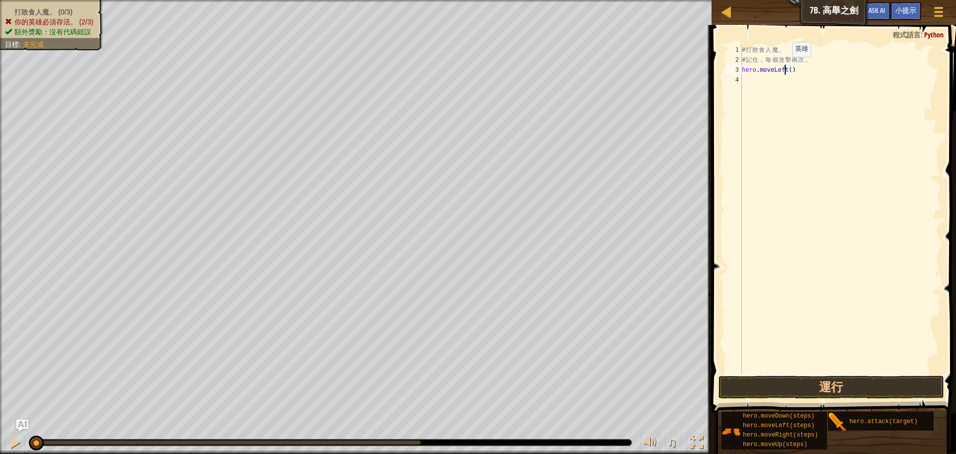
click at [784, 67] on div "# 打 敗 食 人 魔 。 # 記 住 ， 每 個 攻 擊 兩 次 。 hero . moveLeft ( )" at bounding box center [840, 219] width 201 height 349
drag, startPoint x: 784, startPoint y: 67, endPoint x: 773, endPoint y: 69, distance: 10.6
click at [772, 69] on div "# 打 敗 食 人 魔 。 # 記 住 ， 每 個 攻 擊 兩 次 。 hero . moveLeft ( )" at bounding box center [840, 219] width 201 height 349
click at [785, 67] on div "# 打 敗 食 人 魔 。 # 記 住 ， 每 個 攻 擊 兩 次 。 hero . moveLeft ( )" at bounding box center [840, 209] width 201 height 329
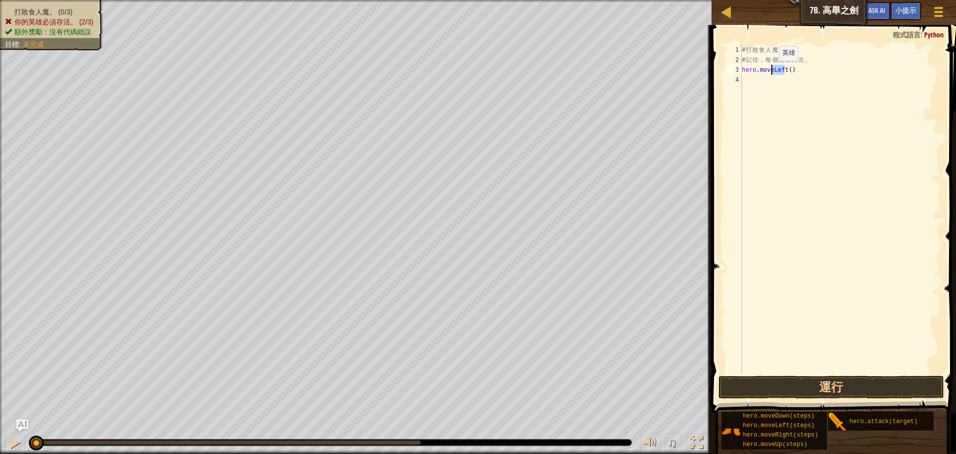
drag, startPoint x: 785, startPoint y: 70, endPoint x: 771, endPoint y: 71, distance: 14.5
click at [771, 71] on div "# 打 敗 食 人 魔 。 # 記 住 ， 每 個 攻 擊 兩 次 。 hero . moveLeft ( )" at bounding box center [840, 219] width 201 height 349
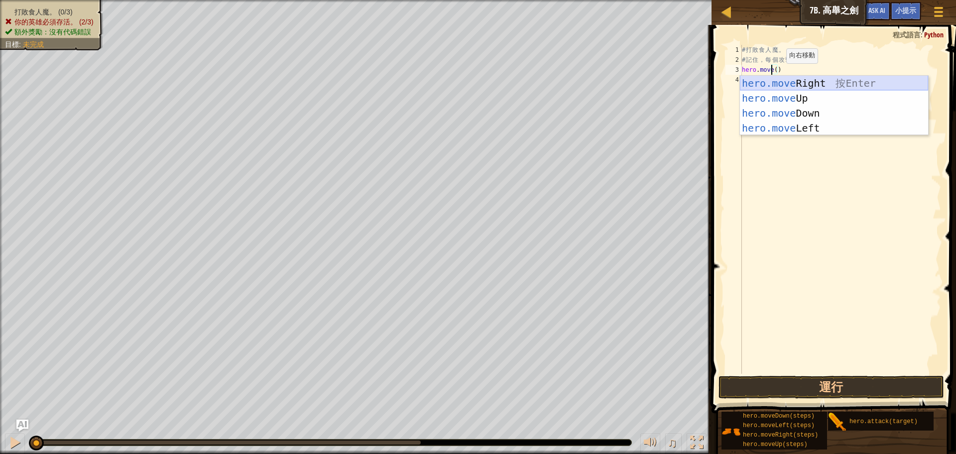
click at [862, 82] on div "hero.move Right 按 Enter hero.move Up 按 Enter hero.move Down 按 Enter hero.move L…" at bounding box center [834, 121] width 188 height 90
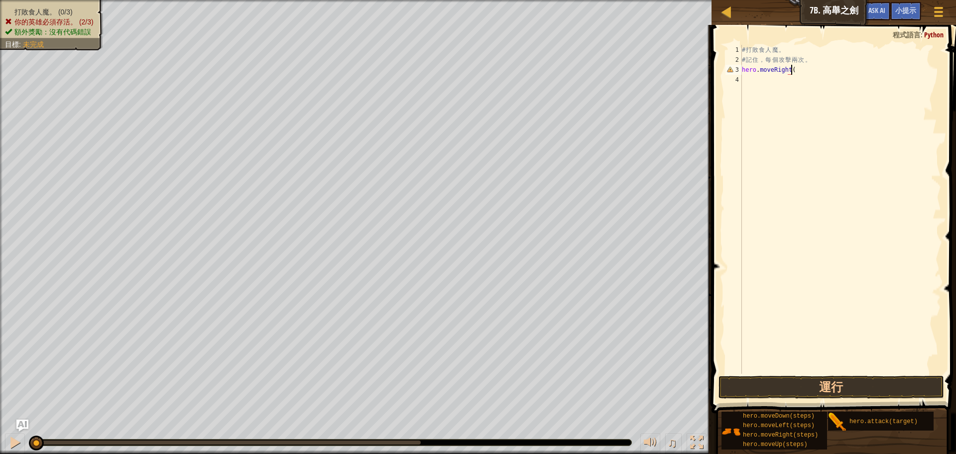
scroll to position [4, 4]
type textarea "hero.moveRight()"
click at [865, 391] on button "運行" at bounding box center [832, 386] width 226 height 23
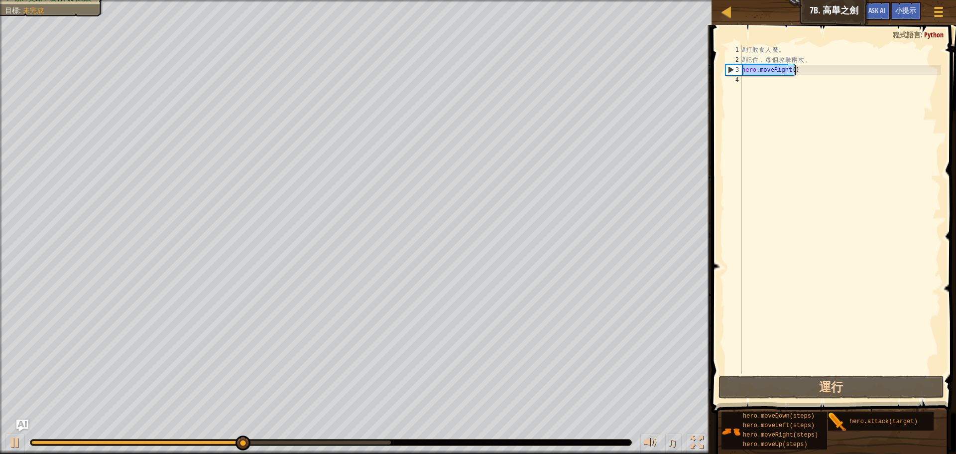
drag, startPoint x: 742, startPoint y: 70, endPoint x: 794, endPoint y: 68, distance: 51.8
click at [794, 68] on div "# 打 敗 食 人 魔 。 # 記 住 ， 每 個 攻 擊 兩 次 。 hero . moveRight ( )" at bounding box center [840, 219] width 201 height 349
click at [762, 83] on div "# 打 敗 食 人 魔 。 # 記 住 ， 每 個 攻 擊 兩 次 。 hero . moveRight ( )" at bounding box center [840, 219] width 201 height 349
paste textarea "hero.moveRight()"
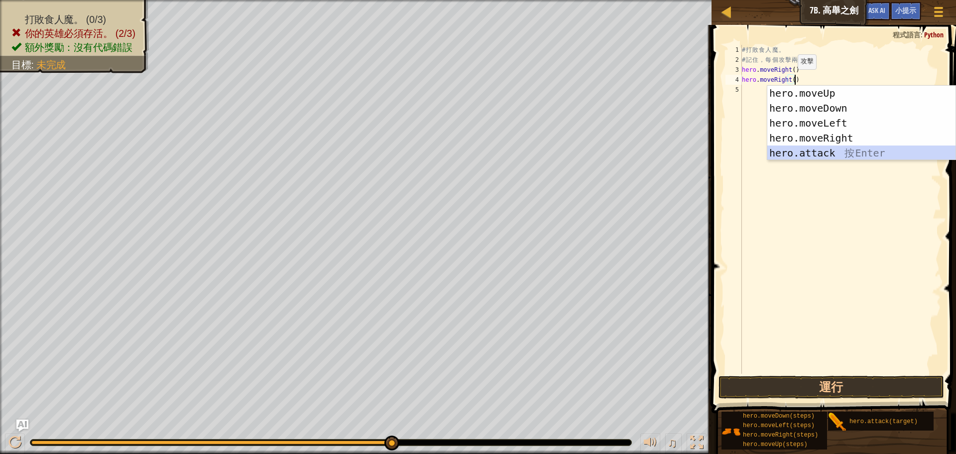
click at [849, 152] on div "hero.moveUp 按 Enter hero.moveDown 按 Enter hero.moveLeft 按 Enter hero.moveRight …" at bounding box center [861, 138] width 188 height 105
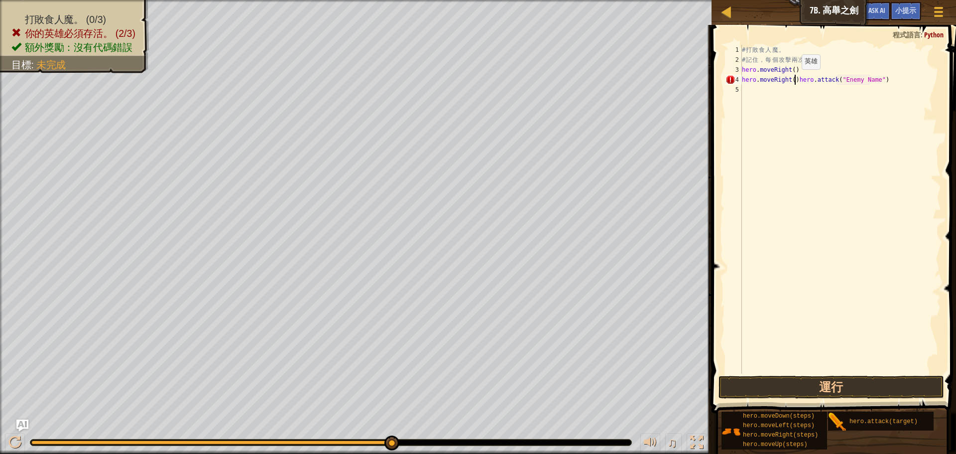
click at [793, 79] on div "# 打 敗 食 人 魔 。 # 記 住 ， 每 個 攻 擊 兩 次 。 hero . moveRight ( ) hero . moveRight ( ) h…" at bounding box center [840, 219] width 201 height 349
click at [817, 80] on div "# 打 敗 食 人 魔 。 # 記 住 ， 每 個 攻 擊 兩 次 。 hero . moveRight ( ) hero . attack ( "Enemy…" at bounding box center [840, 219] width 201 height 349
type textarea "ㄐ"
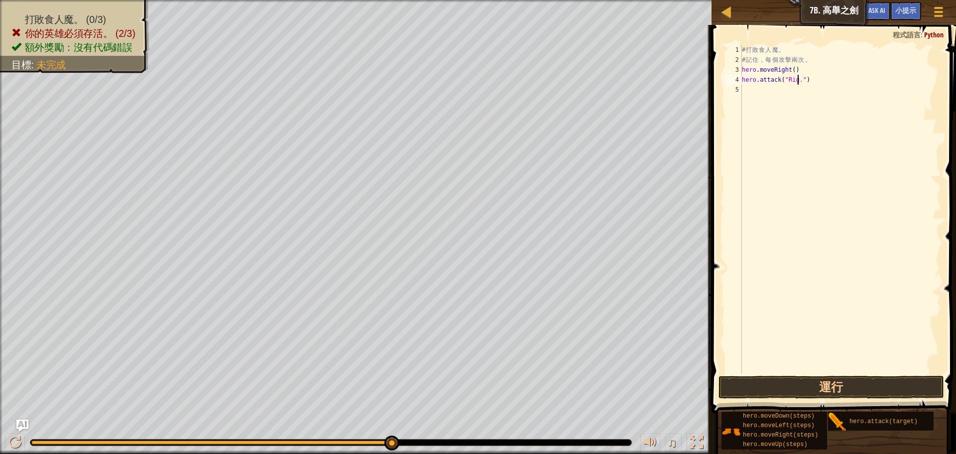
type textarea "hero.attack("Rig")"
drag, startPoint x: 742, startPoint y: 80, endPoint x: 824, endPoint y: 76, distance: 82.3
click at [824, 76] on div "# 打 敗 食 人 魔 。 # 記 住 ， 每 個 攻 擊 兩 次 。 hero . moveRight ( ) hero . attack ( "Rig" )" at bounding box center [840, 219] width 201 height 349
type textarea "hero.attack("Rig")"
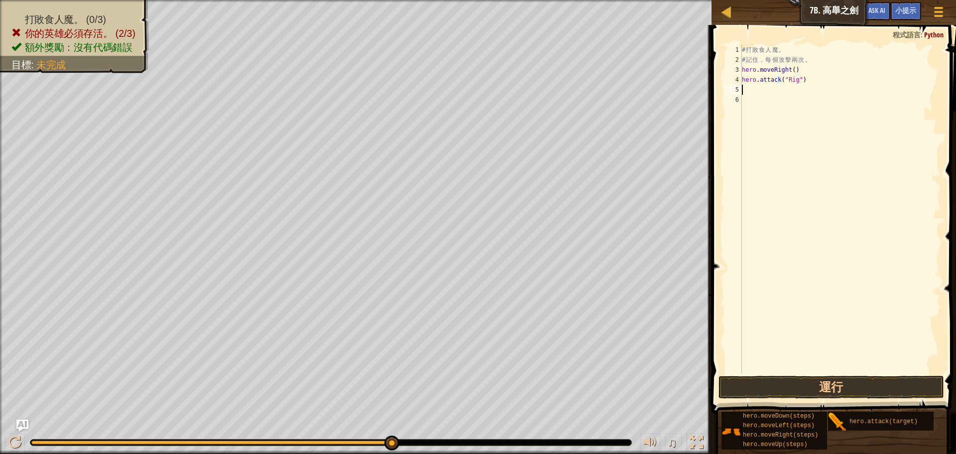
click at [757, 92] on div "# 打 敗 食 人 魔 。 # 記 住 ， 每 個 攻 擊 兩 次 。 hero . moveRight ( ) hero . attack ( "Rig" )" at bounding box center [840, 219] width 201 height 349
paste textarea "hero.attack("Rig")"
type textarea "hero.attack("Rig")"
click at [795, 88] on div "# 打 敗 食 人 魔 。 # 記 住 ， 每 個 攻 擊 兩 次 。 hero . moveRight ( ) hero . attack ( "Rig" …" at bounding box center [840, 219] width 201 height 349
drag, startPoint x: 742, startPoint y: 88, endPoint x: 815, endPoint y: 87, distance: 72.2
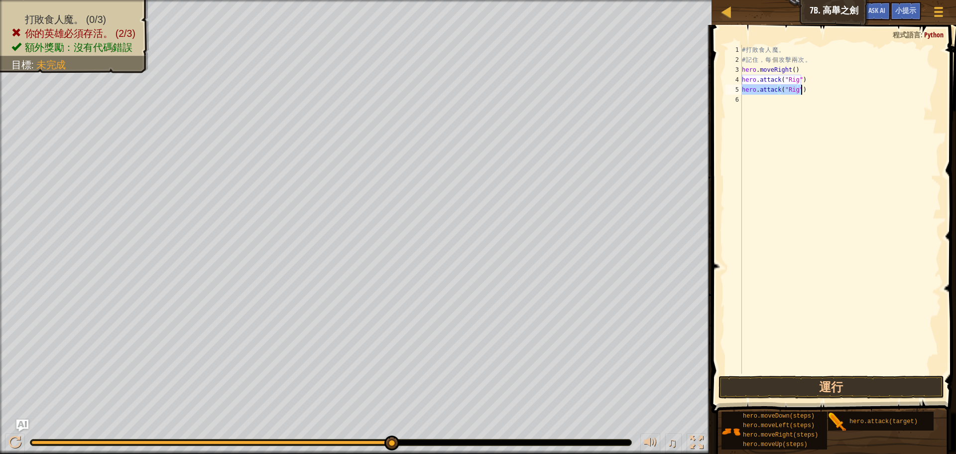
click at [815, 87] on div "# 打 敗 食 人 魔 。 # 記 住 ， 每 個 攻 擊 兩 次 。 hero . moveRight ( ) hero . attack ( "Rig" …" at bounding box center [840, 219] width 201 height 349
click at [742, 101] on div "# 打 敗 食 人 魔 。 # 記 住 ， 每 個 攻 擊 兩 次 。 hero . moveRight ( ) hero . attack ( "Rig" …" at bounding box center [840, 219] width 201 height 349
paste textarea "hero.attack("Rig")"
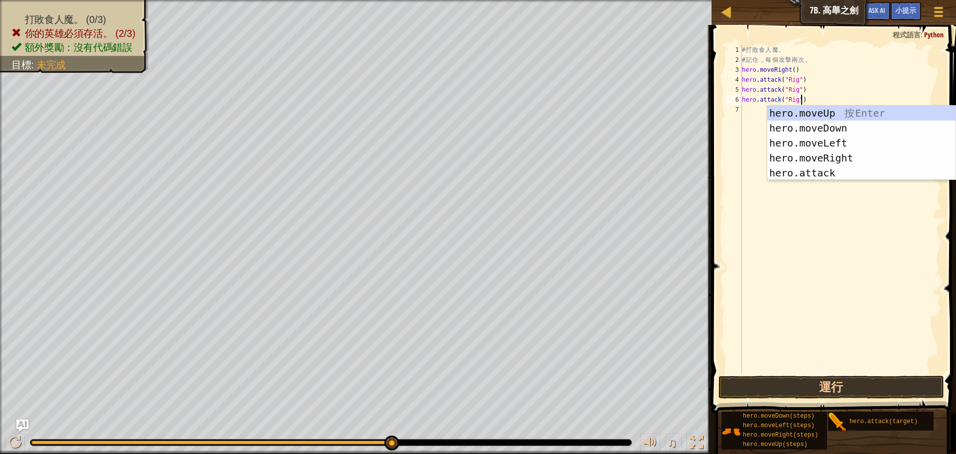
click at [851, 96] on div "# 打 敗 食 人 魔 。 # 記 住 ， 每 個 攻 擊 兩 次 。 hero . moveRight ( ) hero . attack ( "Rig" …" at bounding box center [840, 219] width 201 height 349
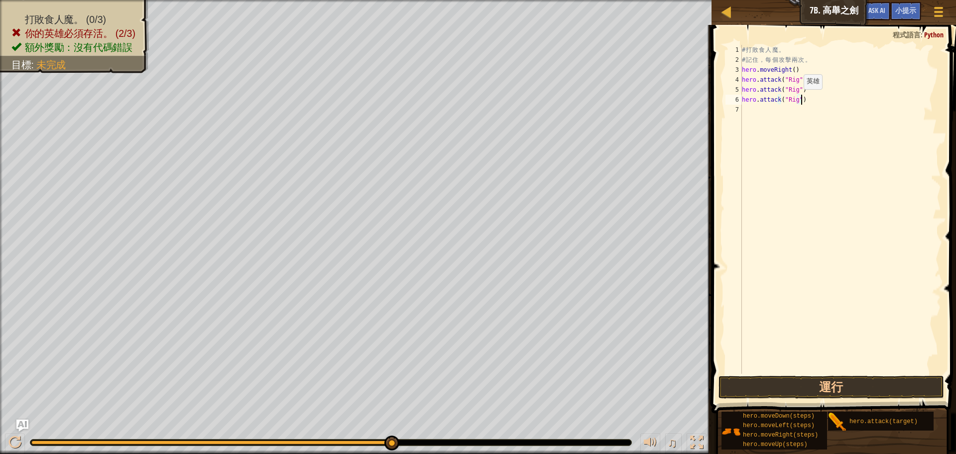
click at [795, 99] on div "# 打 敗 食 人 魔 。 # 記 住 ， 每 個 攻 擊 兩 次 。 hero . moveRight ( ) hero . attack ( "Rig" …" at bounding box center [840, 219] width 201 height 349
type textarea "hero.attack("Gurt")"
drag, startPoint x: 742, startPoint y: 99, endPoint x: 811, endPoint y: 99, distance: 68.2
click at [811, 99] on div "# 打 敗 食 人 魔 。 # 記 住 ， 每 個 攻 擊 兩 次 。 hero . moveRight ( ) hero . attack ( "Rig" …" at bounding box center [840, 219] width 201 height 349
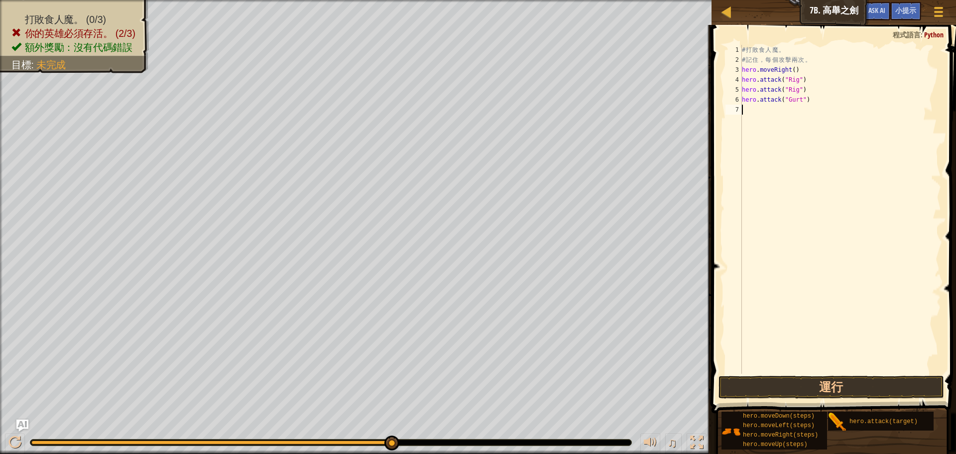
click at [773, 115] on div "# 打 敗 食 人 魔 。 # 記 住 ， 每 個 攻 擊 兩 次 。 hero . moveRight ( ) hero . attack ( "Rig" …" at bounding box center [840, 219] width 201 height 349
paste textarea "hero.attack("Gurt")"
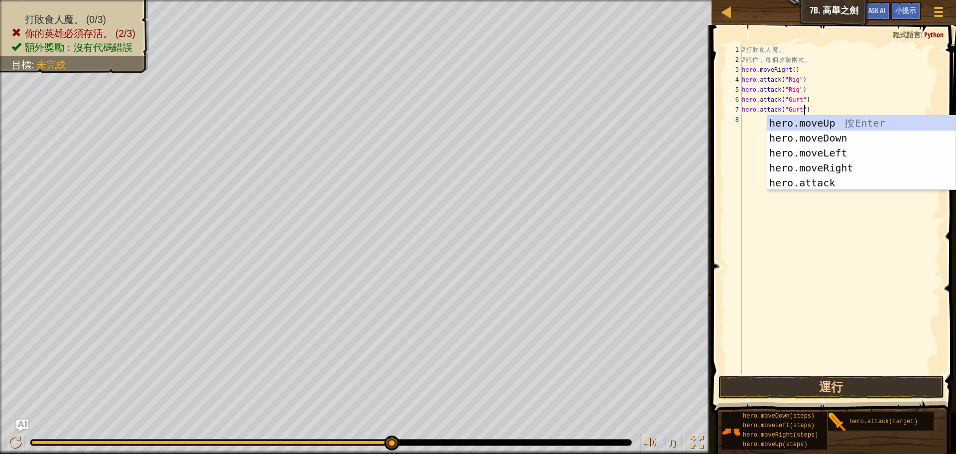
click at [866, 90] on div "# 打 敗 食 人 魔 。 # 記 住 ， 每 個 攻 擊 兩 次 。 hero . moveRight ( ) hero . attack ( "Rig" …" at bounding box center [840, 219] width 201 height 349
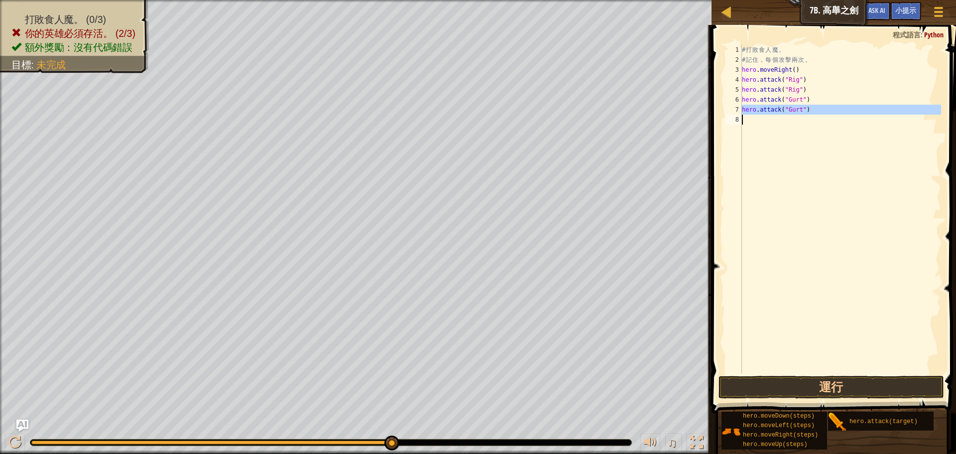
drag, startPoint x: 742, startPoint y: 109, endPoint x: 800, endPoint y: 119, distance: 58.7
click at [819, 116] on div "# 打 敗 食 人 魔 。 # 記 住 ， 每 個 攻 擊 兩 次 。 hero . moveRight ( ) hero . attack ( "Rig" …" at bounding box center [840, 219] width 201 height 349
type textarea "hero.attack("Gurt")"
click at [757, 120] on div "# 打 敗 食 人 魔 。 # 記 住 ， 每 個 攻 擊 兩 次 。 hero . moveRight ( ) hero . attack ( "Rig" …" at bounding box center [840, 209] width 201 height 329
paste textarea "hero.attack("Gurt")"
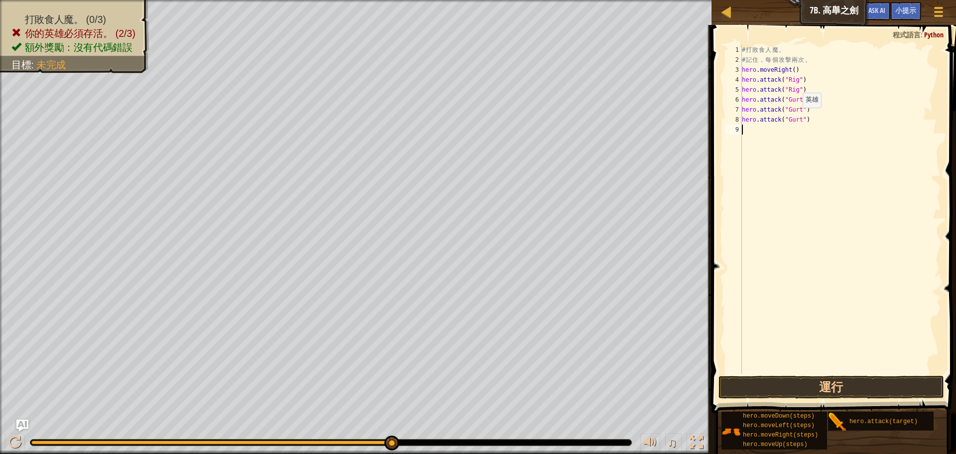
click at [794, 118] on div "# 打 敗 食 人 魔 。 # 記 住 ， 每 個 攻 擊 兩 次 。 hero . moveRight ( ) hero . attack ( "Rig" …" at bounding box center [840, 219] width 201 height 349
click at [798, 119] on div "# 打 敗 食 人 魔 。 # 記 住 ， 每 個 攻 擊 兩 次 。 hero . moveRight ( ) hero . attack ( "Rig" …" at bounding box center [840, 219] width 201 height 349
type textarea "hero.attack("Ask")"
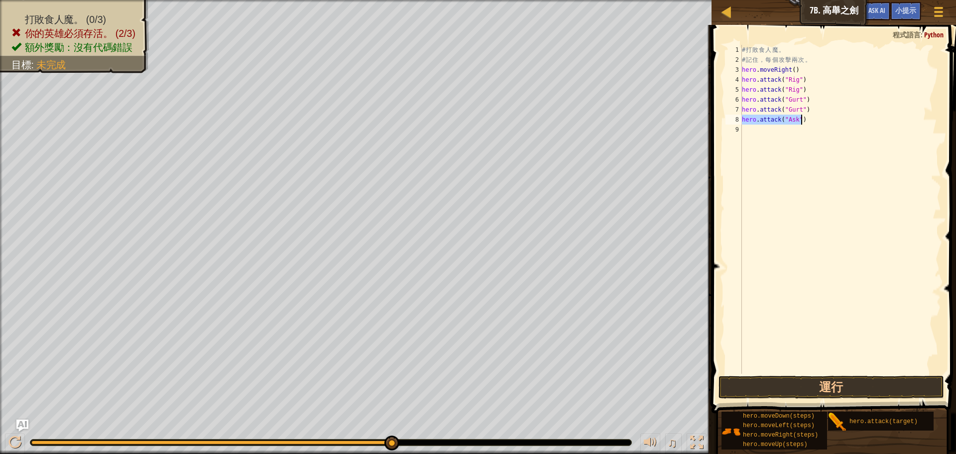
drag, startPoint x: 743, startPoint y: 119, endPoint x: 833, endPoint y: 122, distance: 90.2
click at [833, 122] on div "# 打 敗 食 人 魔 。 # 記 住 ， 每 個 攻 擊 兩 次 。 hero . moveRight ( ) hero . attack ( "Rig" …" at bounding box center [840, 219] width 201 height 349
click at [745, 129] on div "# 打 敗 食 人 魔 。 # 記 住 ， 每 個 攻 擊 兩 次 。 hero . moveRight ( ) hero . attack ( "Rig" …" at bounding box center [840, 219] width 201 height 349
paste textarea "hero.attack("Ask")"
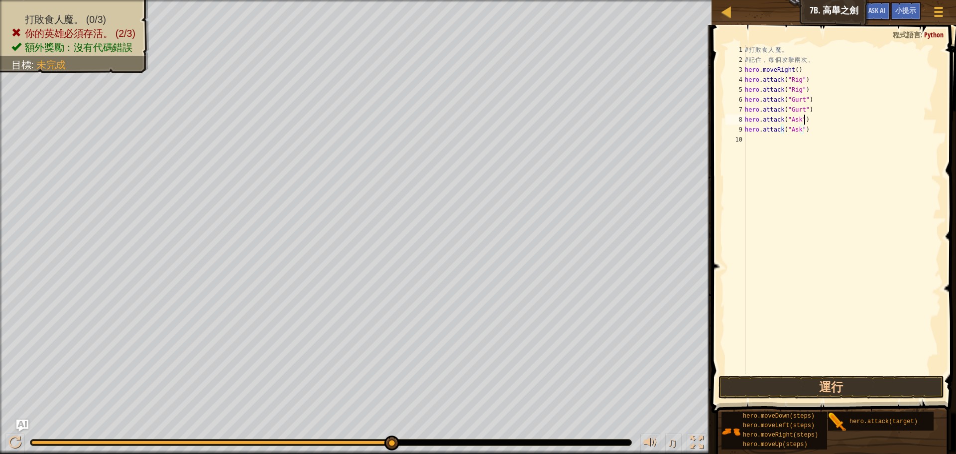
click at [846, 115] on div "# 打 敗 食 人 魔 。 # 記 住 ， 每 個 攻 擊 兩 次 。 hero . moveRight ( ) hero . attack ( "Rig" …" at bounding box center [842, 219] width 198 height 349
drag, startPoint x: 745, startPoint y: 129, endPoint x: 831, endPoint y: 135, distance: 85.9
click at [831, 135] on div "# 打 敗 食 人 魔 。 # 記 住 ， 每 個 攻 擊 兩 次 。 hero . moveRight ( ) hero . attack ( "Rig" …" at bounding box center [842, 219] width 198 height 349
drag, startPoint x: 745, startPoint y: 69, endPoint x: 814, endPoint y: 69, distance: 68.2
click at [814, 69] on div "# 打 敗 食 人 魔 。 # 記 住 ， 每 個 攻 擊 兩 次 。 hero . moveRight ( ) hero . attack ( "Rig" …" at bounding box center [842, 219] width 198 height 349
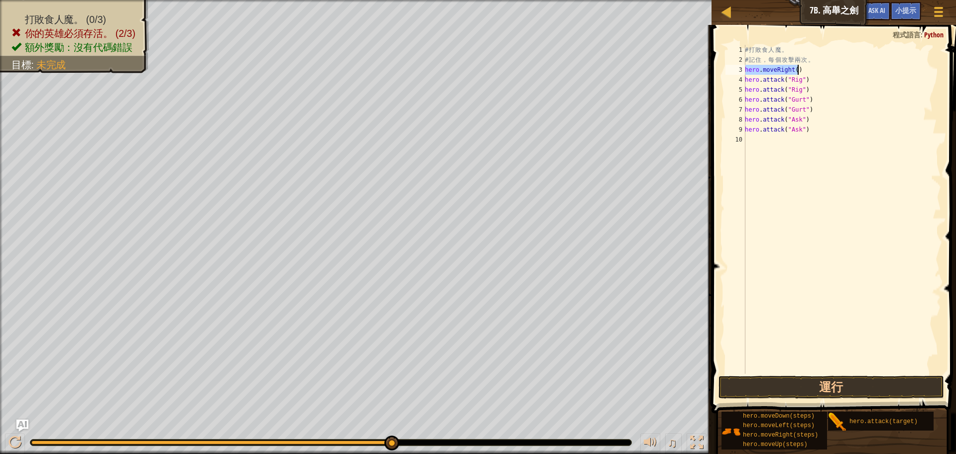
type textarea "hero.moveRight()"
click at [747, 142] on div "# 打 敗 食 人 魔 。 # 記 住 ， 每 個 攻 擊 兩 次 。 hero . moveRight ( ) hero . attack ( "Rig" …" at bounding box center [842, 219] width 198 height 349
paste textarea "hero.moveRight()"
type textarea "hero.moveRight()"
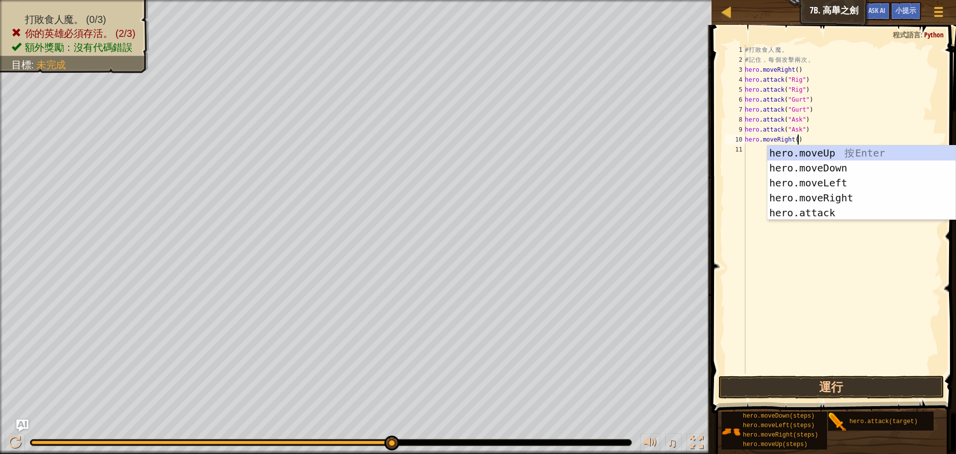
click at [853, 137] on div "# 打 敗 食 人 魔 。 # 記 住 ， 每 個 攻 擊 兩 次 。 hero . moveRight ( ) hero . attack ( "Rig" …" at bounding box center [842, 219] width 198 height 349
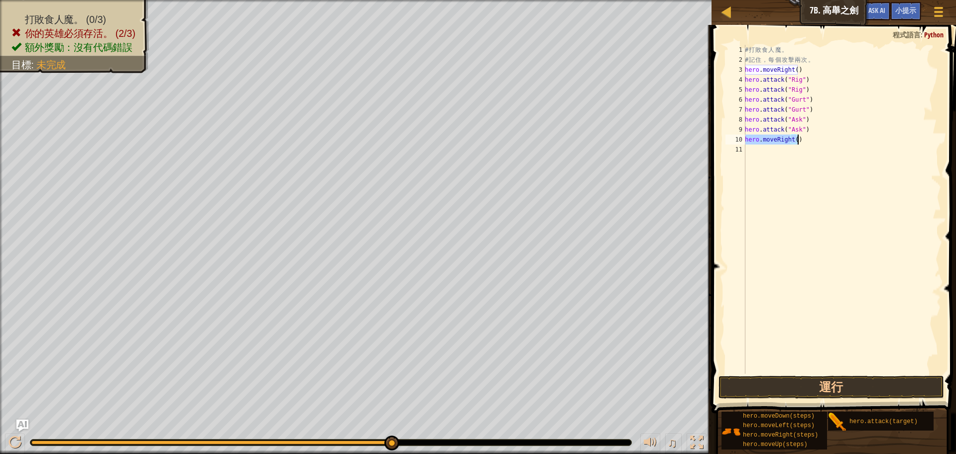
drag, startPoint x: 746, startPoint y: 139, endPoint x: 814, endPoint y: 140, distance: 67.7
click at [814, 140] on div "# 打 敗 食 人 魔 。 # 記 住 ， 每 個 攻 擊 兩 次 。 hero . moveRight ( ) hero . attack ( "Rig" …" at bounding box center [842, 219] width 198 height 349
click at [774, 152] on div "# 打 敗 食 人 魔 。 # 記 住 ， 每 個 攻 擊 兩 次 。 hero . moveRight ( ) hero . attack ( "Rig" …" at bounding box center [842, 219] width 198 height 349
paste textarea "hero.moveRight()"
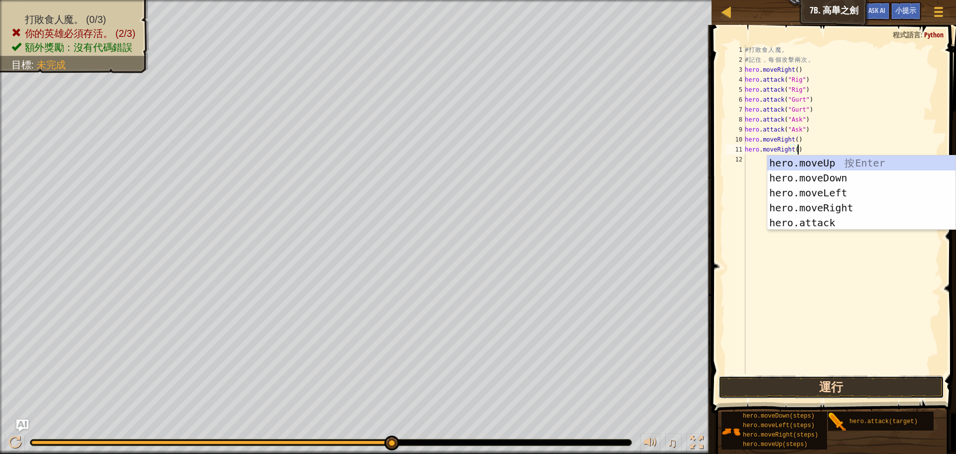
click at [825, 384] on button "運行" at bounding box center [832, 386] width 226 height 23
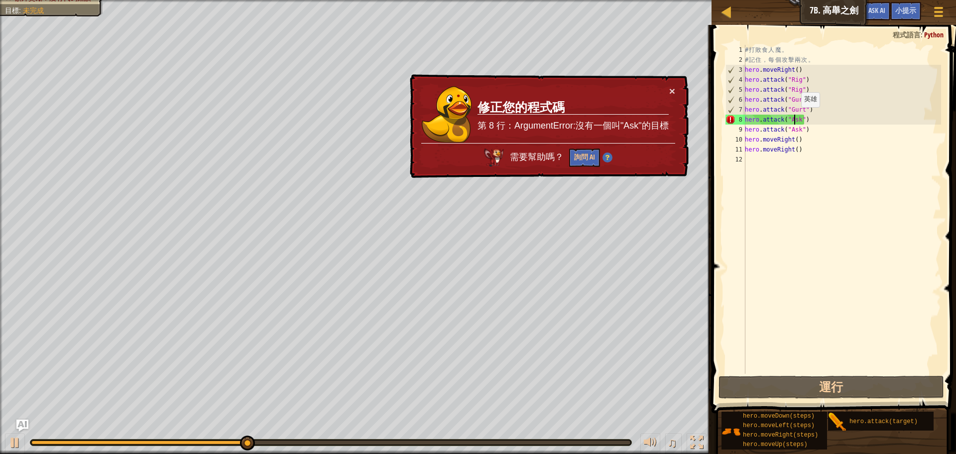
click at [796, 117] on div "# 打 敗 食 人 魔 。 # 記 住 ， 每 個 攻 擊 兩 次 。 hero . moveRight ( ) hero . attack ( "Rig" …" at bounding box center [842, 219] width 198 height 349
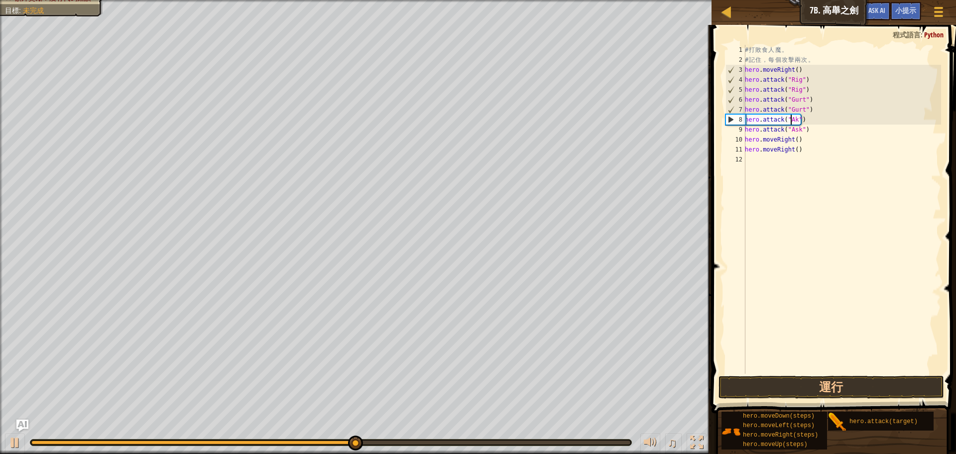
scroll to position [4, 4]
click at [794, 129] on div "# 打 敗 食 人 魔 。 # 記 住 ， 每 個 攻 擊 兩 次 。 hero . moveRight ( ) hero . attack ( "Rig" …" at bounding box center [842, 219] width 198 height 349
type textarea "hero.attack("Ack")"
click at [819, 387] on button "運行" at bounding box center [832, 386] width 226 height 23
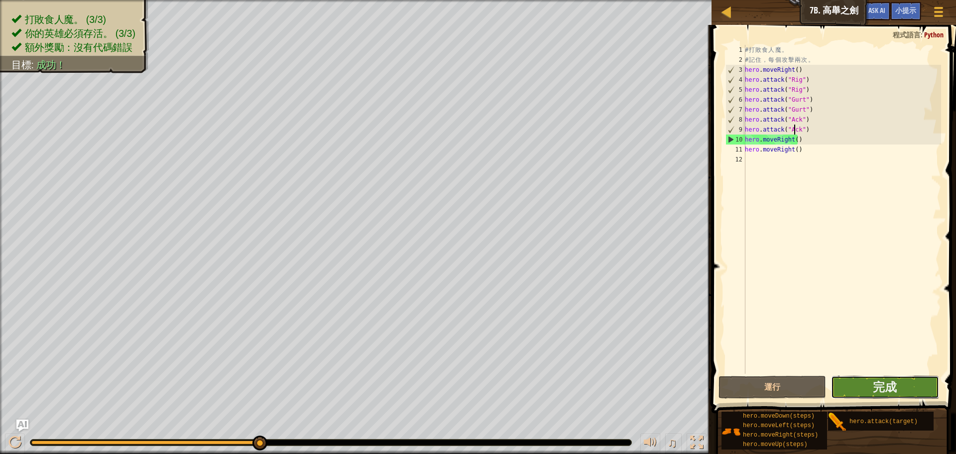
click at [924, 383] on button "完成" at bounding box center [885, 386] width 108 height 23
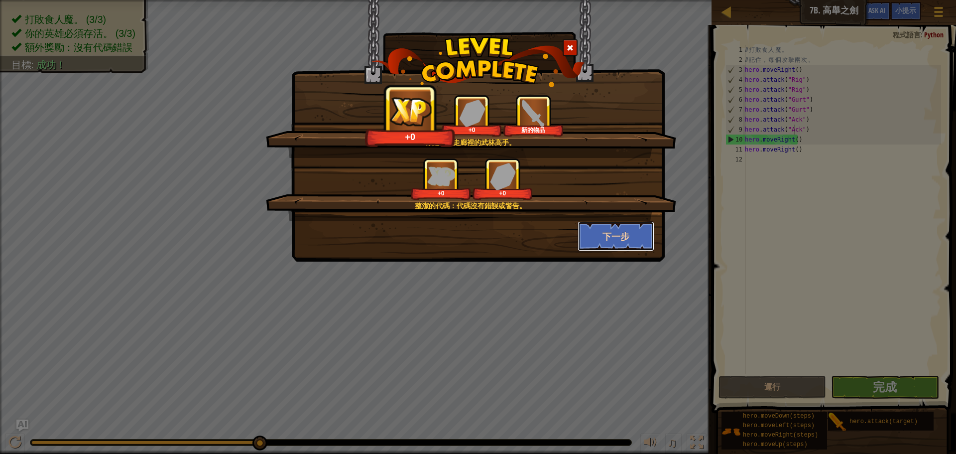
click at [609, 230] on button "下一步" at bounding box center [616, 236] width 77 height 30
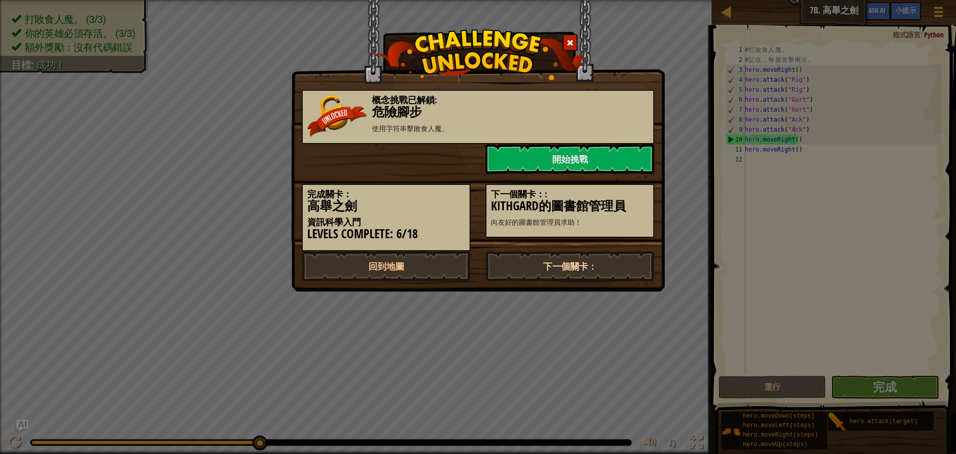
click at [588, 265] on link "下一個關卡：" at bounding box center [570, 266] width 169 height 30
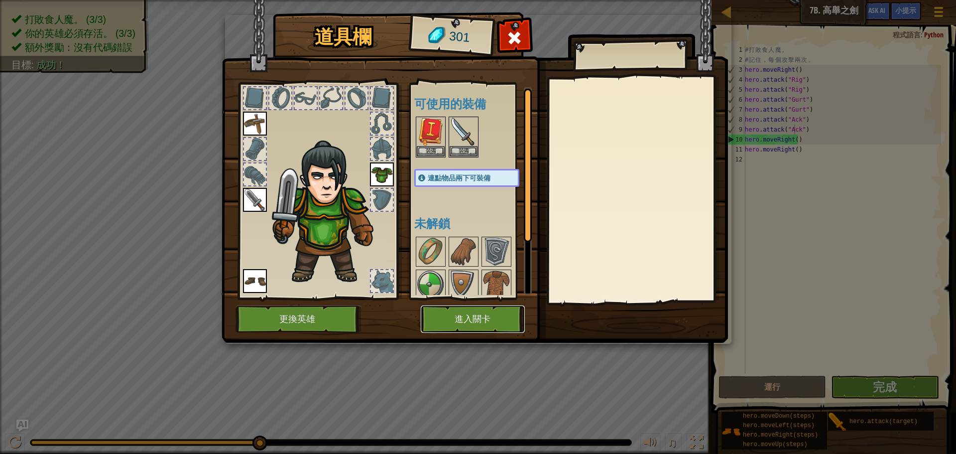
click at [474, 317] on button "進入關卡" at bounding box center [473, 318] width 104 height 27
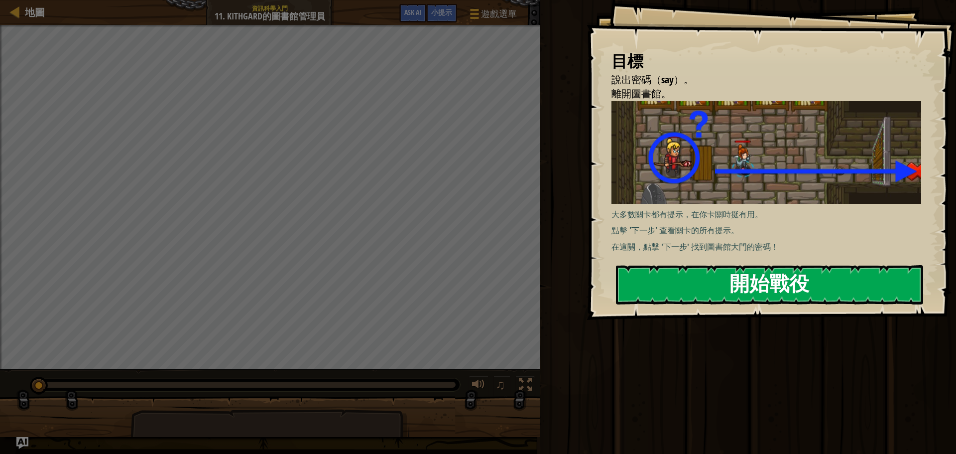
click at [658, 294] on button "開始戰役" at bounding box center [769, 284] width 307 height 39
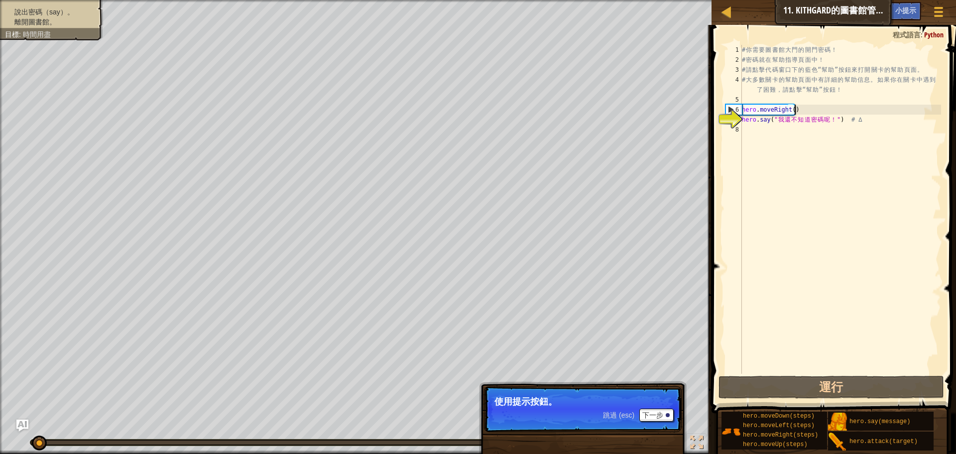
click at [854, 110] on div "# 你 需 要 圖 書 館 大 門 的 開 門 密 碼 ！ # 密 碼 就 在 幫 助 指 導 頁 面 中 ！ # 請 點 擊 代 碼 窗 口 下 的 藍 色…" at bounding box center [840, 219] width 201 height 349
type textarea "hero.moveRight()"
click at [756, 133] on div "# 你 需 要 圖 書 館 大 門 的 開 門 密 碼 ！ # 密 碼 就 在 幫 助 指 導 頁 面 中 ！ # 請 點 擊 代 碼 窗 口 下 的 藍 色…" at bounding box center [840, 219] width 201 height 349
drag, startPoint x: 742, startPoint y: 110, endPoint x: 815, endPoint y: 107, distance: 72.2
click at [815, 107] on div "# 你 需 要 圖 書 館 大 門 的 開 門 密 碼 ！ # 密 碼 就 在 幫 助 指 導 頁 面 中 ！ # 請 點 擊 代 碼 窗 口 下 的 藍 色…" at bounding box center [840, 219] width 201 height 349
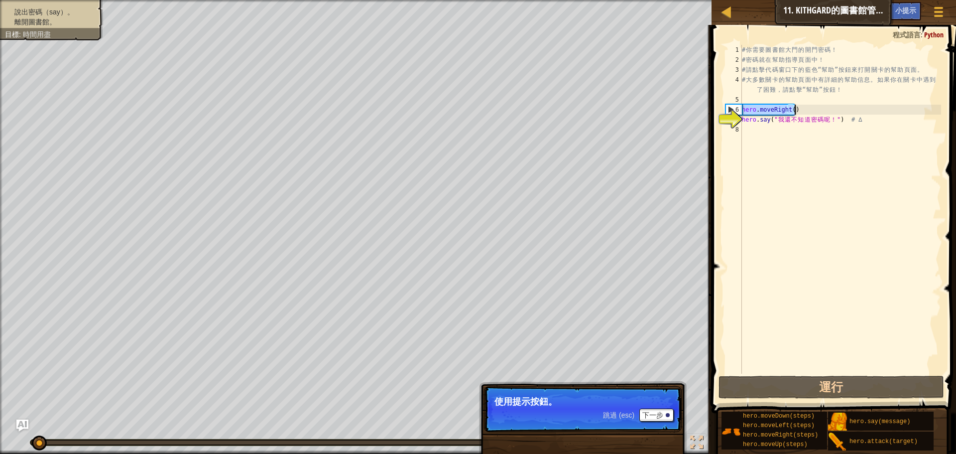
type textarea "hero.moveRight()"
click at [656, 414] on button "下一步" at bounding box center [656, 414] width 34 height 13
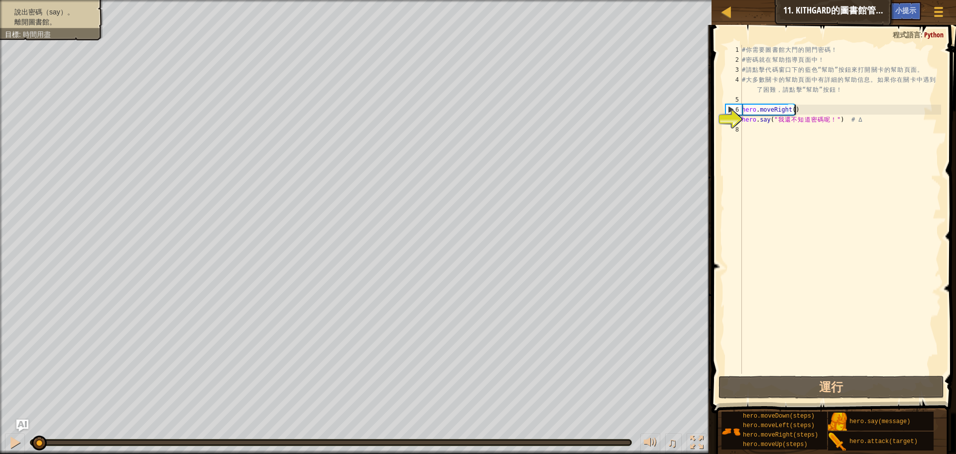
click at [766, 131] on div "# 你 需 要 圖 書 館 大 門 的 開 門 密 碼 ！ # 密 碼 就 在 幫 助 指 導 頁 面 中 ！ # 請 點 擊 代 碼 窗 口 下 的 藍 色…" at bounding box center [840, 219] width 201 height 349
paste textarea "hero.moveRight()"
type textarea "hero.moveRight()"
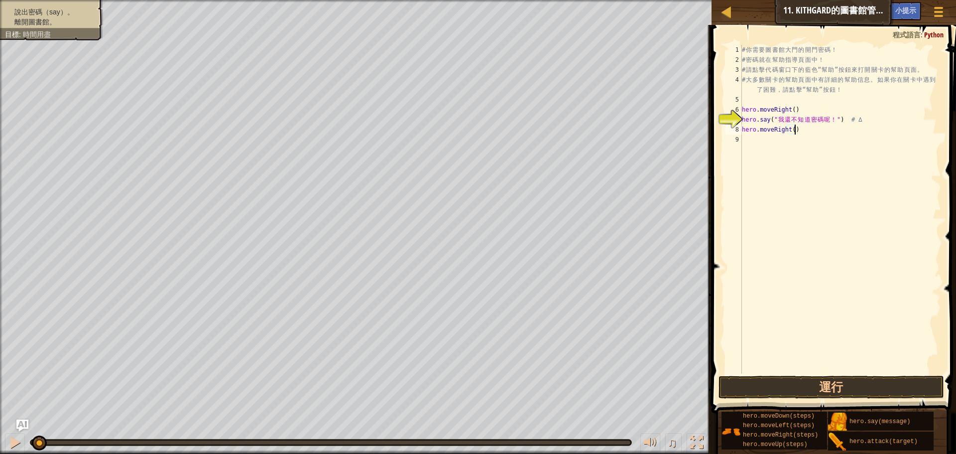
click at [785, 148] on div "# 你 需 要 圖 書 館 大 門 的 開 門 密 碼 ！ # 密 碼 就 在 幫 助 指 導 頁 面 中 ！ # 請 點 擊 代 碼 窗 口 下 的 藍 色…" at bounding box center [840, 219] width 201 height 349
paste textarea "hero.moveRight()"
click at [850, 385] on button "運行" at bounding box center [832, 386] width 226 height 23
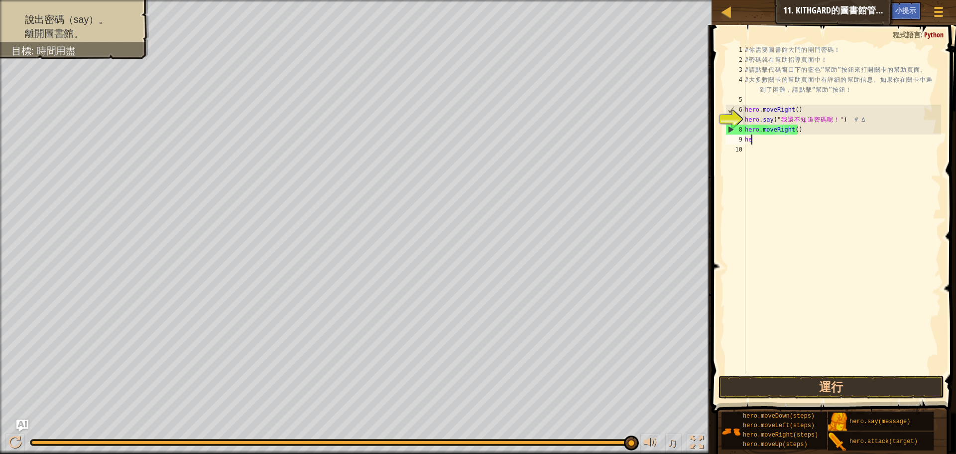
type textarea "h"
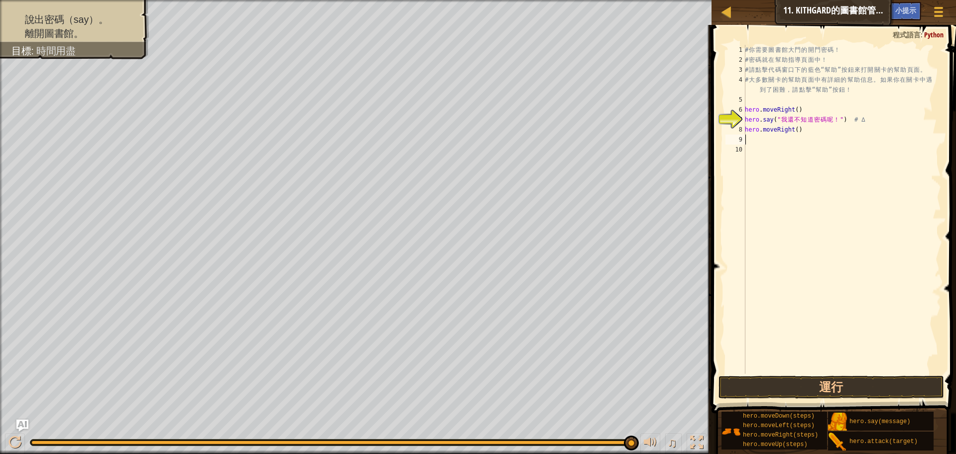
type textarea "hero.moveRight()"
click at [750, 148] on div "# 你 需 要 圖 書 館 大 門 的 開 門 密 碼 ！ # 密 碼 就 在 幫 助 指 導 頁 面 中 ！ # 請 點 擊 代 碼 窗 口 下 的 藍 色…" at bounding box center [840, 219] width 201 height 349
drag, startPoint x: 753, startPoint y: 146, endPoint x: 784, endPoint y: 128, distance: 35.7
click at [784, 128] on div "# 你 需 要 圖 書 館 大 門 的 開 門 密 碼 ！ # 密 碼 就 在 幫 助 指 導 頁 面 中 ！ # 請 點 擊 代 碼 窗 口 下 的 藍 色…" at bounding box center [840, 219] width 201 height 349
type textarea "ㄠ"
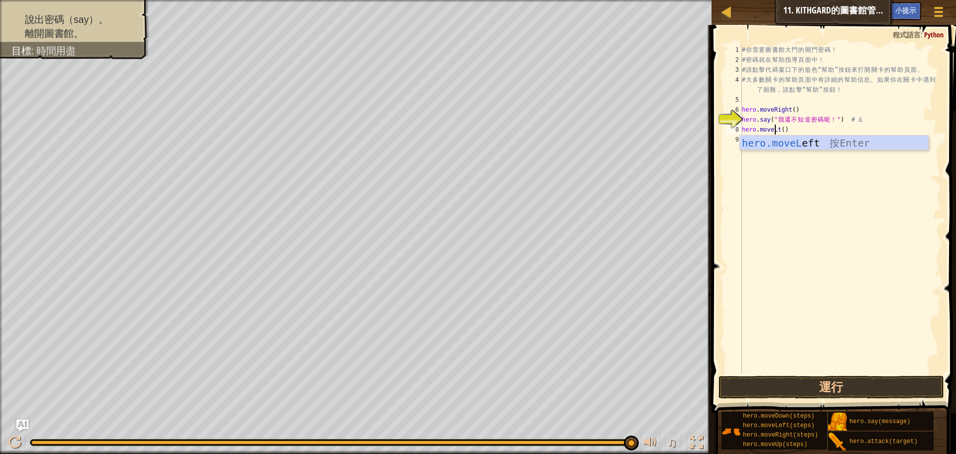
scroll to position [4, 3]
click at [799, 379] on button "運行" at bounding box center [832, 386] width 226 height 23
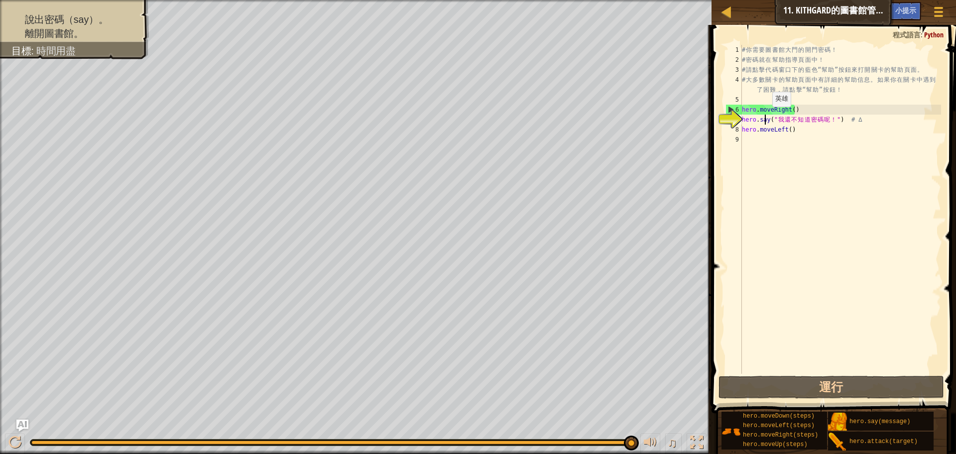
click at [764, 117] on div "# 你 需 要 圖 書 館 大 門 的 開 門 密 碼 ！ # 密 碼 就 在 幫 助 指 導 頁 面 中 ！ # 請 點 擊 代 碼 窗 口 下 的 藍 色…" at bounding box center [840, 219] width 201 height 349
type textarea "hero.say("我還不知道密碼呢！") # ∆"
drag, startPoint x: 743, startPoint y: 119, endPoint x: 767, endPoint y: 122, distance: 24.1
click at [767, 122] on div "# 你 需 要 圖 書 館 大 門 的 開 門 密 碼 ！ # 密 碼 就 在 幫 助 指 導 頁 面 中 ！ # 請 點 擊 代 碼 窗 口 下 的 藍 色…" at bounding box center [840, 219] width 201 height 349
click at [794, 146] on div "# 你 需 要 圖 書 館 大 門 的 開 門 密 碼 ！ # 密 碼 就 在 幫 助 指 導 頁 面 中 ！ # 請 點 擊 代 碼 窗 口 下 的 藍 色…" at bounding box center [840, 219] width 201 height 349
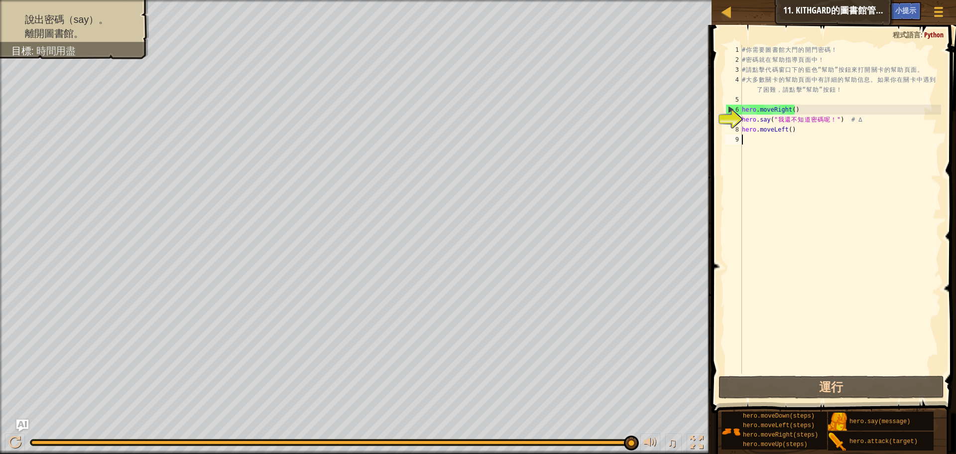
scroll to position [4, 0]
paste textarea "hero.say"
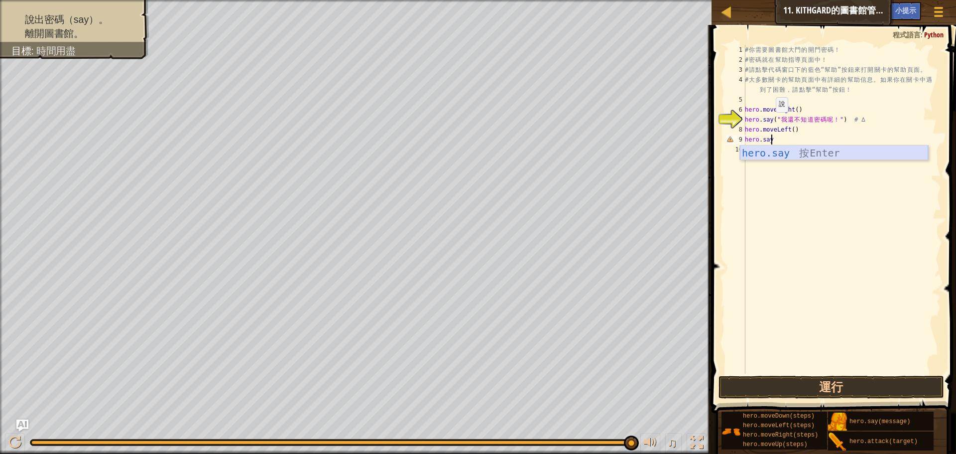
click at [819, 152] on div "hero.say 按 Enter" at bounding box center [834, 167] width 188 height 45
type textarea "hero.say("message")"
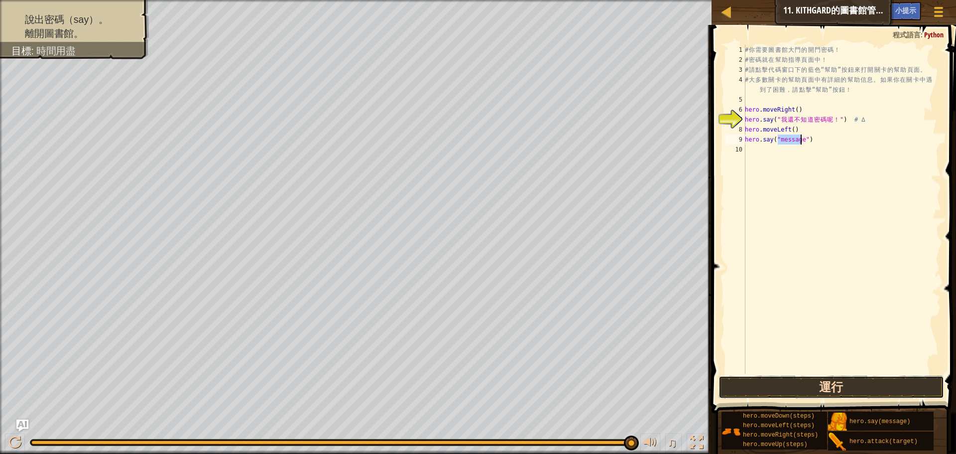
click at [832, 386] on button "運行" at bounding box center [832, 386] width 226 height 23
